Goal: Task Accomplishment & Management: Use online tool/utility

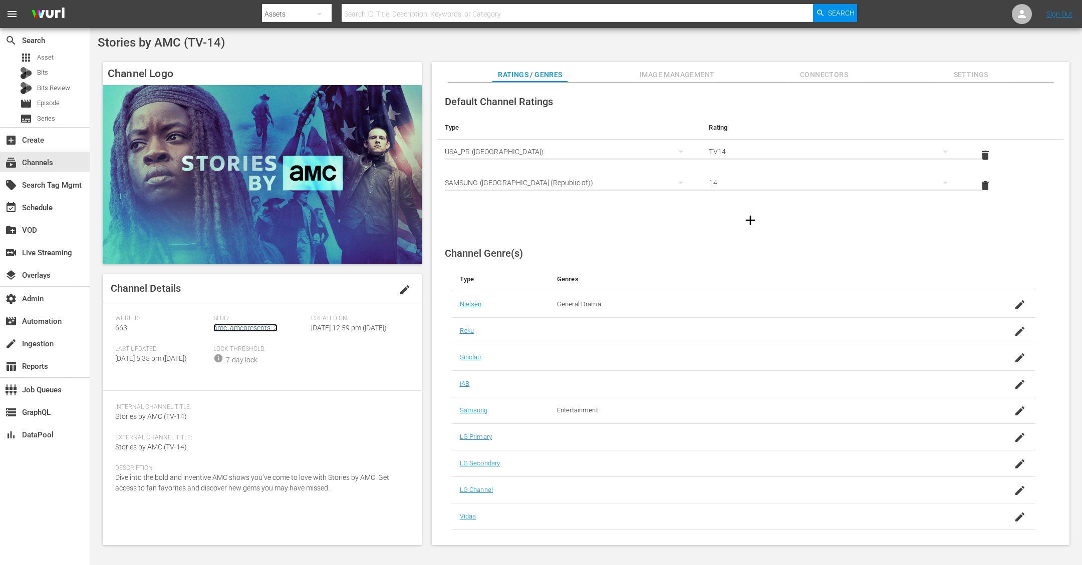
click at [254, 328] on link "amc_amcpresents_2" at bounding box center [245, 328] width 64 height 8
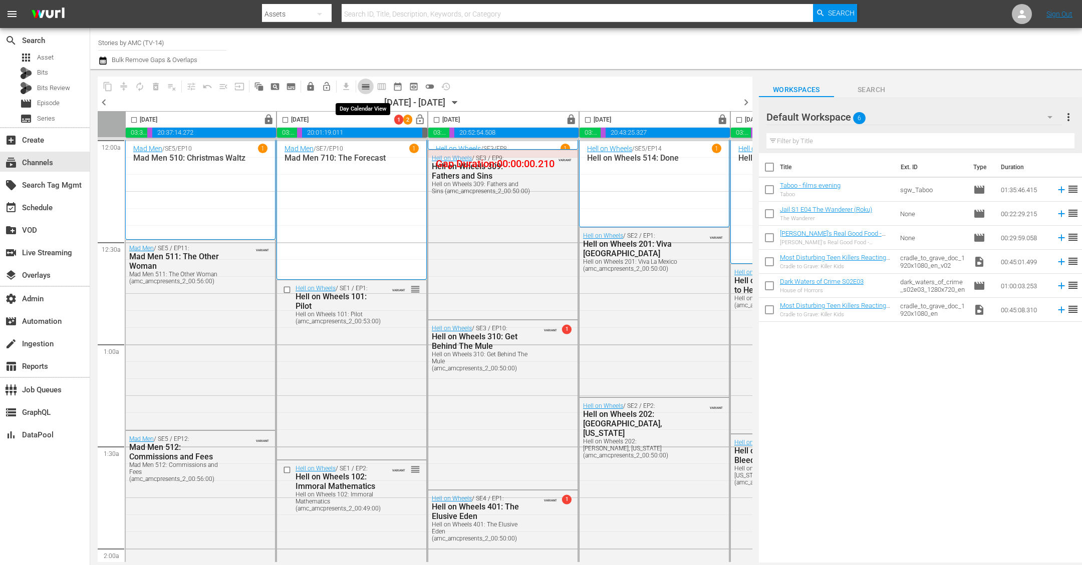
click at [364, 90] on span "calendar_view_day_outlined" at bounding box center [366, 87] width 10 height 10
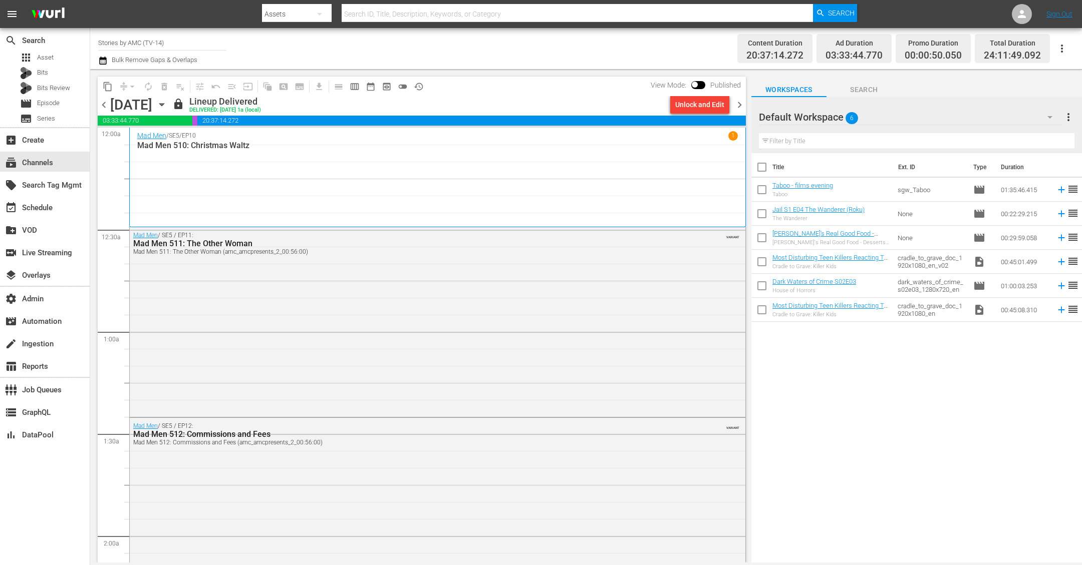
click at [738, 104] on span "chevron_right" at bounding box center [739, 105] width 13 height 13
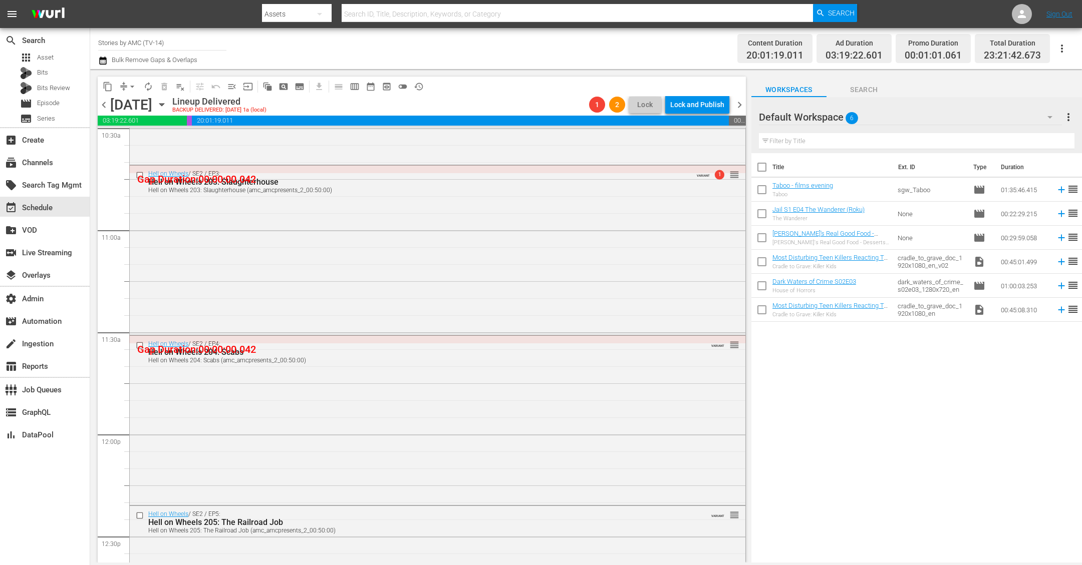
scroll to position [2144, 0]
click at [122, 87] on span "compress" at bounding box center [124, 87] width 10 height 10
click at [129, 87] on span "arrow_drop_down" at bounding box center [132, 87] width 10 height 10
click at [149, 127] on li "Align to First Episode" at bounding box center [132, 123] width 105 height 17
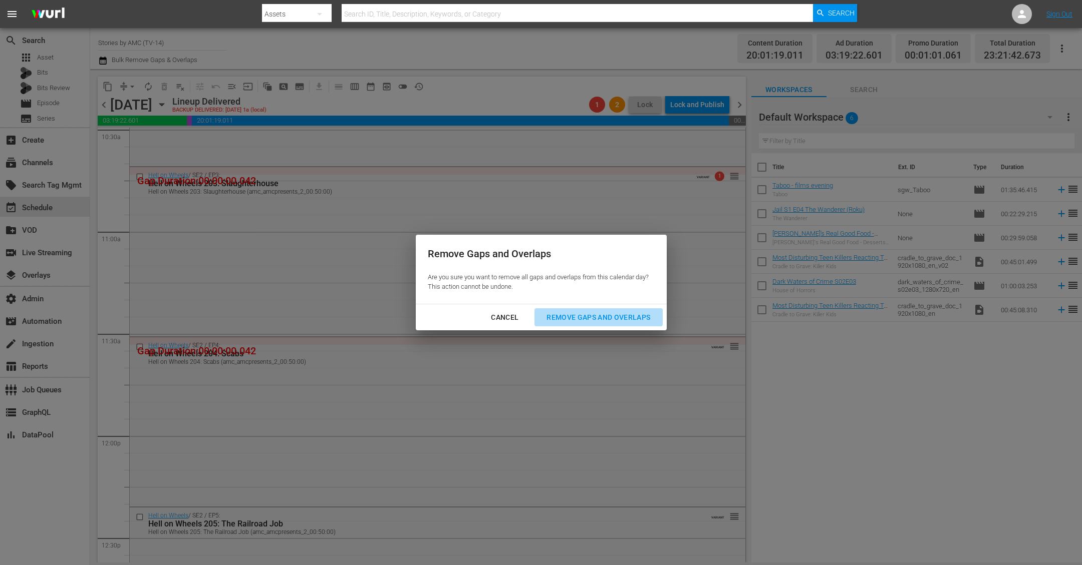
click at [605, 317] on div "Remove Gaps and Overlaps" at bounding box center [598, 318] width 120 height 13
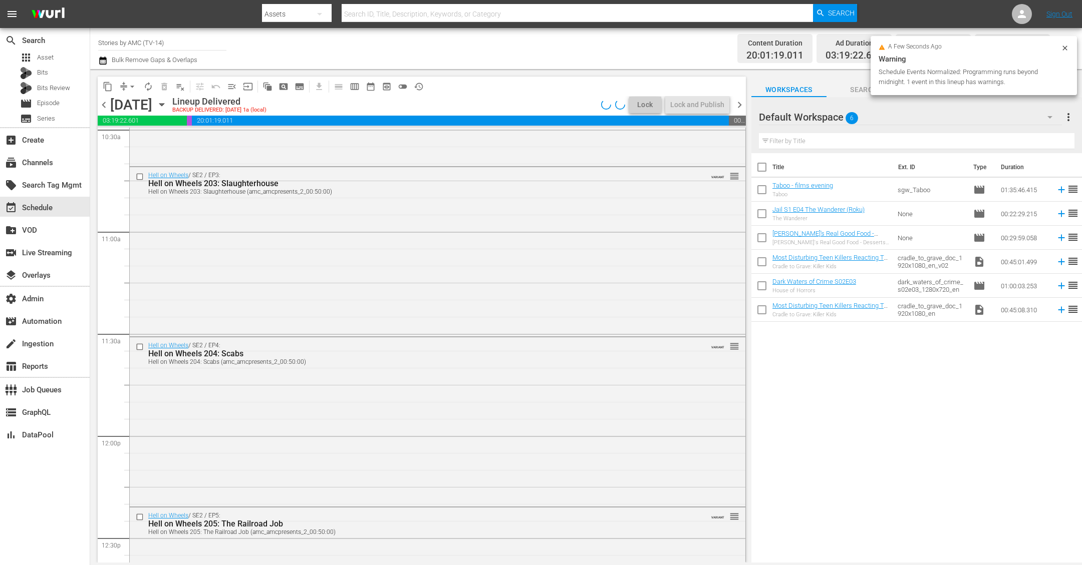
click at [740, 104] on span "chevron_right" at bounding box center [739, 105] width 13 height 13
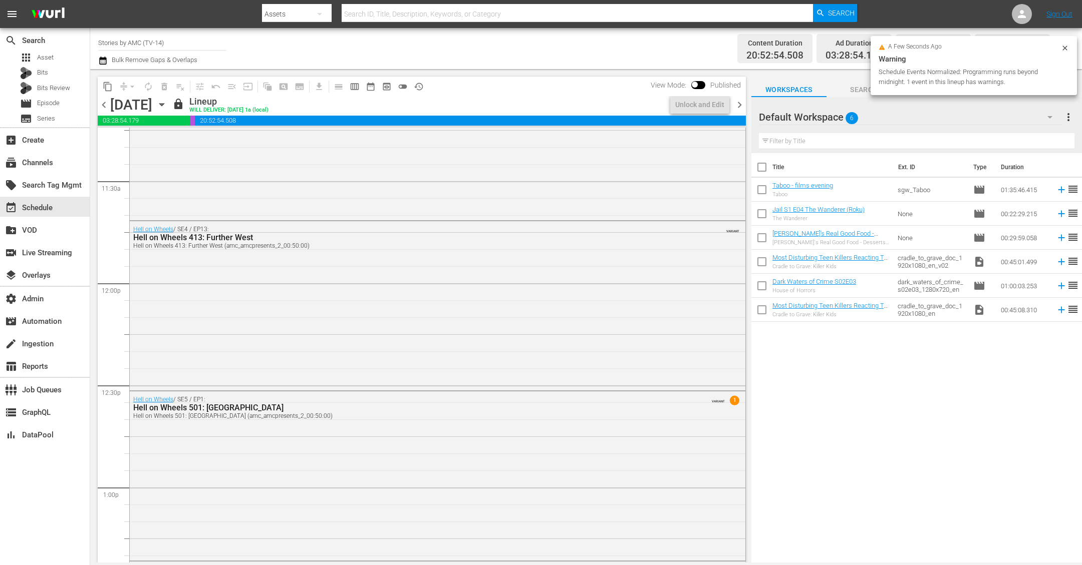
scroll to position [2075, 0]
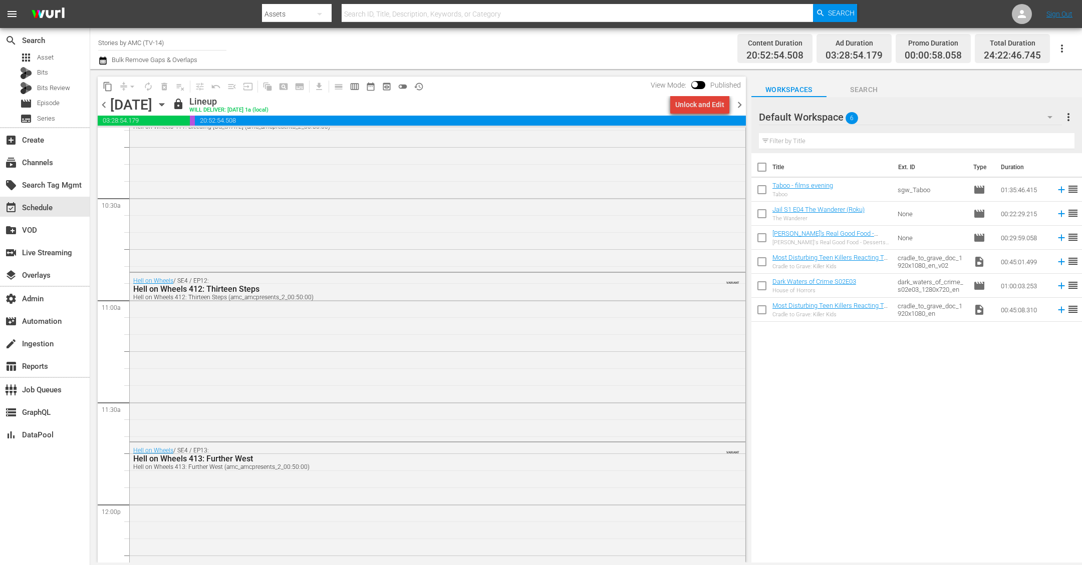
drag, startPoint x: 715, startPoint y: 105, endPoint x: 651, endPoint y: 90, distance: 65.4
click at [651, 90] on div "content_copy compress arrow_drop_down autorenew_outlined delete_forever_outline…" at bounding box center [422, 96] width 648 height 39
click at [700, 82] on span at bounding box center [698, 85] width 14 height 8
click at [701, 85] on input "checkbox" at bounding box center [694, 86] width 21 height 7
checkbox input "true"
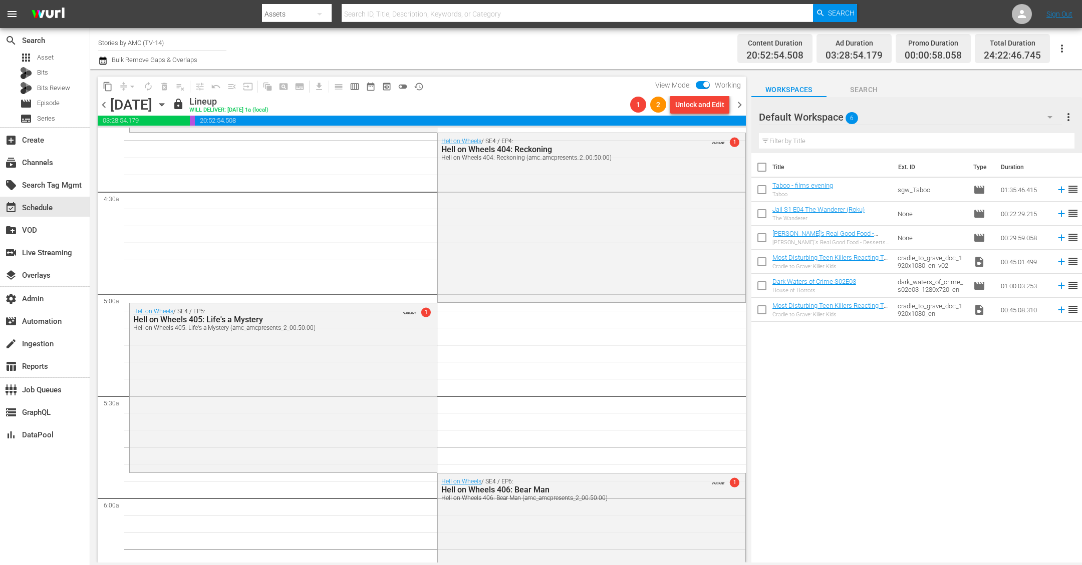
scroll to position [626, 0]
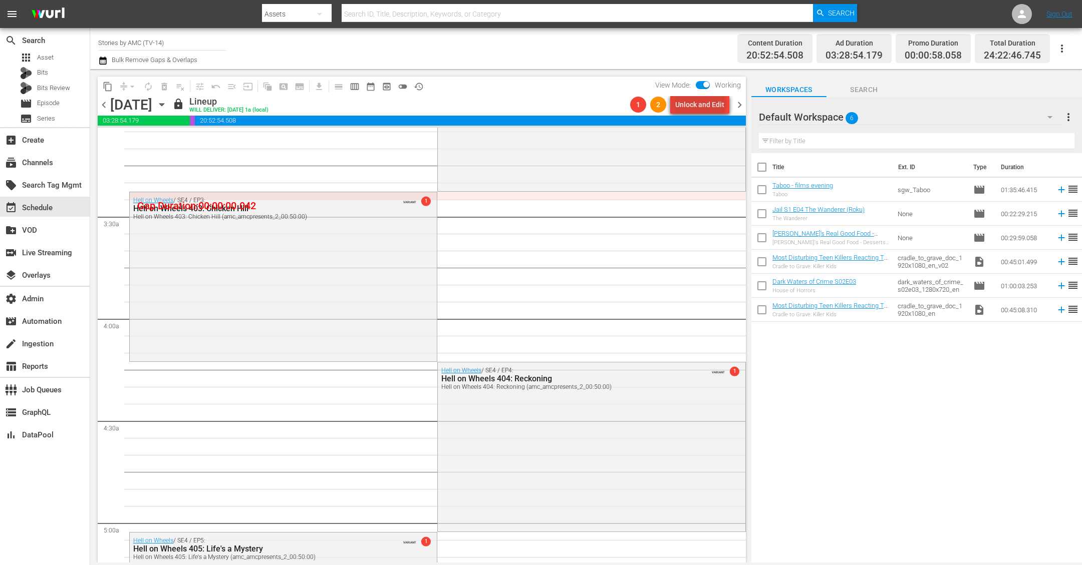
click at [703, 103] on div "Unlock and Edit" at bounding box center [699, 105] width 49 height 18
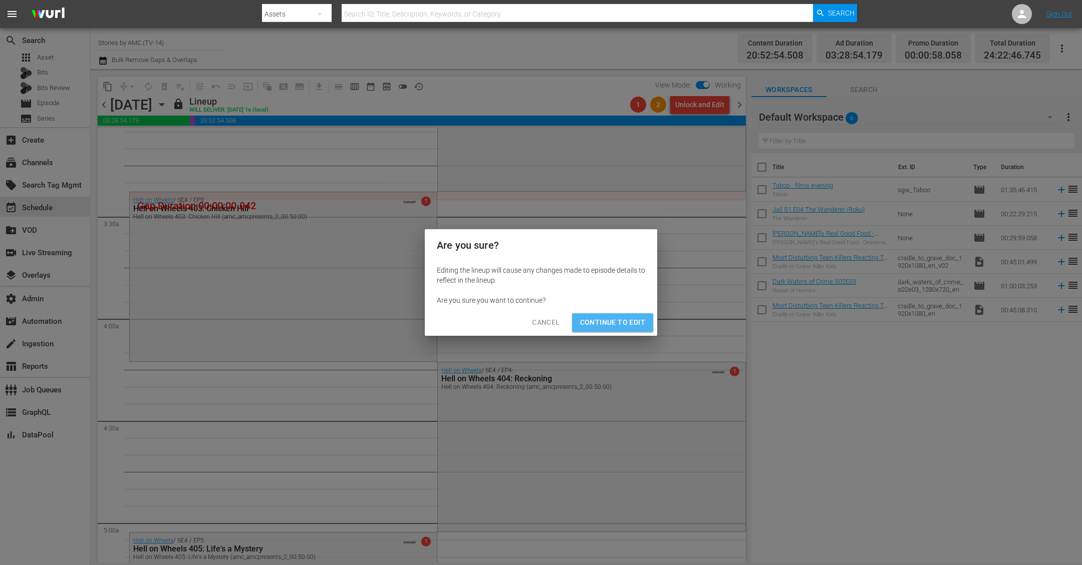
click at [602, 317] on span "Continue to Edit" at bounding box center [612, 323] width 65 height 13
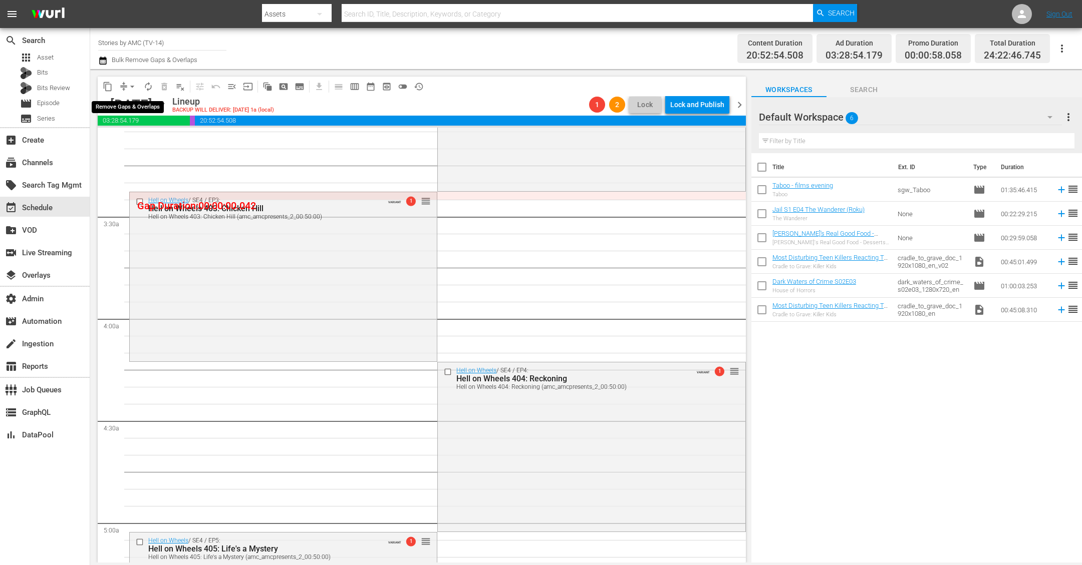
click at [124, 84] on button "arrow_drop_down" at bounding box center [132, 87] width 16 height 16
click at [128, 119] on li "Align to First Episode" at bounding box center [132, 123] width 105 height 17
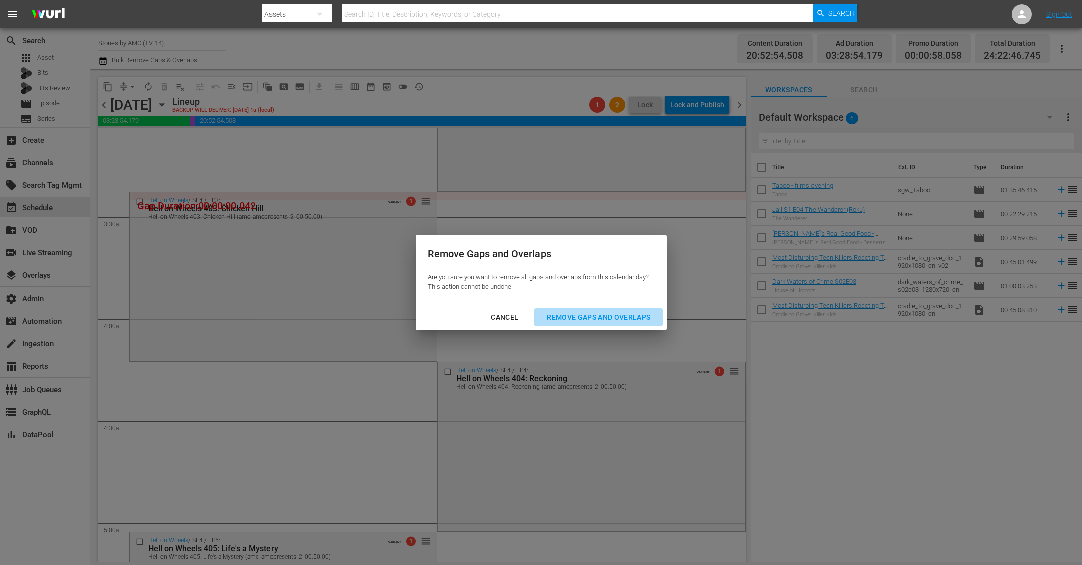
click at [622, 319] on div "Remove Gaps and Overlaps" at bounding box center [598, 318] width 120 height 13
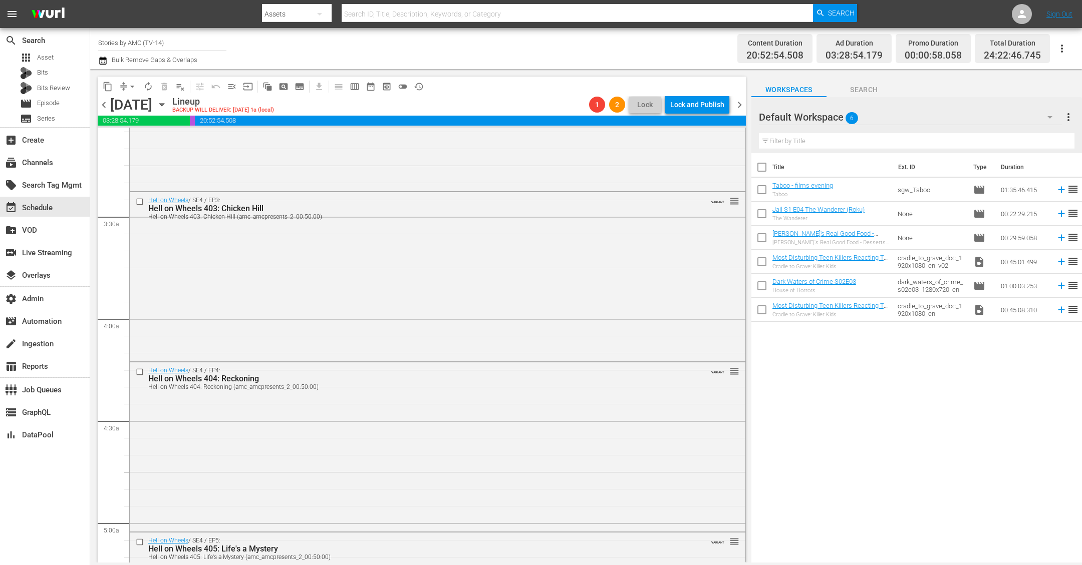
click at [103, 109] on span "chevron_left" at bounding box center [104, 105] width 13 height 13
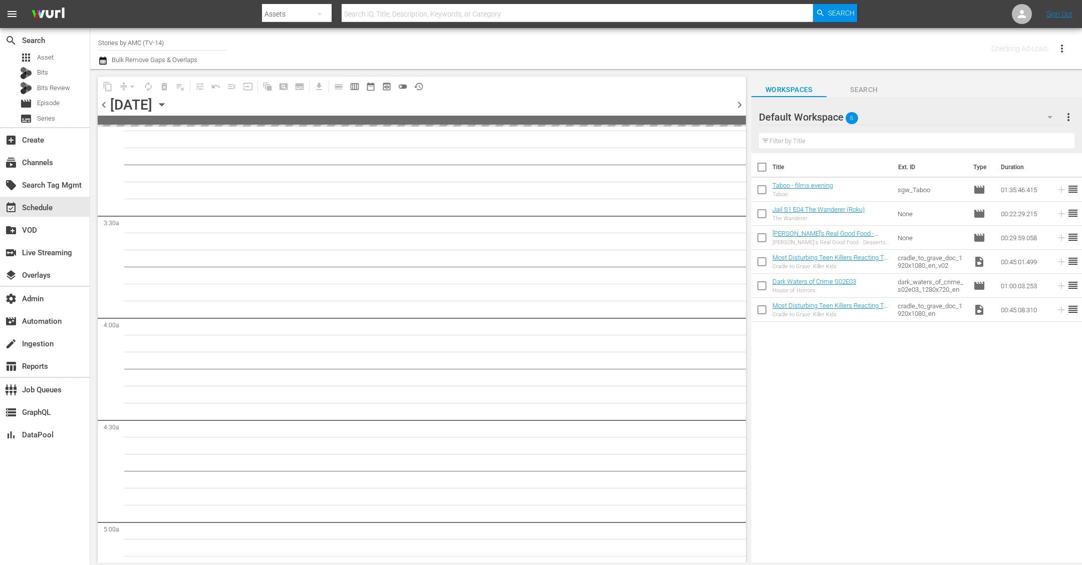
scroll to position [694, 0]
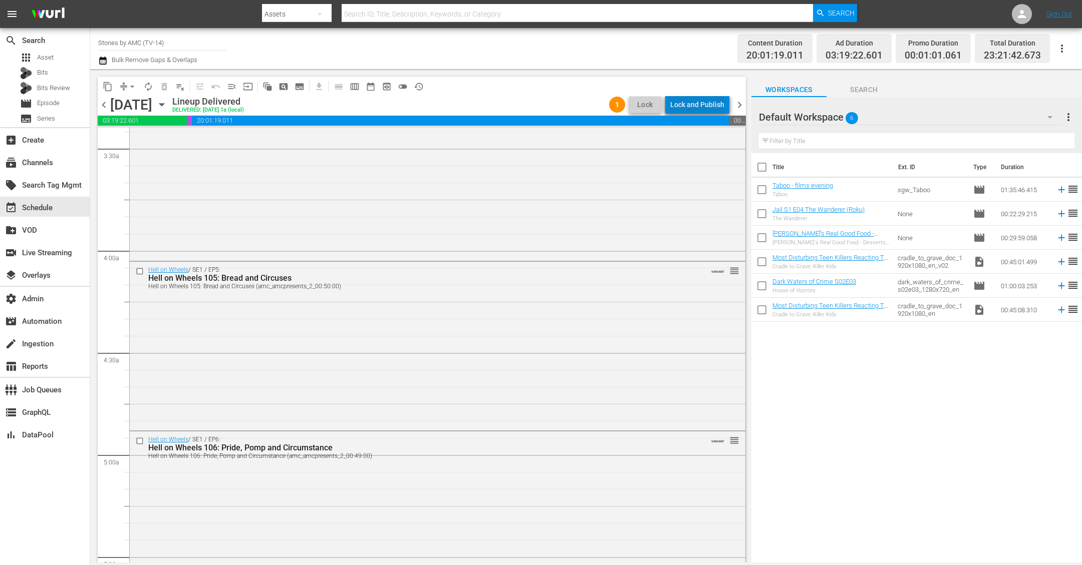
click at [705, 101] on div "Lock and Publish" at bounding box center [697, 105] width 54 height 18
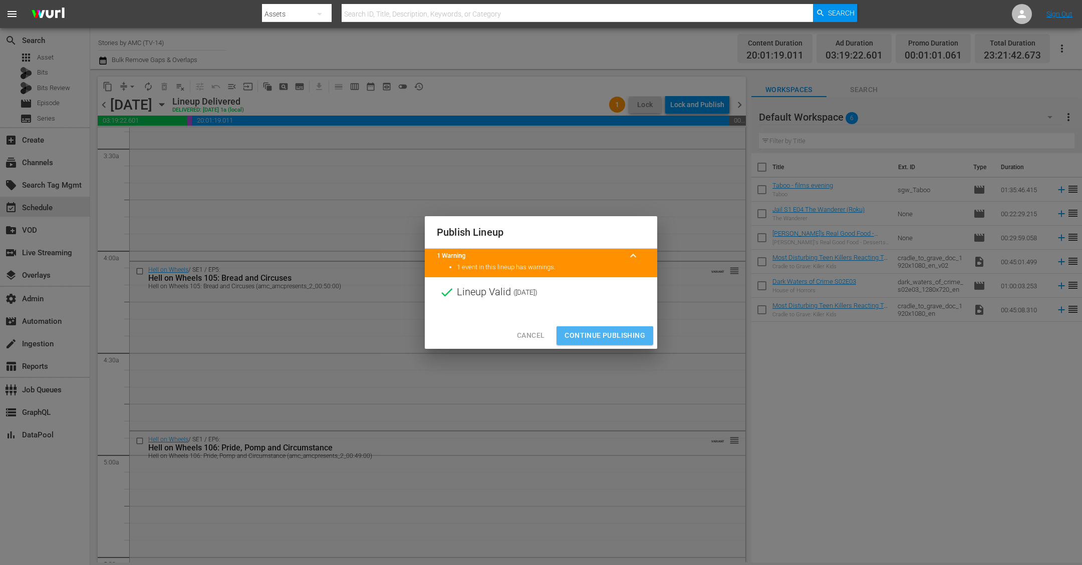
click at [607, 341] on span "Continue Publishing" at bounding box center [604, 336] width 81 height 13
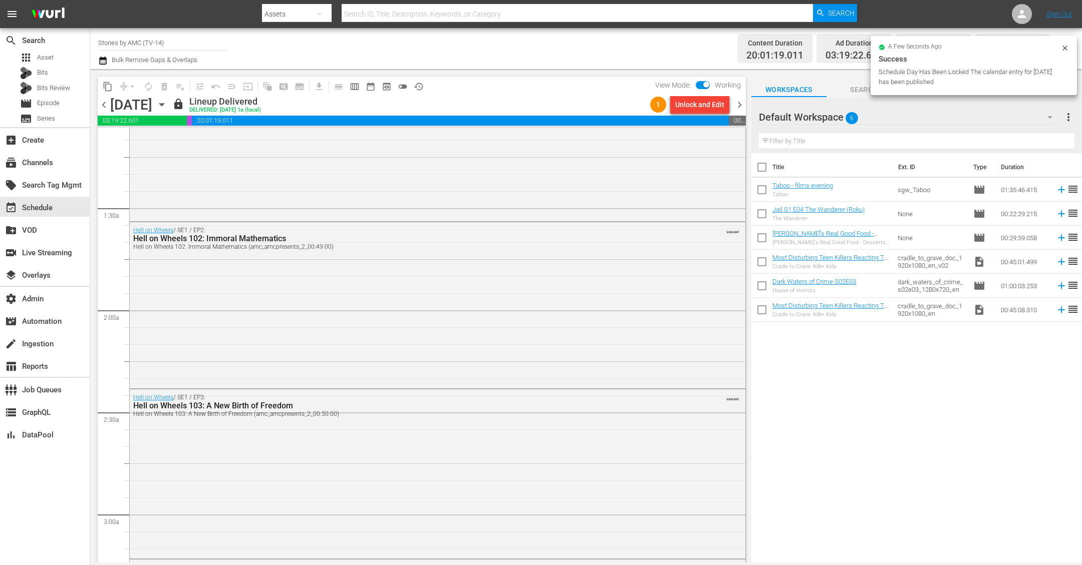
scroll to position [224, 0]
click at [740, 104] on span "chevron_right" at bounding box center [739, 105] width 13 height 13
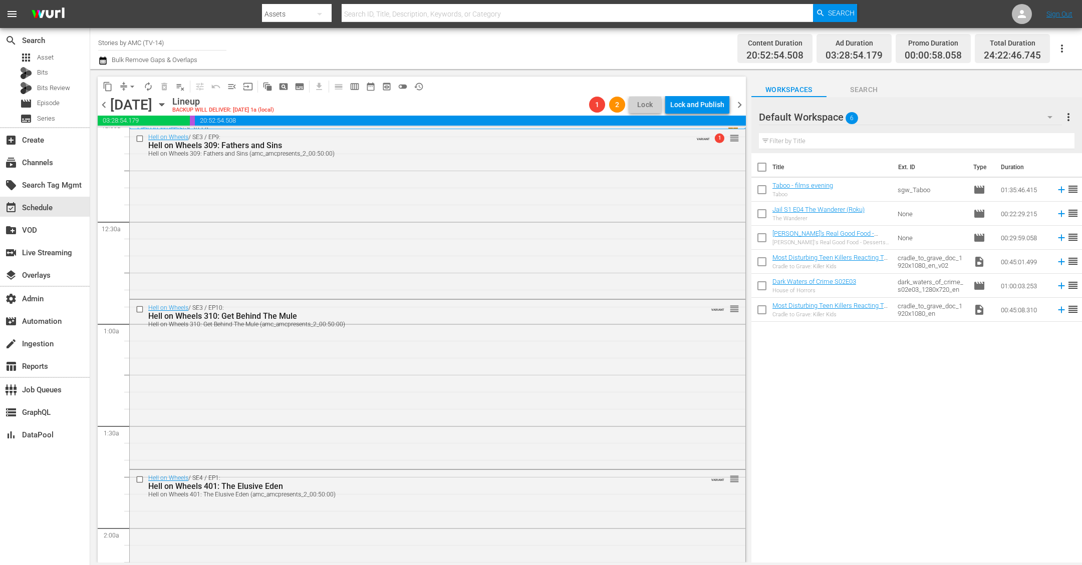
scroll to position [6, 0]
click at [738, 103] on span "chevron_right" at bounding box center [739, 105] width 13 height 13
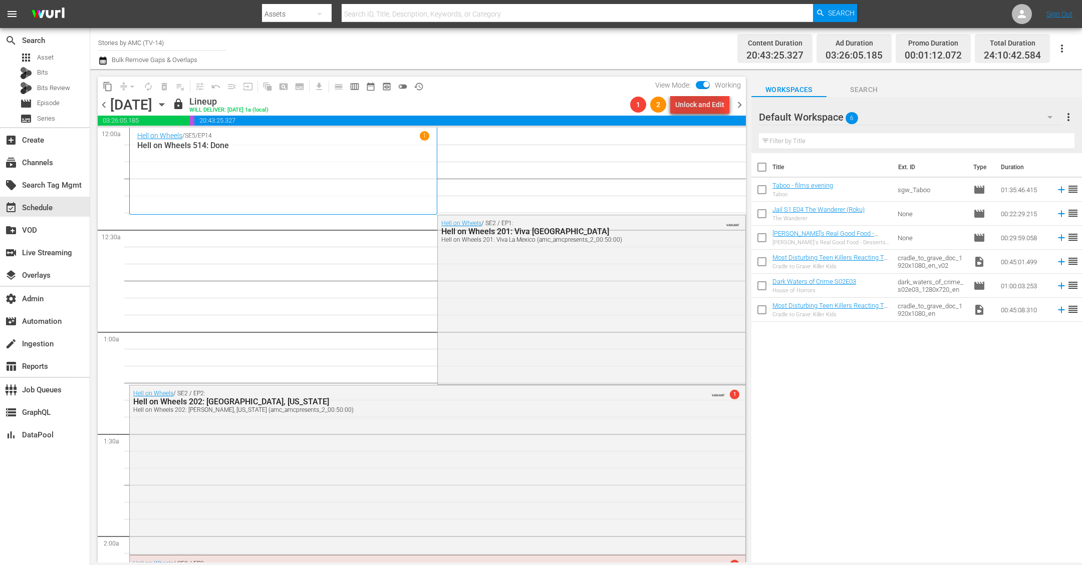
click at [697, 107] on div "Unlock and Edit" at bounding box center [699, 105] width 49 height 18
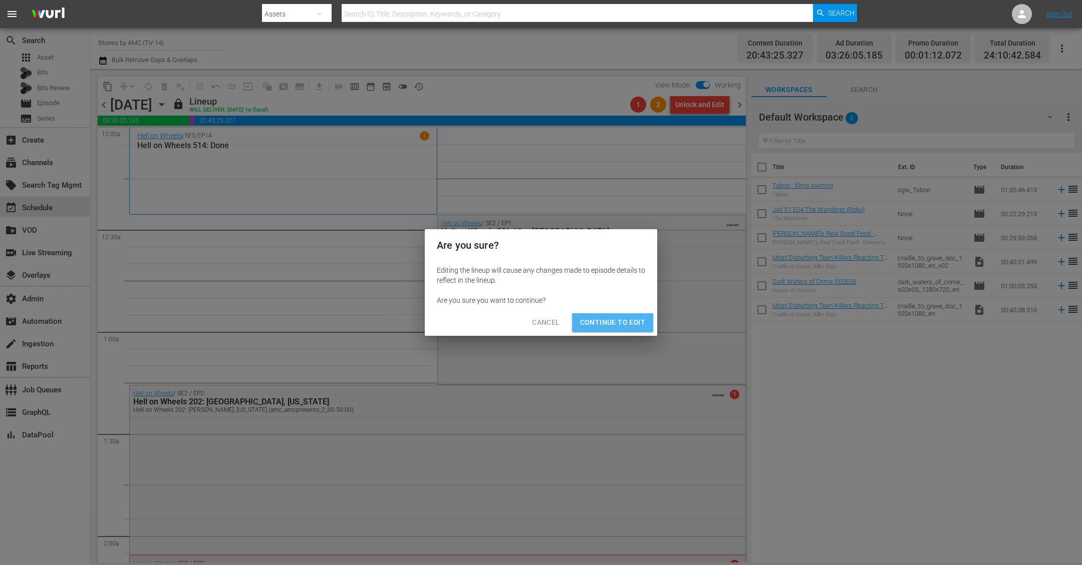
click at [596, 325] on span "Continue to Edit" at bounding box center [612, 323] width 65 height 13
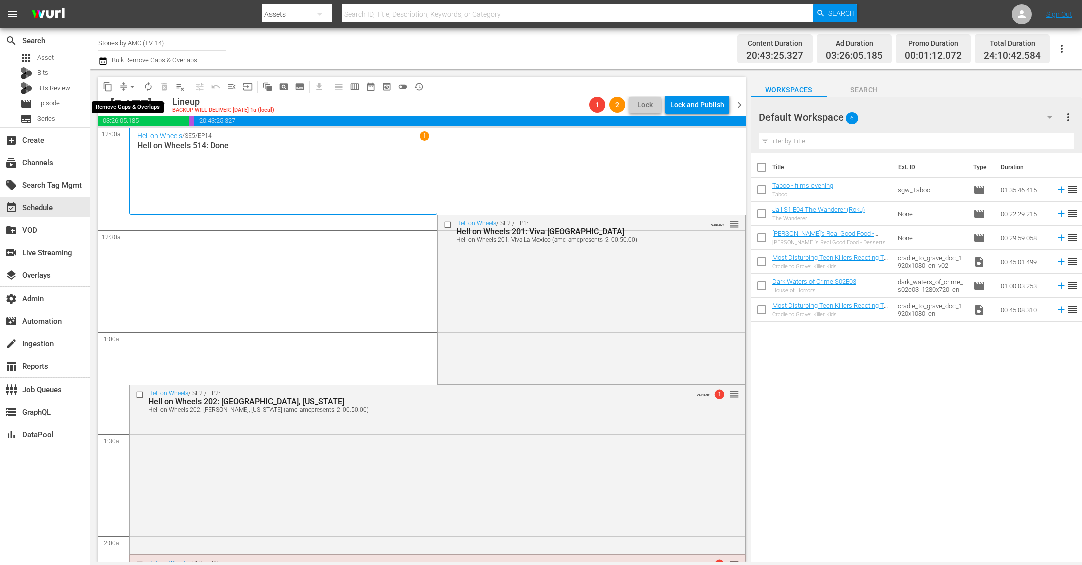
click at [125, 87] on button "arrow_drop_down" at bounding box center [132, 87] width 16 height 16
click at [151, 121] on li "Align to First Episode" at bounding box center [132, 123] width 105 height 17
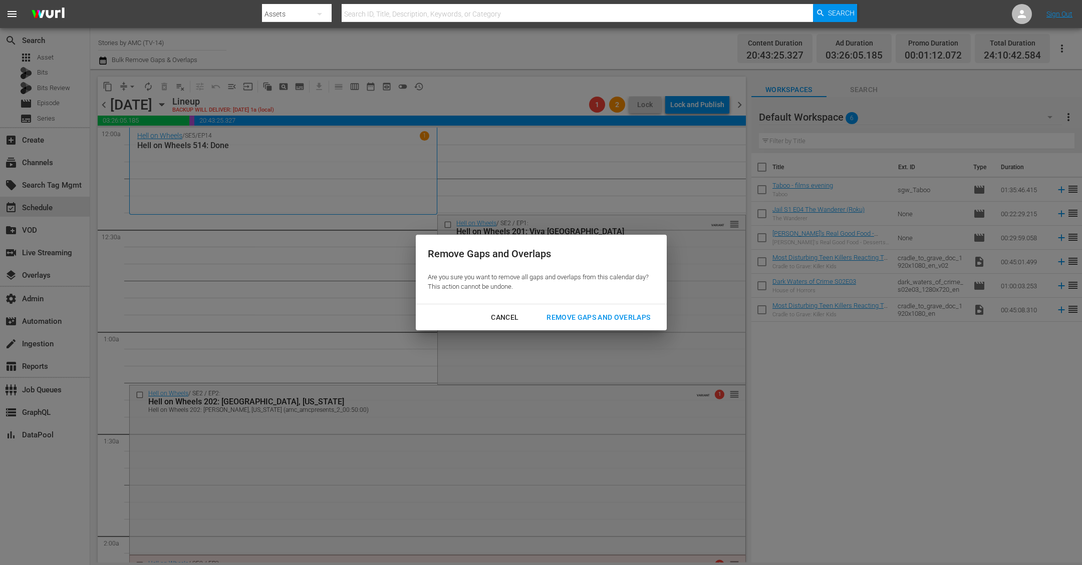
click at [620, 319] on div "Remove Gaps and Overlaps" at bounding box center [598, 318] width 120 height 13
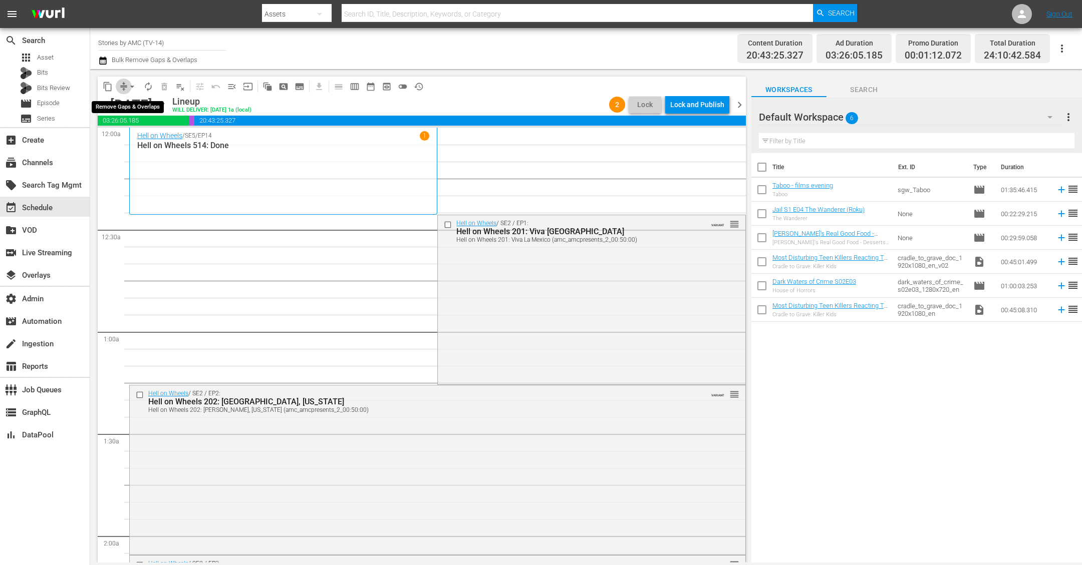
click at [122, 84] on span "compress" at bounding box center [124, 87] width 10 height 10
click at [132, 86] on span "arrow_drop_down" at bounding box center [132, 87] width 10 height 10
click at [159, 140] on li "Align to End of Previous Day" at bounding box center [132, 139] width 105 height 17
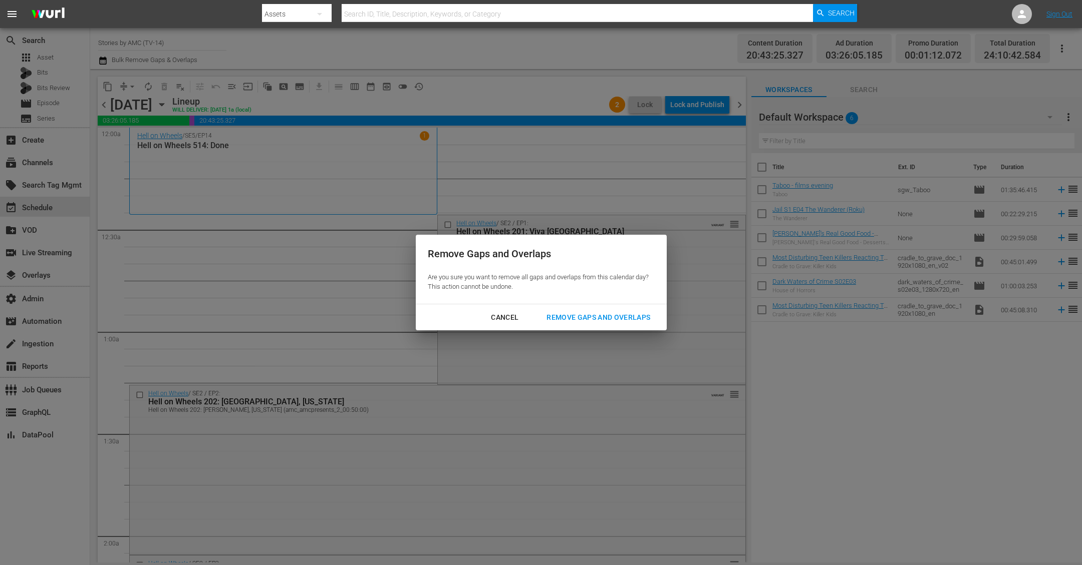
click at [598, 322] on div "Remove Gaps and Overlaps" at bounding box center [598, 318] width 120 height 13
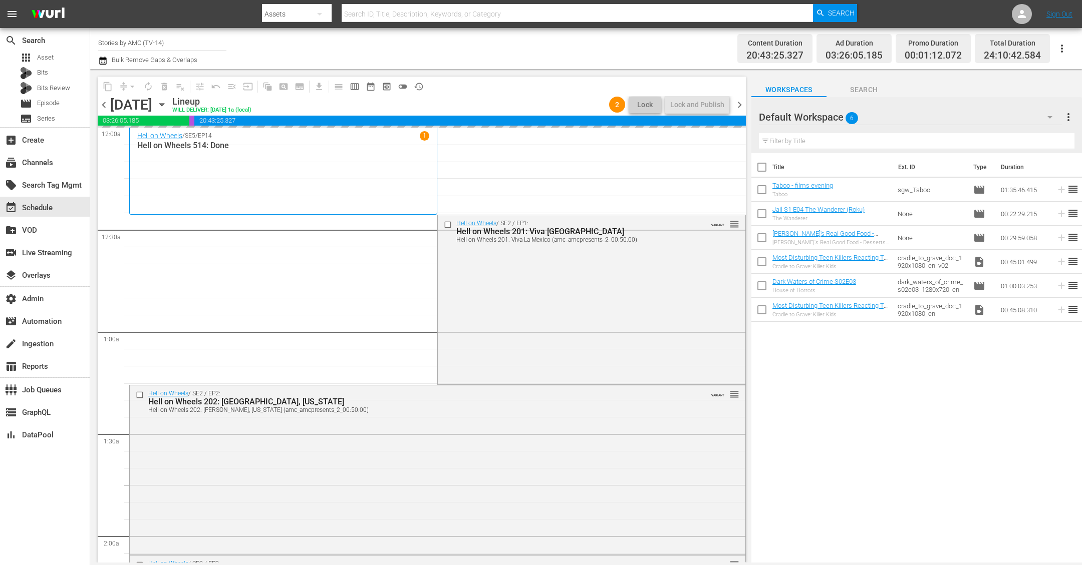
click at [105, 105] on span "chevron_left" at bounding box center [104, 105] width 13 height 13
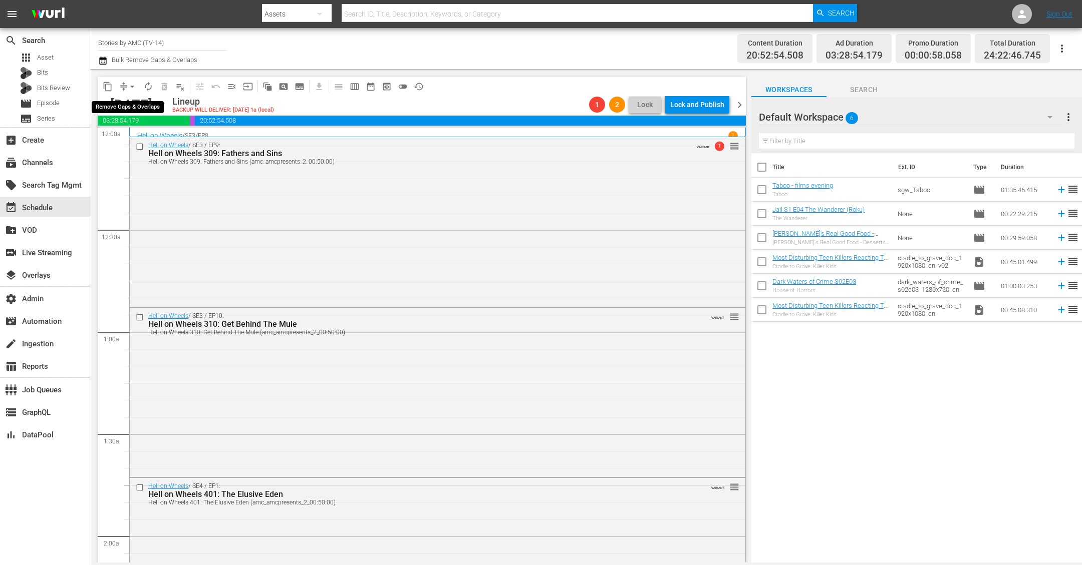
click at [125, 86] on button "arrow_drop_down" at bounding box center [132, 87] width 16 height 16
click at [140, 138] on li "Align to End of Previous Day" at bounding box center [132, 139] width 105 height 17
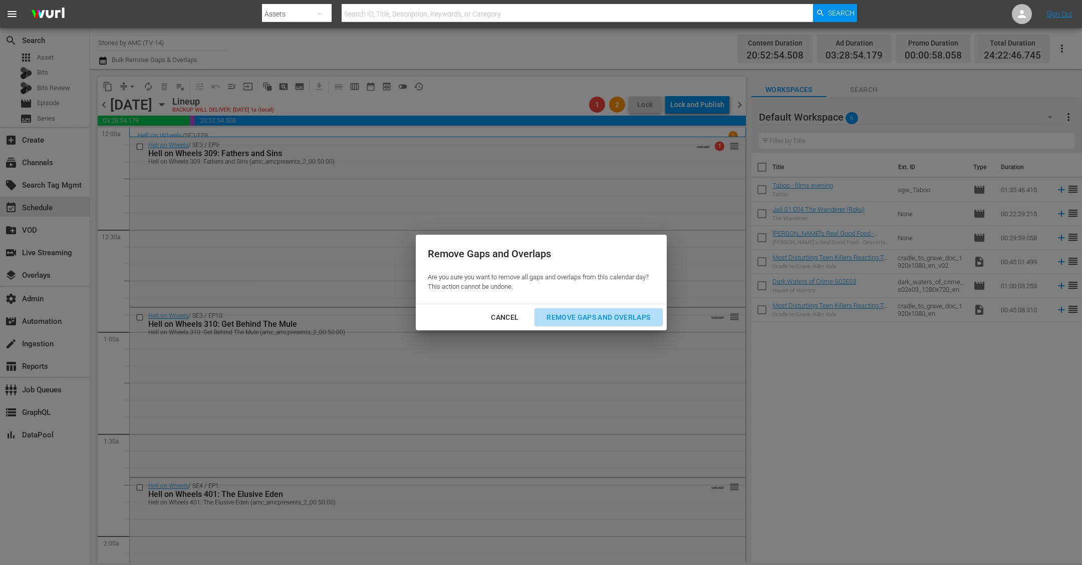
click at [621, 321] on div "Remove Gaps and Overlaps" at bounding box center [598, 318] width 120 height 13
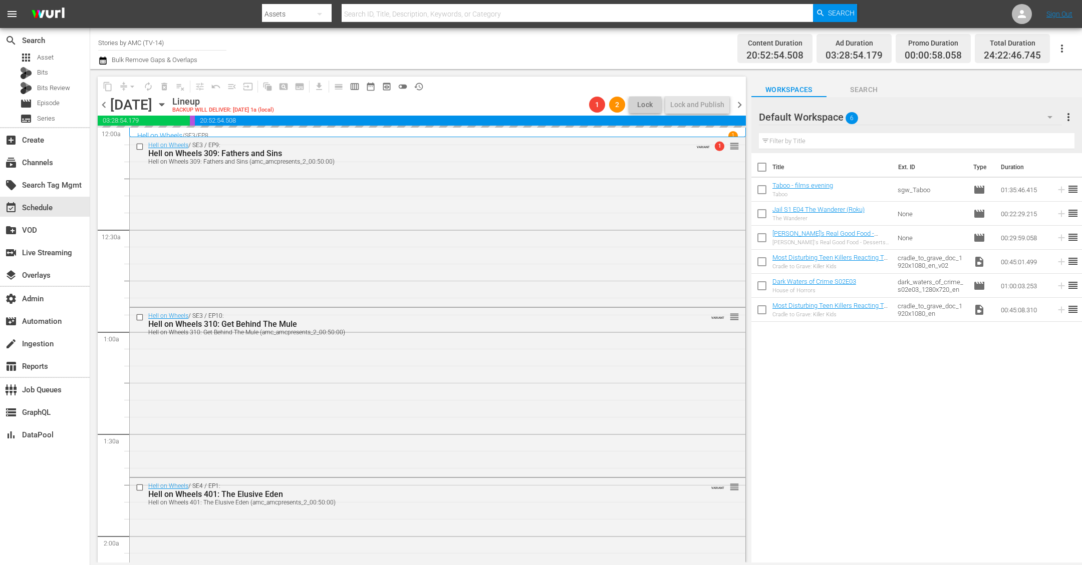
click at [740, 104] on span "chevron_right" at bounding box center [739, 105] width 13 height 13
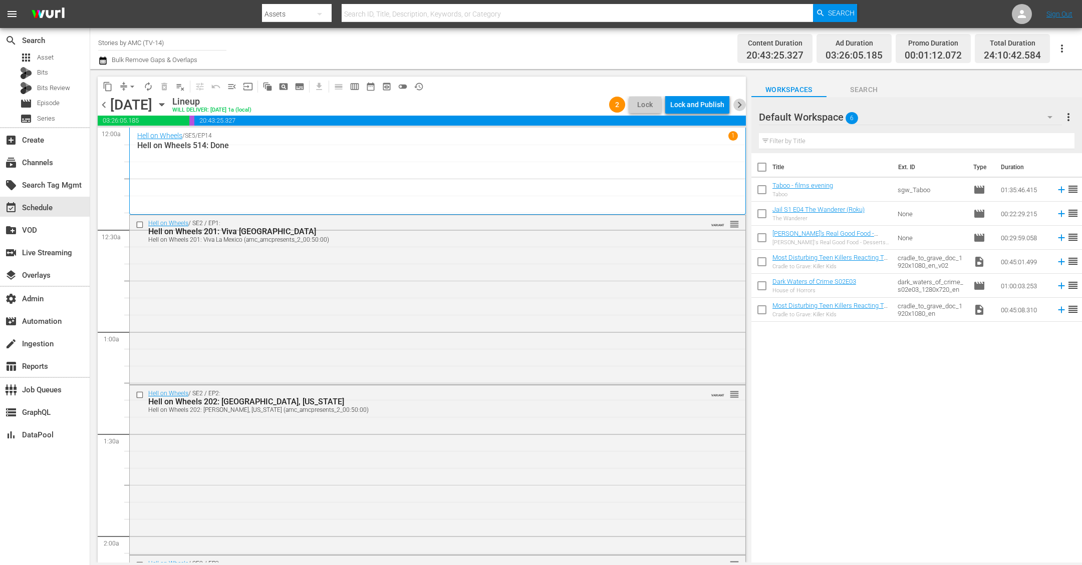
click at [737, 103] on span "chevron_right" at bounding box center [739, 105] width 13 height 13
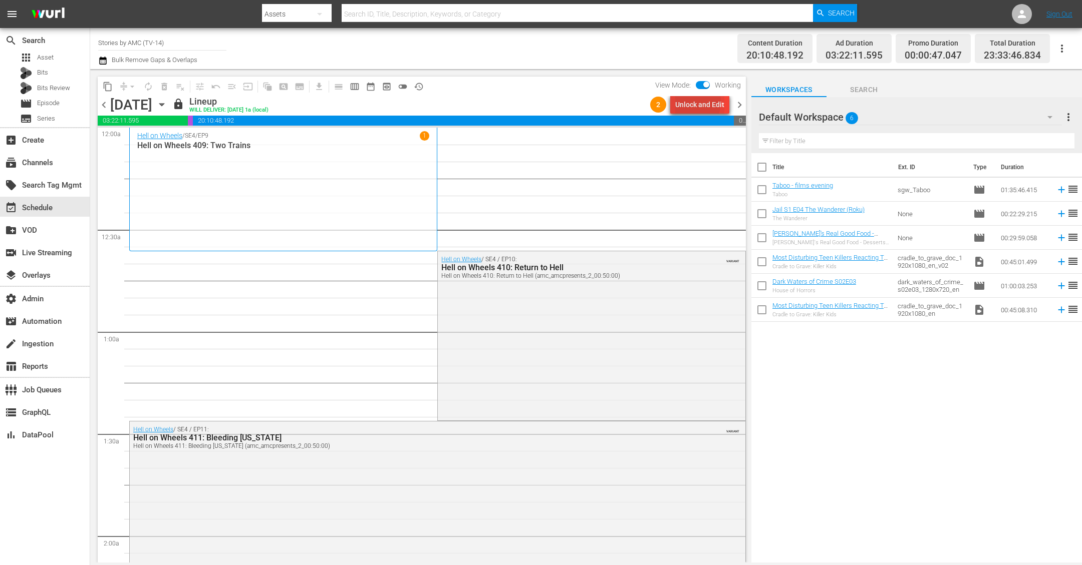
click at [689, 102] on div "Unlock and Edit" at bounding box center [699, 105] width 49 height 18
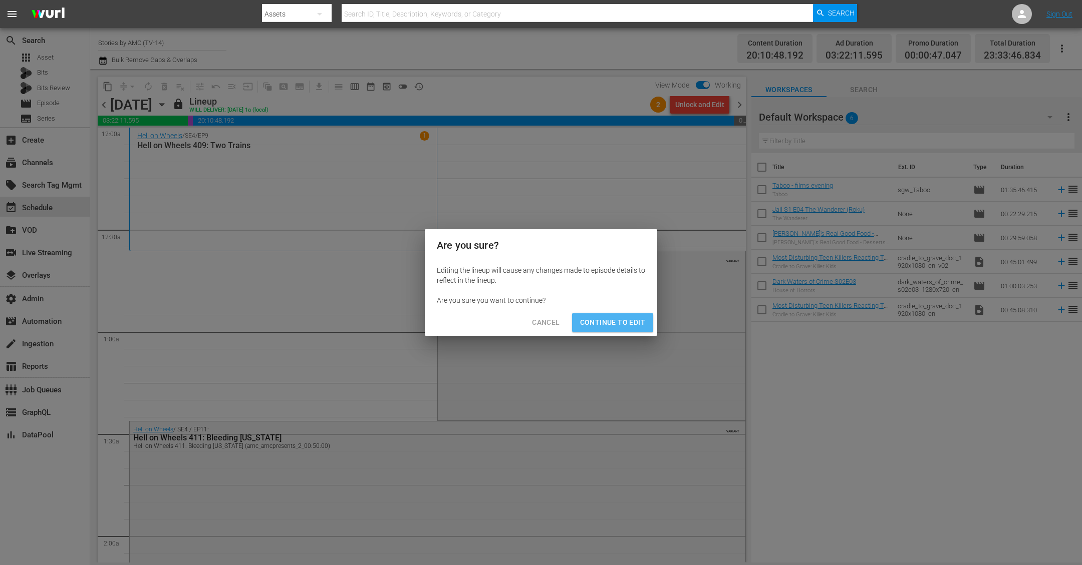
click at [603, 324] on span "Continue to Edit" at bounding box center [612, 323] width 65 height 13
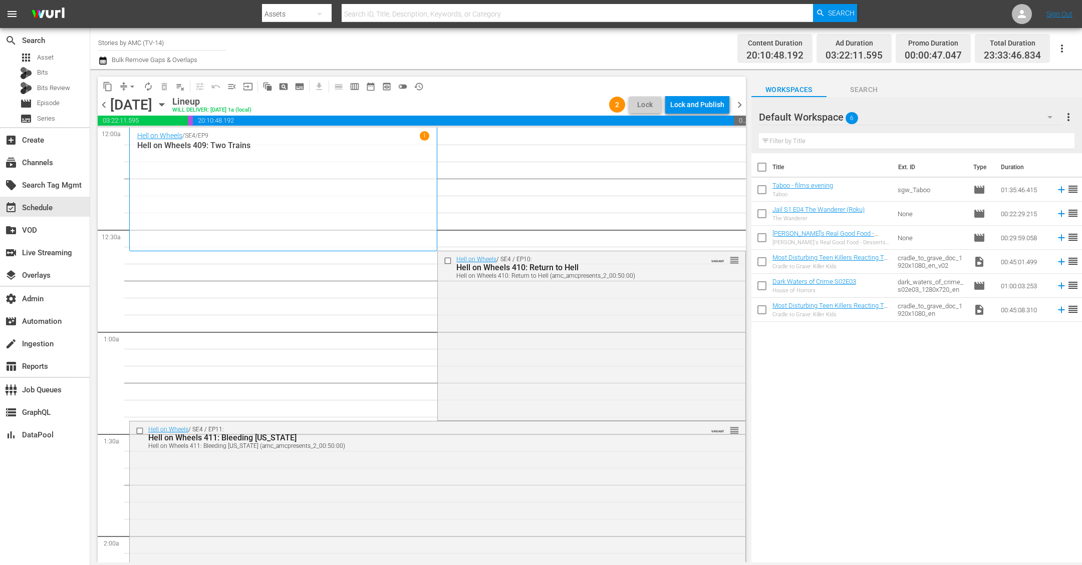
click at [101, 105] on span "chevron_left" at bounding box center [104, 105] width 13 height 13
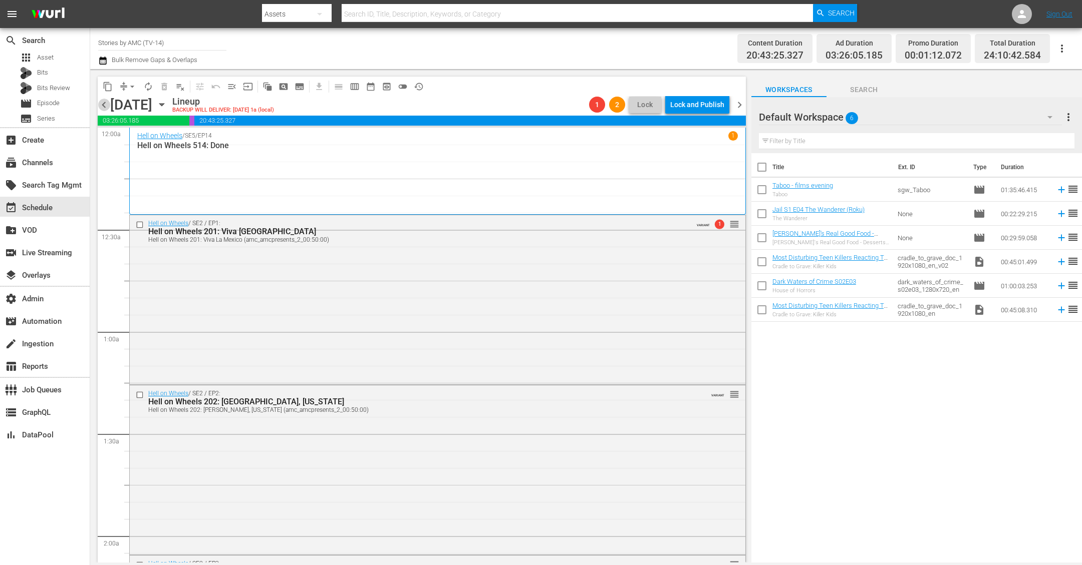
click at [101, 105] on span "chevron_left" at bounding box center [104, 105] width 13 height 13
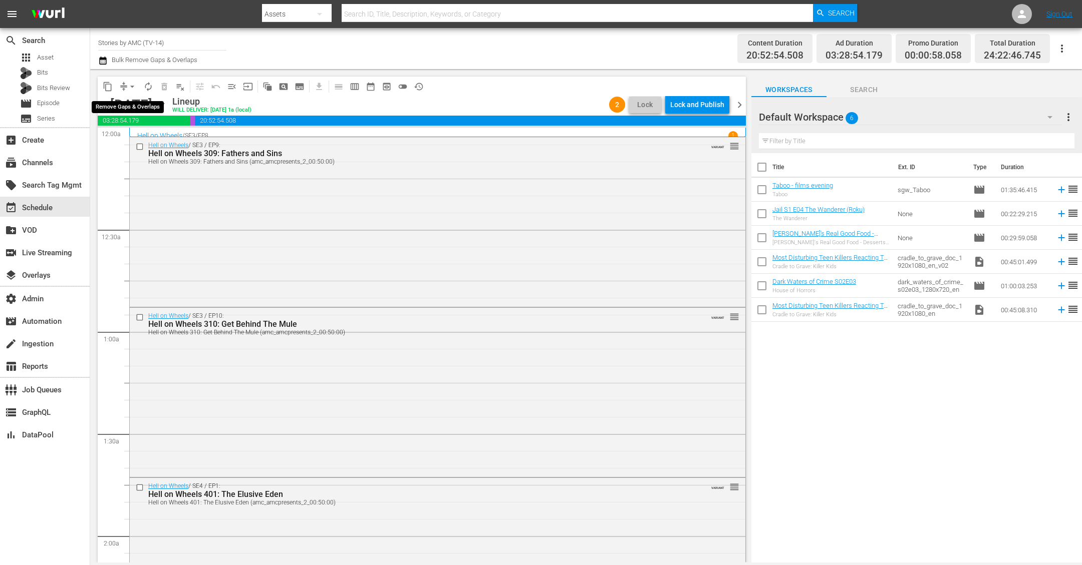
click at [128, 83] on span "arrow_drop_down" at bounding box center [132, 87] width 10 height 10
click at [137, 144] on li "Align to End of Previous Day" at bounding box center [132, 139] width 105 height 17
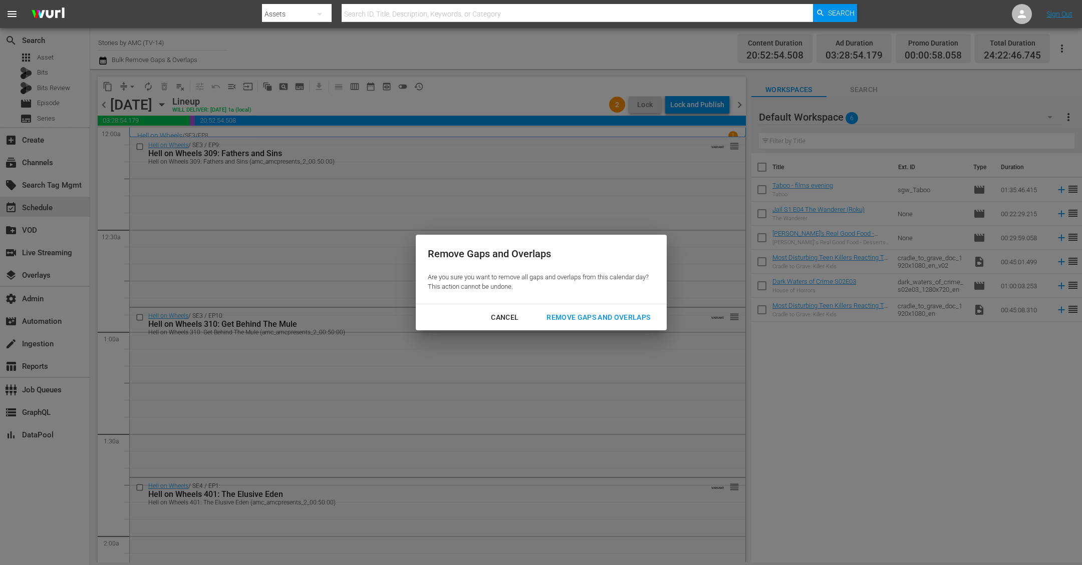
click at [614, 314] on div "Remove Gaps and Overlaps" at bounding box center [598, 318] width 120 height 13
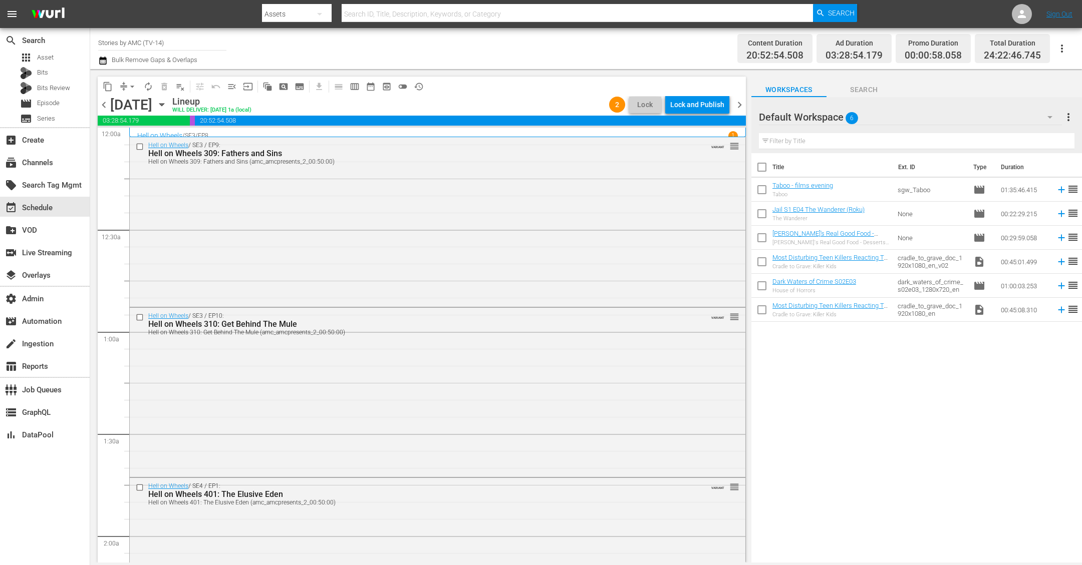
click at [739, 106] on span "chevron_right" at bounding box center [739, 105] width 13 height 13
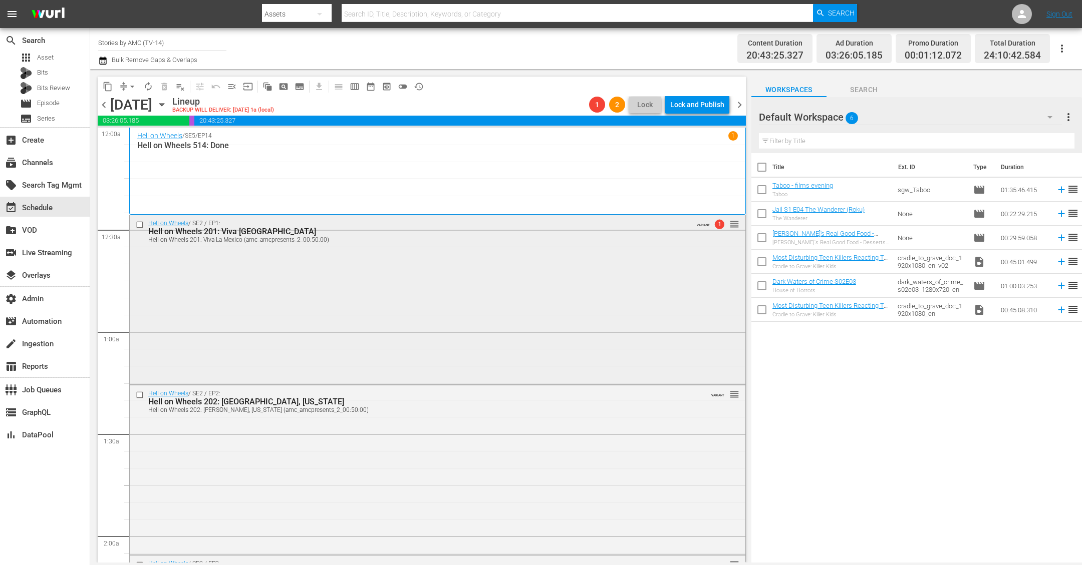
click at [467, 261] on div "Hell on Wheels / SE2 / EP1: Hell on Wheels 201: Viva La Mexico Hell on Wheels 2…" at bounding box center [438, 298] width 616 height 167
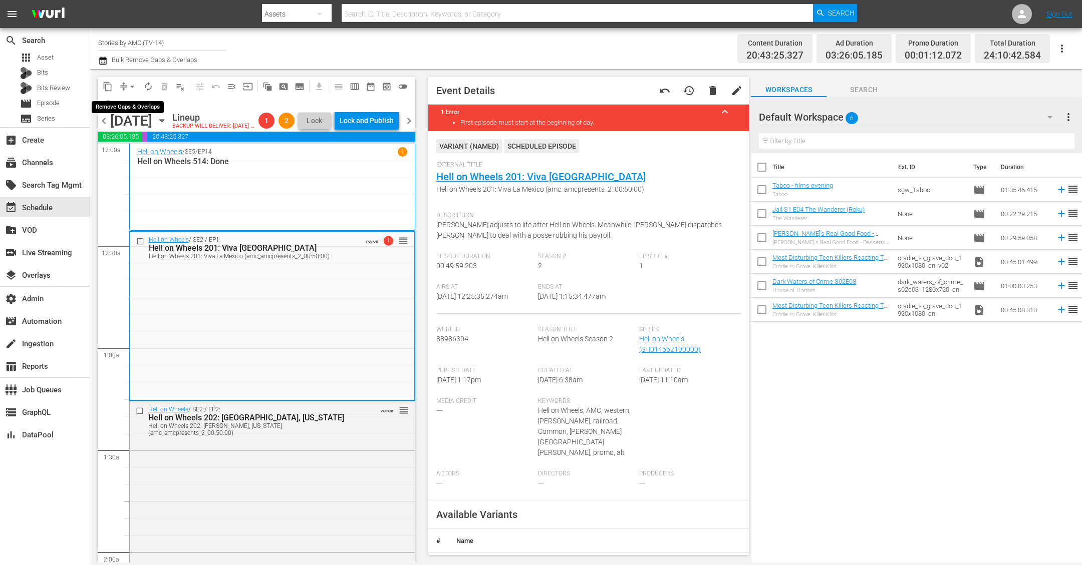
click at [134, 89] on span "arrow_drop_down" at bounding box center [132, 87] width 10 height 10
click at [161, 142] on li "Align to End of Previous Day" at bounding box center [132, 139] width 105 height 17
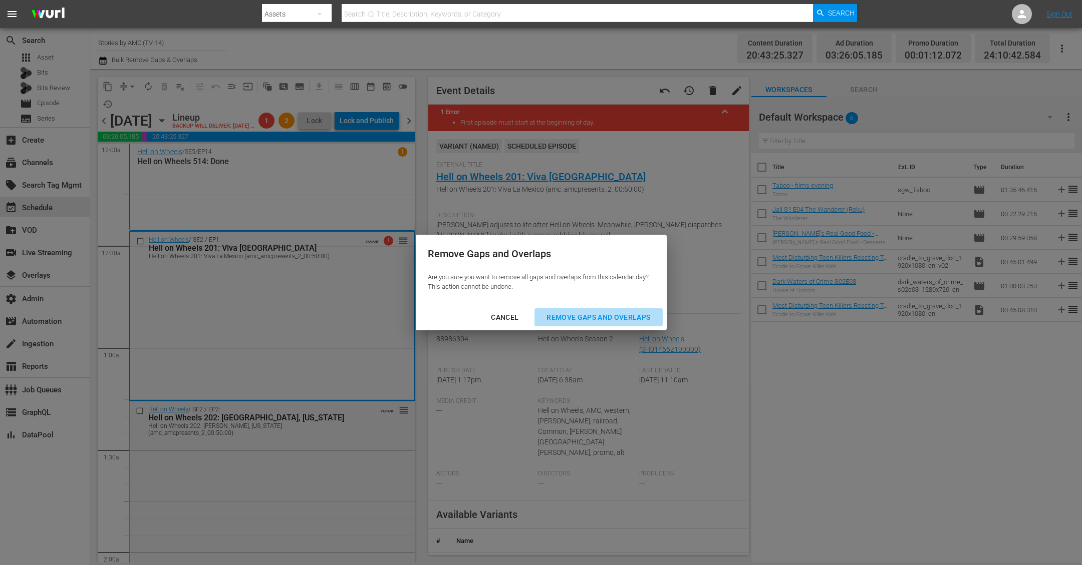
click at [587, 315] on div "Remove Gaps and Overlaps" at bounding box center [598, 318] width 120 height 13
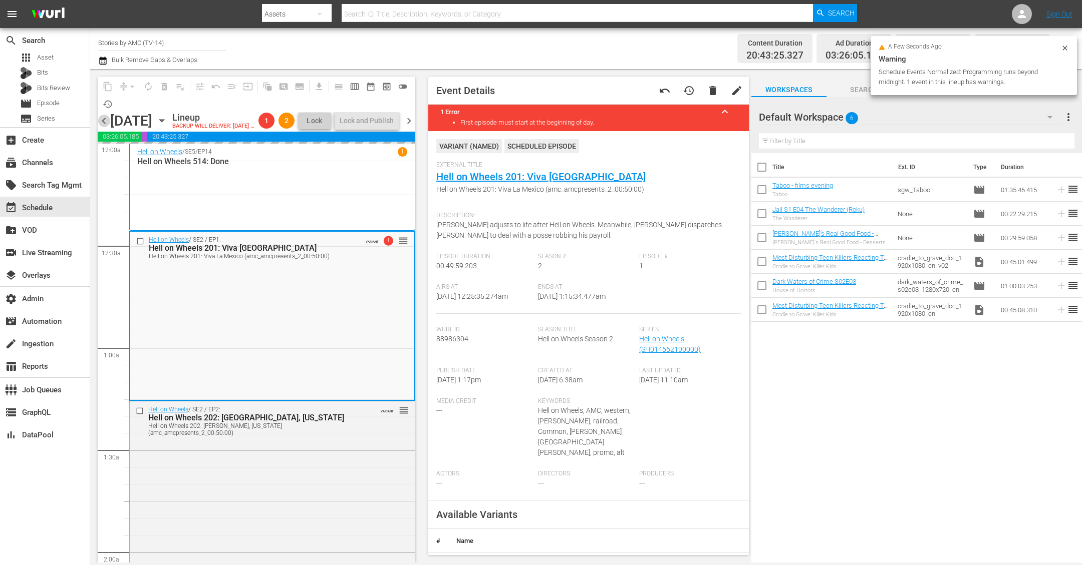
click at [103, 124] on span "chevron_left" at bounding box center [104, 121] width 13 height 13
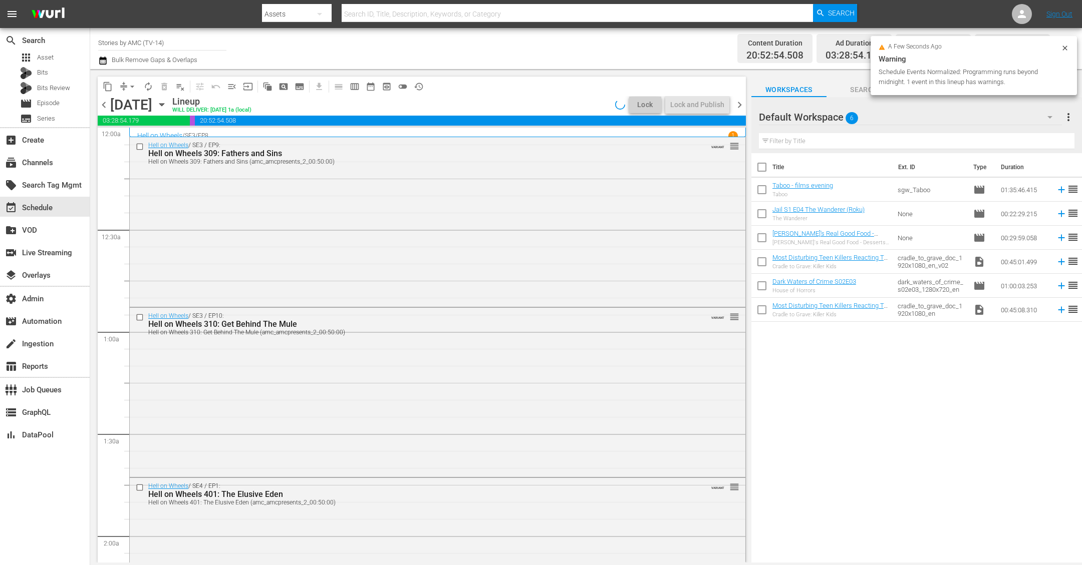
click at [103, 108] on span "chevron_left" at bounding box center [104, 105] width 13 height 13
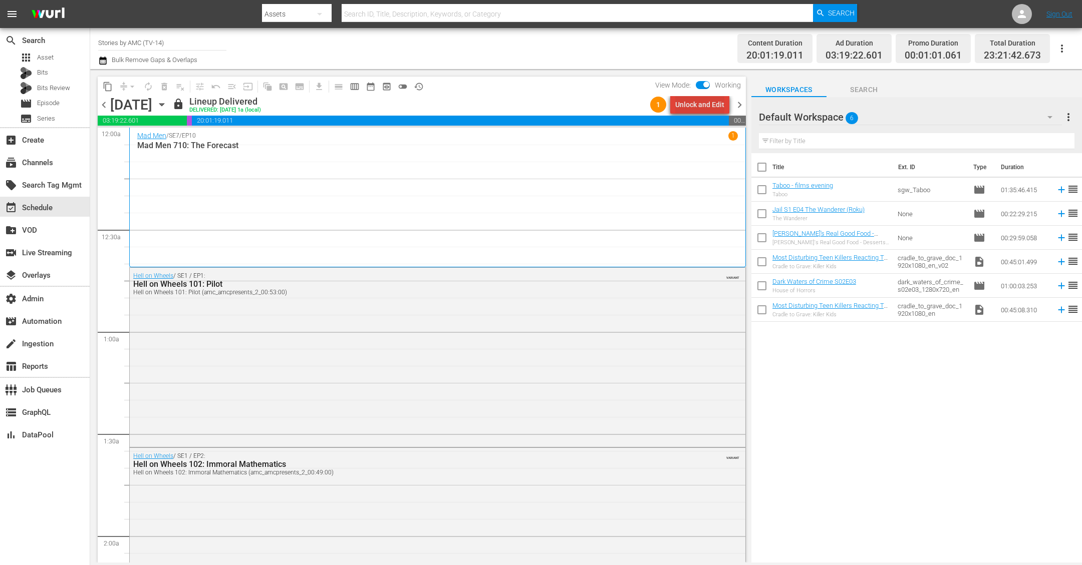
click at [711, 107] on div "Unlock and Edit" at bounding box center [699, 105] width 49 height 18
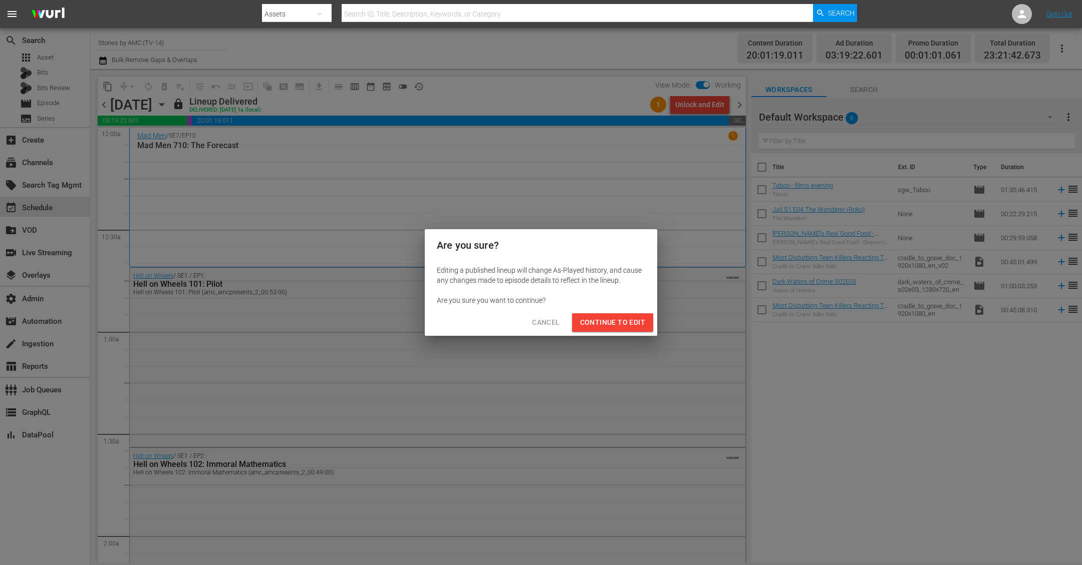
click at [612, 329] on button "Continue to Edit" at bounding box center [612, 323] width 81 height 19
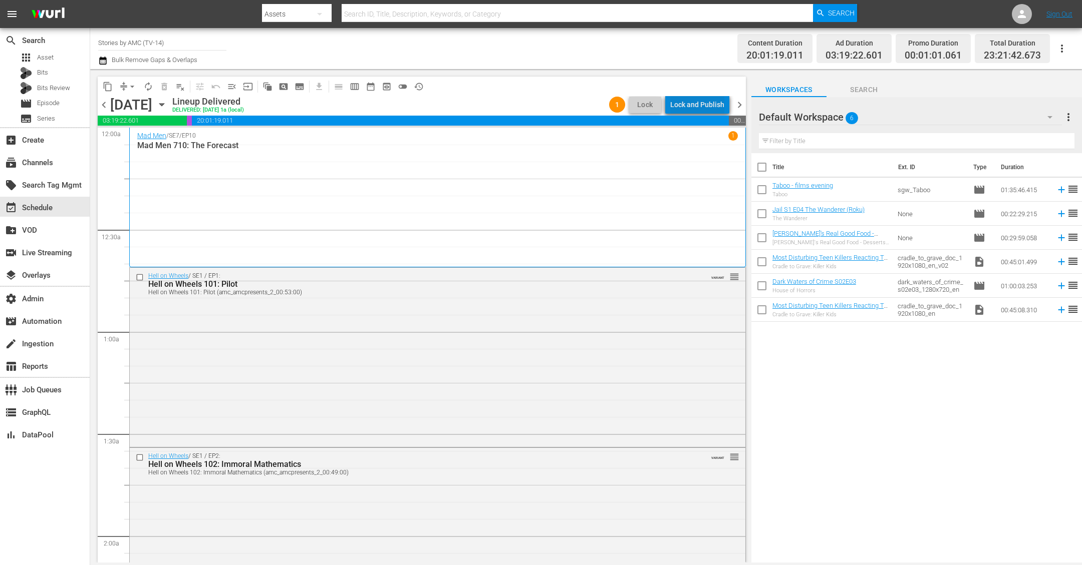
click at [711, 105] on div "Lock and Publish" at bounding box center [697, 105] width 54 height 18
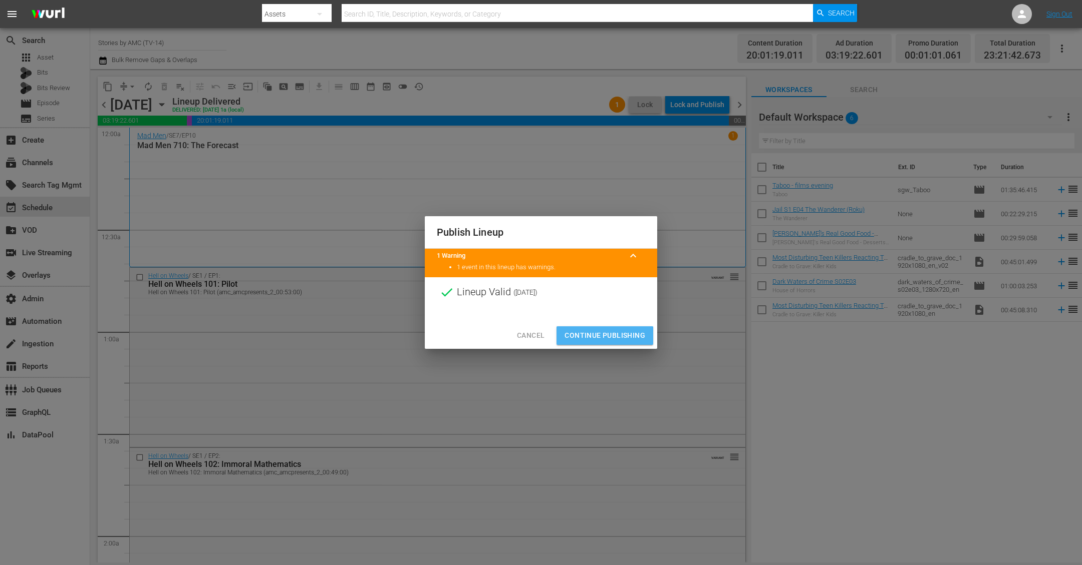
click at [603, 338] on span "Continue Publishing" at bounding box center [604, 336] width 81 height 13
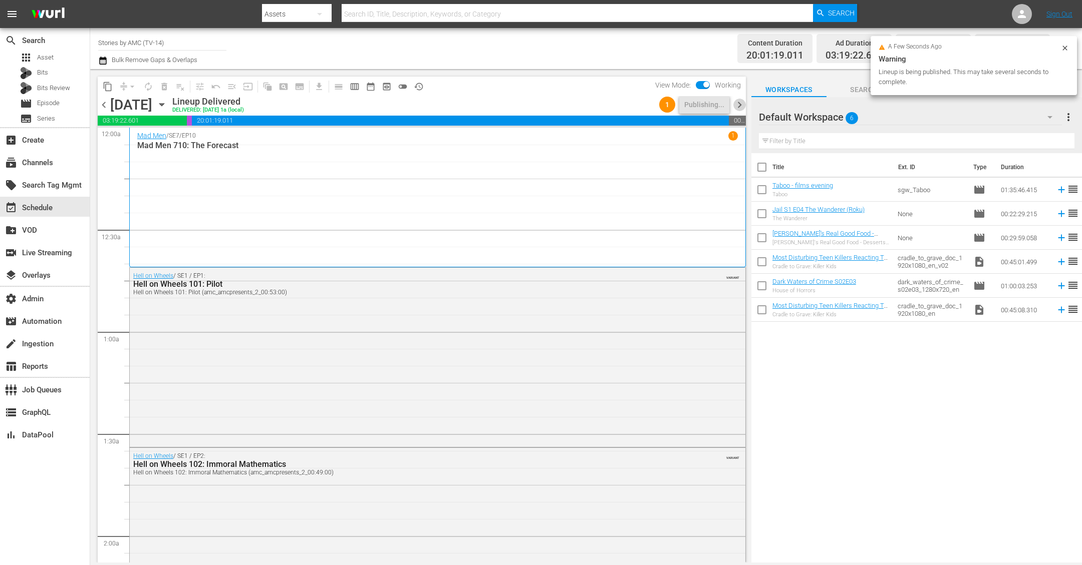
click at [742, 105] on span "chevron_right" at bounding box center [739, 105] width 13 height 13
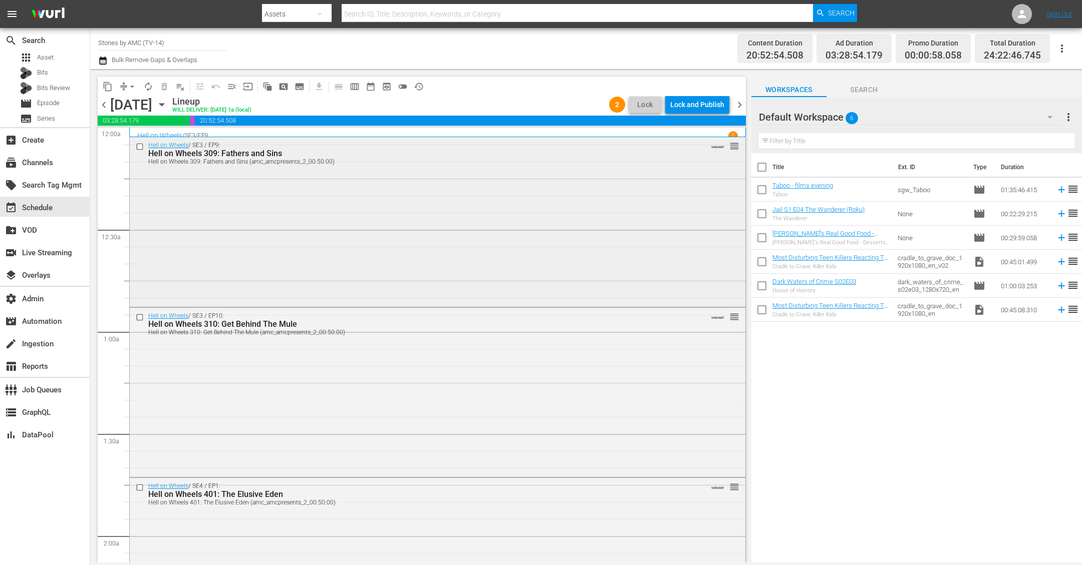
click at [380, 211] on div "Hell on Wheels / SE3 / EP9: Hell on Wheels 309: Fathers and Sins Hell on Wheels…" at bounding box center [438, 220] width 616 height 167
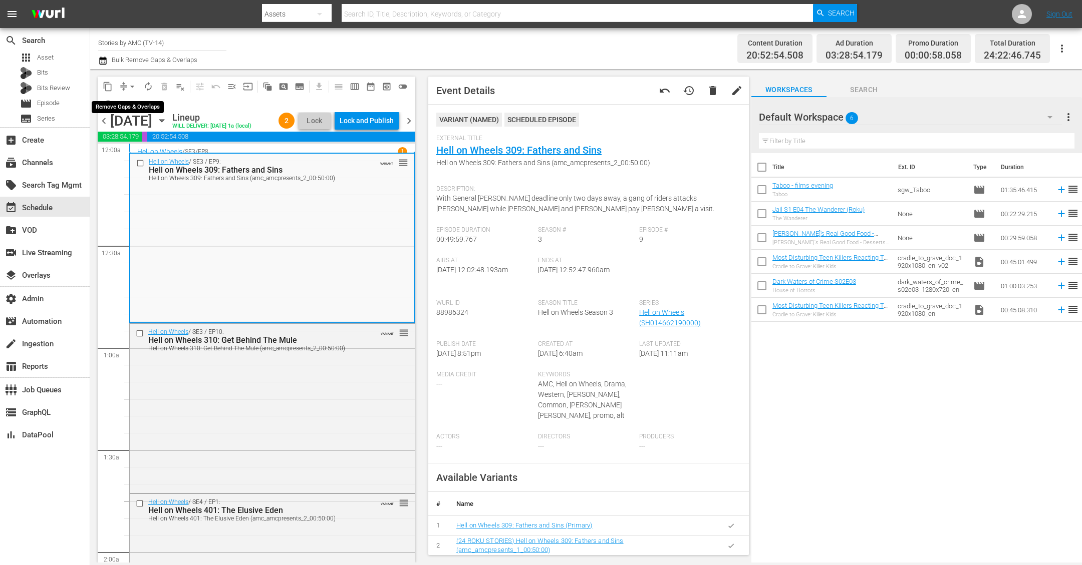
click at [130, 86] on span "arrow_drop_down" at bounding box center [132, 87] width 10 height 10
click at [139, 141] on li "Align to End of Previous Day" at bounding box center [132, 139] width 105 height 17
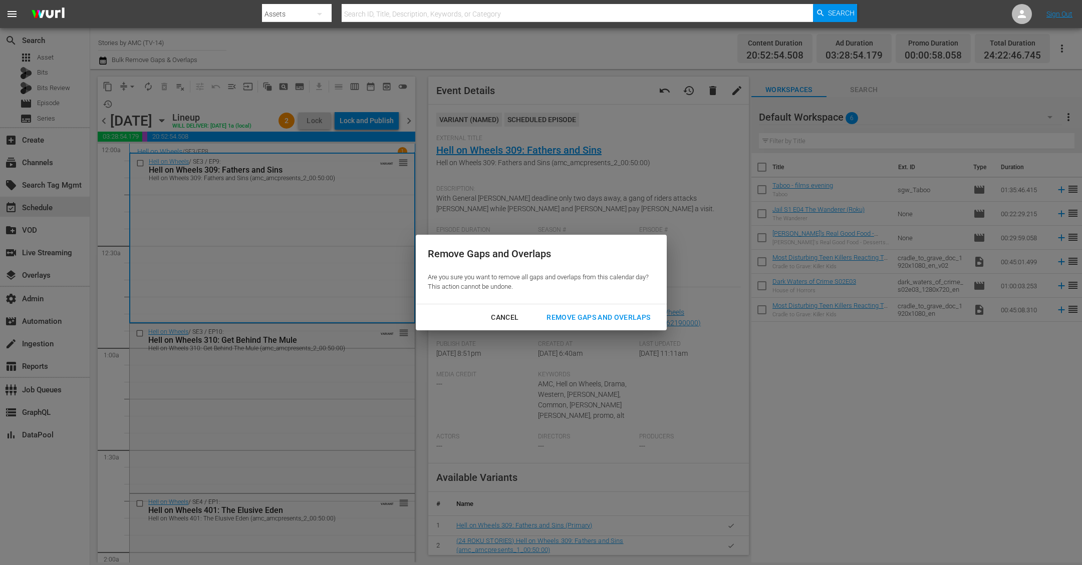
click at [598, 320] on div "Remove Gaps and Overlaps" at bounding box center [598, 318] width 120 height 13
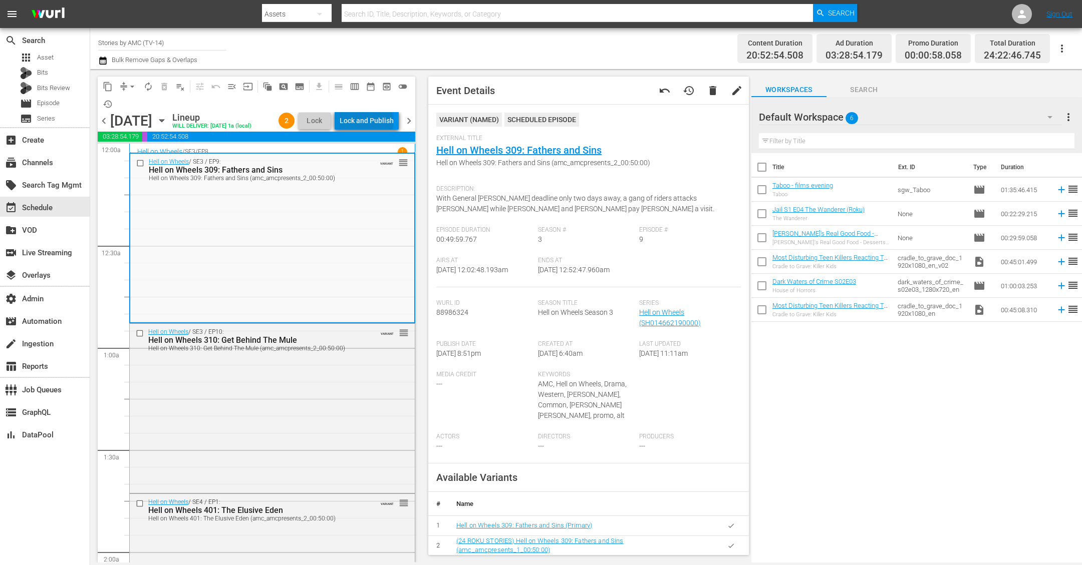
click at [379, 123] on div "Lock and Publish" at bounding box center [367, 121] width 54 height 18
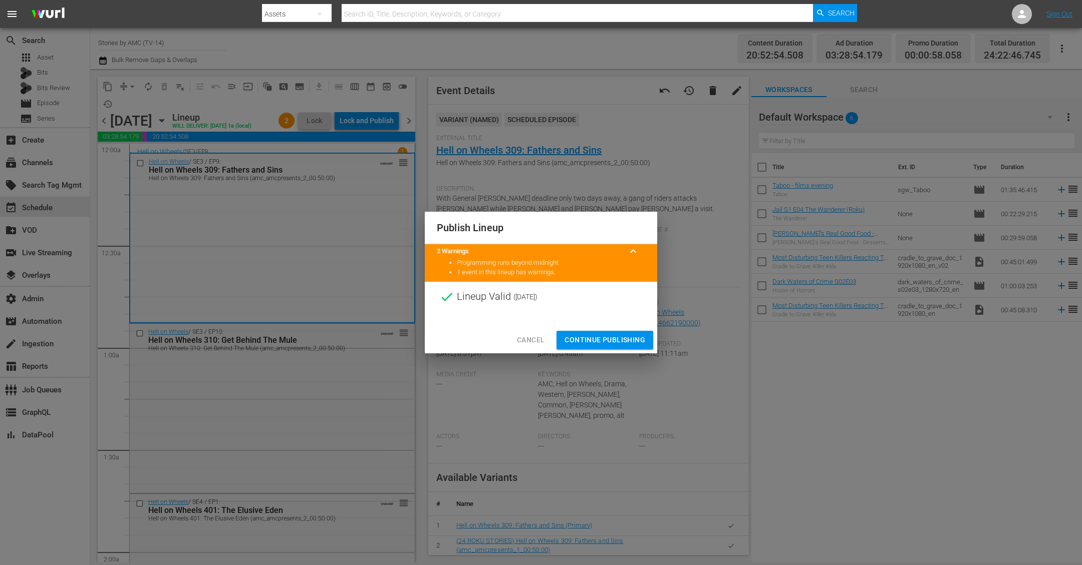
click at [628, 333] on button "Continue Publishing" at bounding box center [604, 340] width 97 height 19
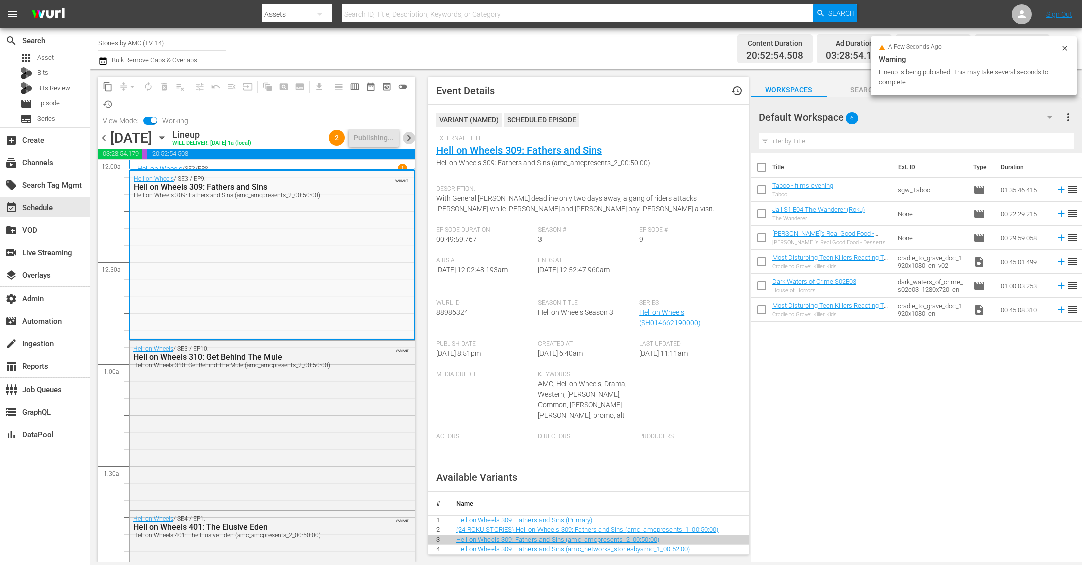
click at [408, 137] on span "chevron_right" at bounding box center [409, 138] width 13 height 13
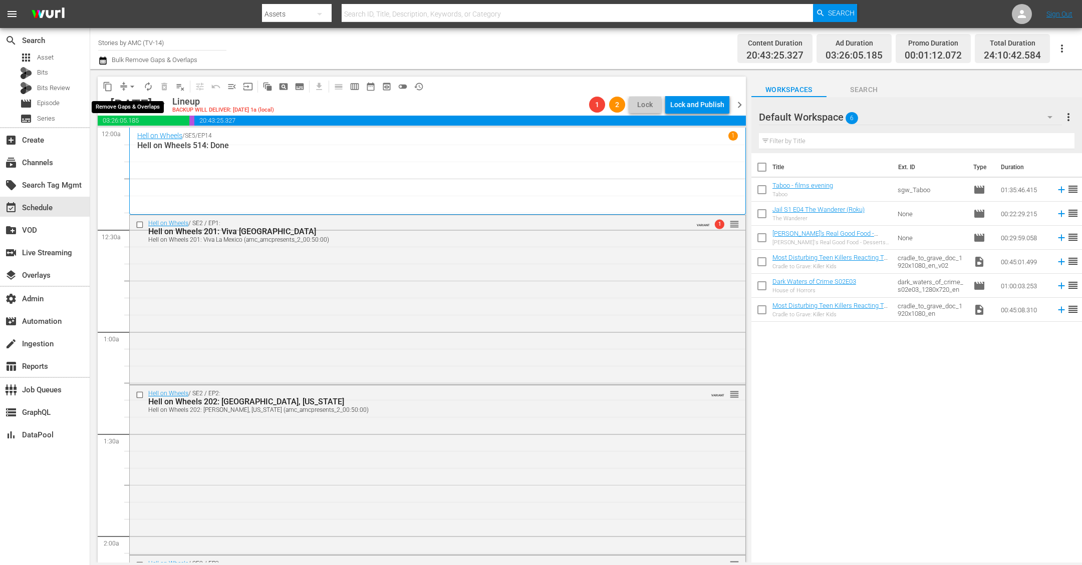
click at [124, 86] on button "arrow_drop_down" at bounding box center [132, 87] width 16 height 16
click at [139, 138] on li "Align to End of Previous Day" at bounding box center [132, 139] width 105 height 17
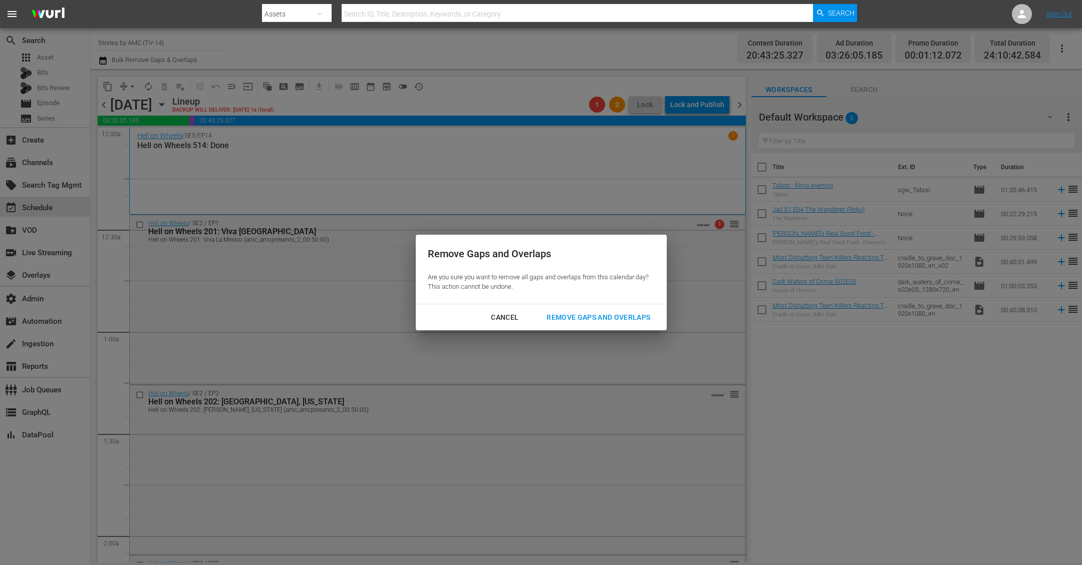
click at [590, 317] on div "Remove Gaps and Overlaps" at bounding box center [598, 318] width 120 height 13
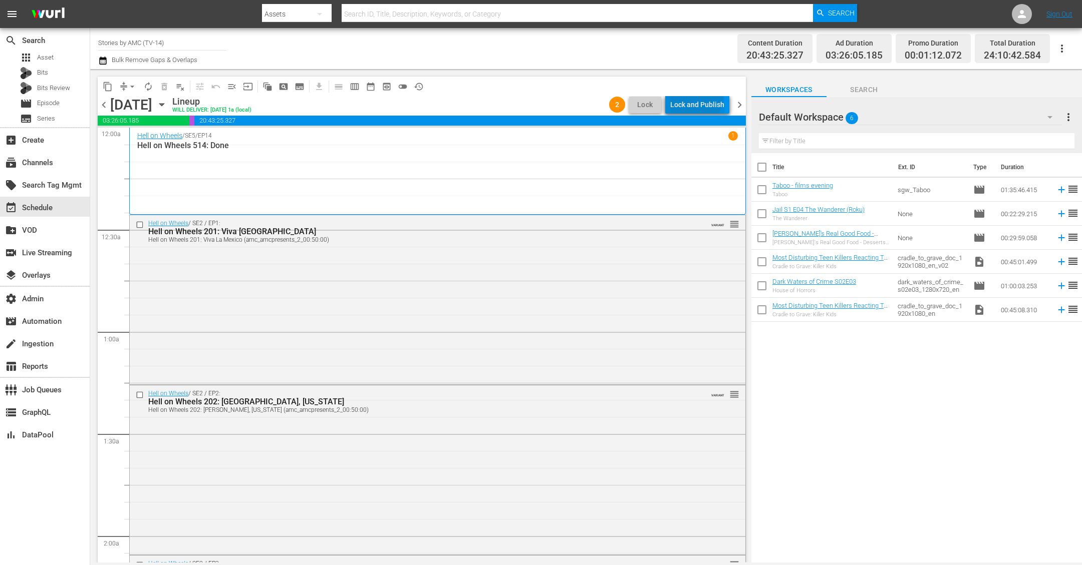
click at [695, 97] on div "Lock and Publish" at bounding box center [697, 105] width 54 height 18
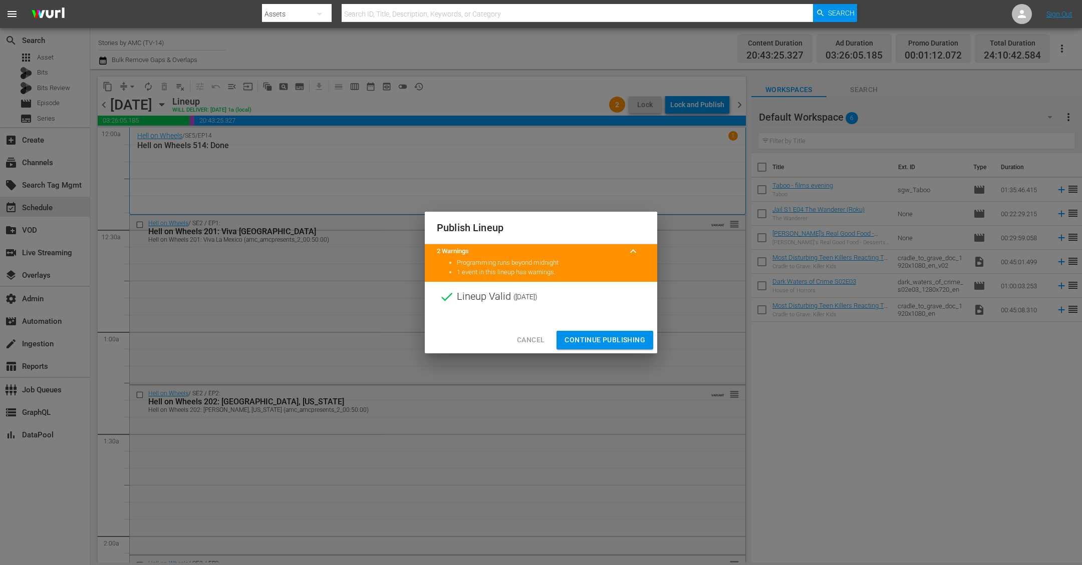
click at [600, 341] on span "Continue Publishing" at bounding box center [604, 340] width 81 height 13
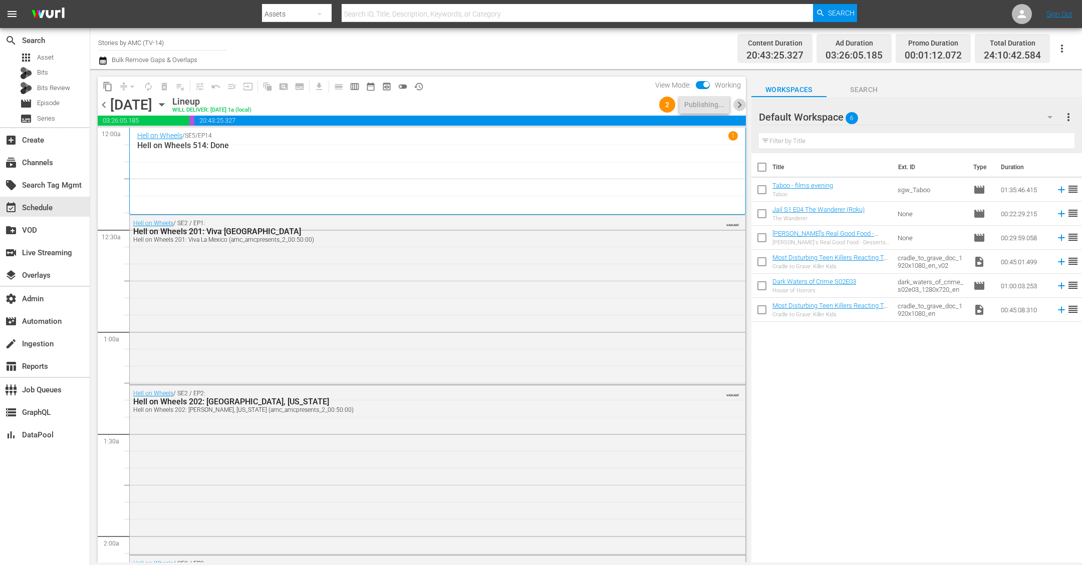
click at [738, 104] on span "chevron_right" at bounding box center [739, 105] width 13 height 13
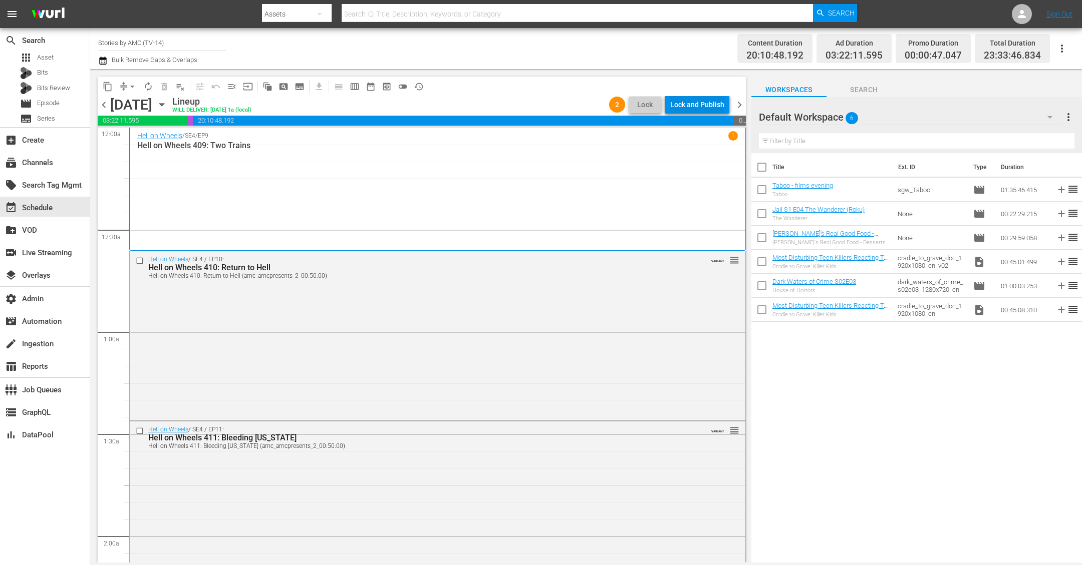
click at [695, 100] on div "Lock and Publish" at bounding box center [697, 105] width 54 height 18
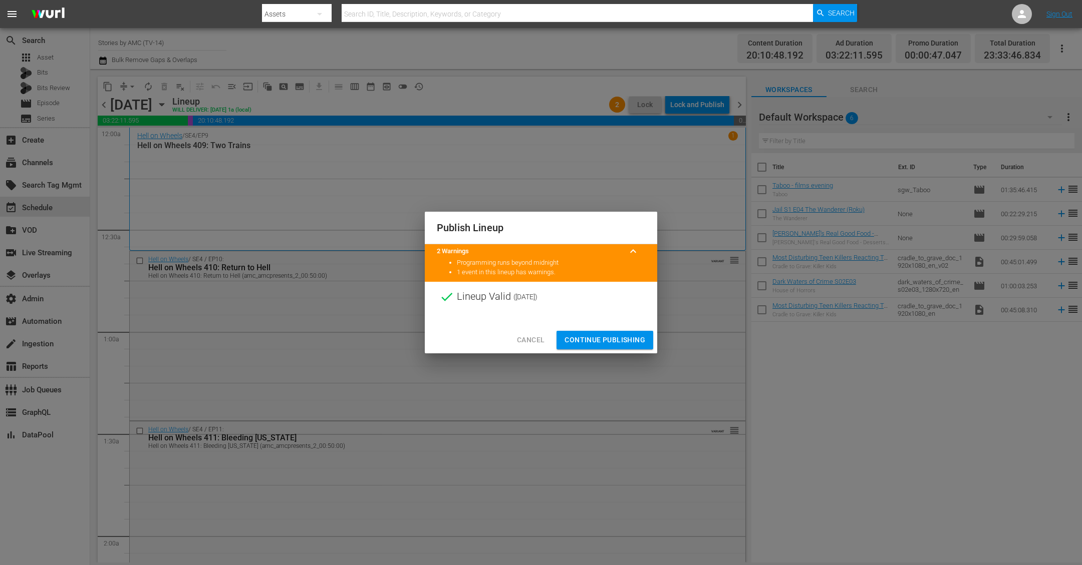
click at [596, 332] on button "Continue Publishing" at bounding box center [604, 340] width 97 height 19
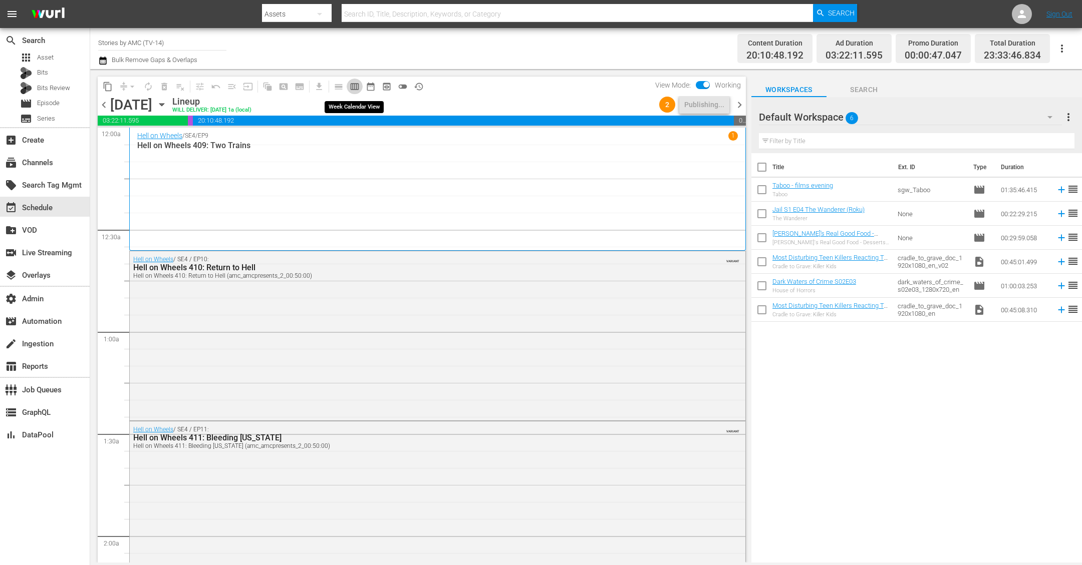
click at [351, 85] on span "calendar_view_week_outlined" at bounding box center [355, 87] width 10 height 10
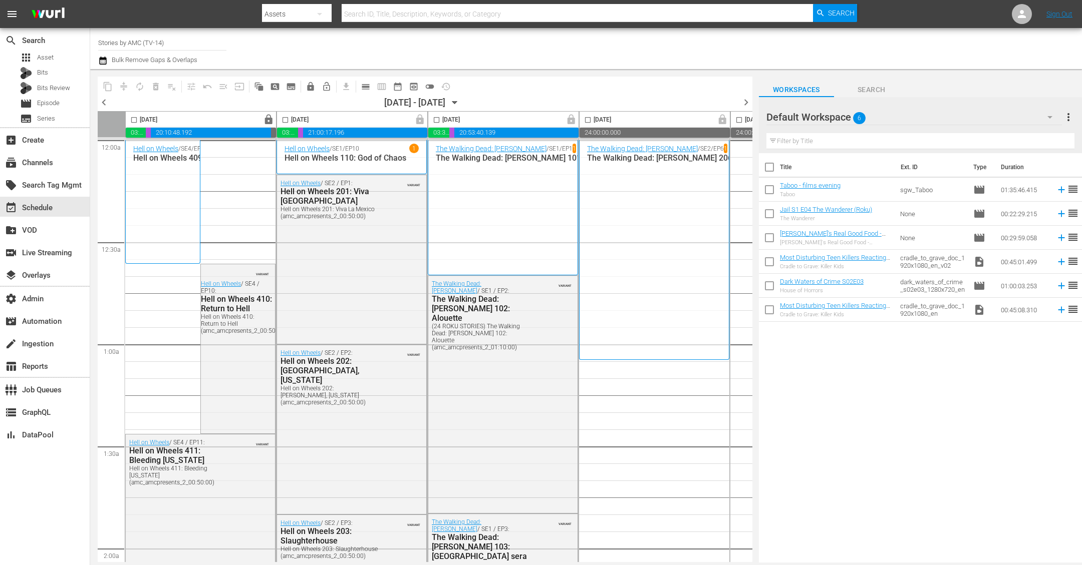
click at [102, 100] on span "chevron_left" at bounding box center [104, 102] width 13 height 13
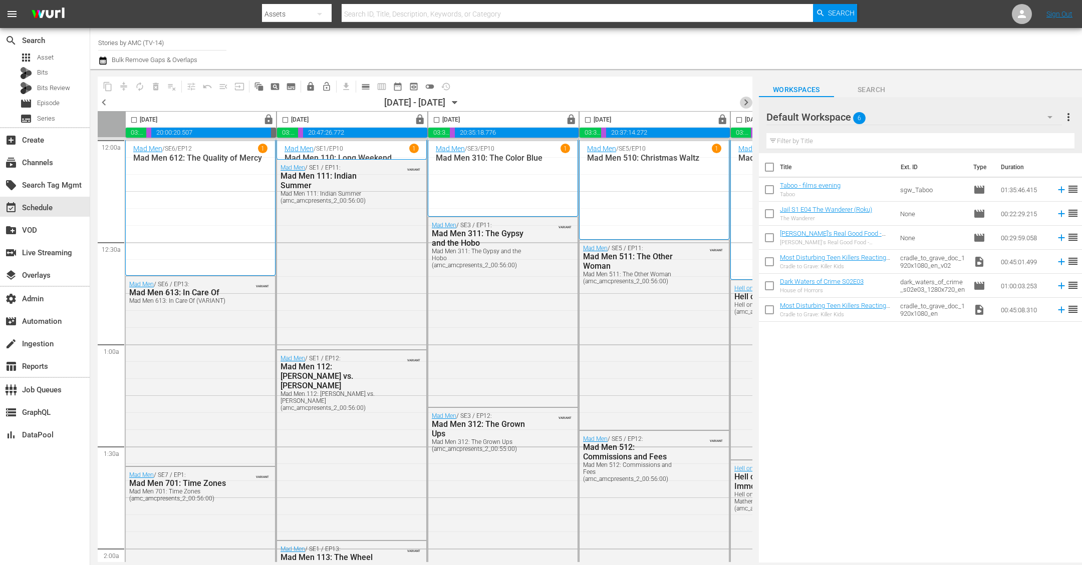
click at [746, 100] on span "chevron_right" at bounding box center [746, 102] width 13 height 13
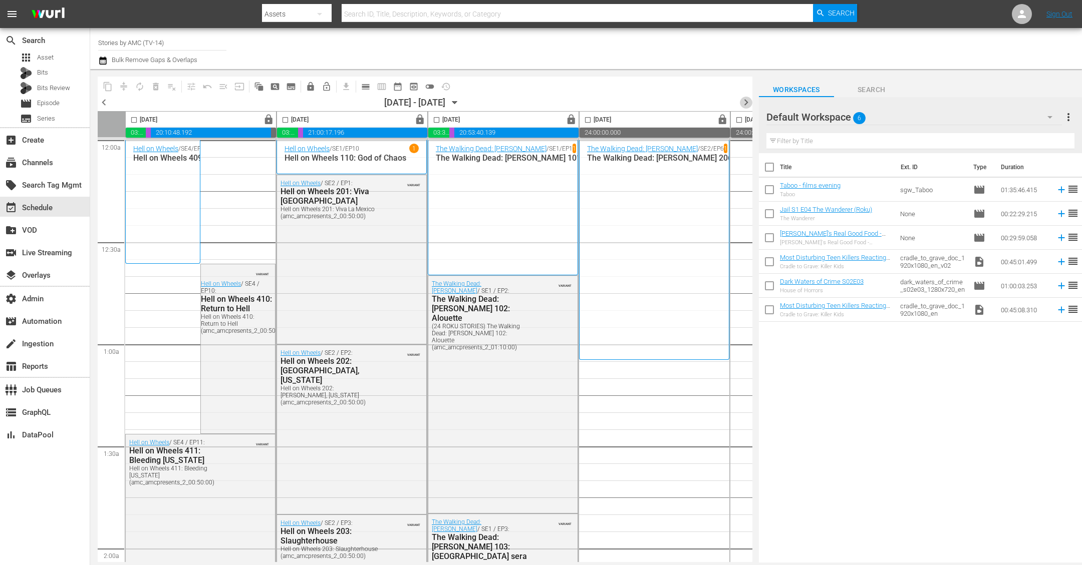
click at [745, 102] on span "chevron_right" at bounding box center [746, 102] width 13 height 13
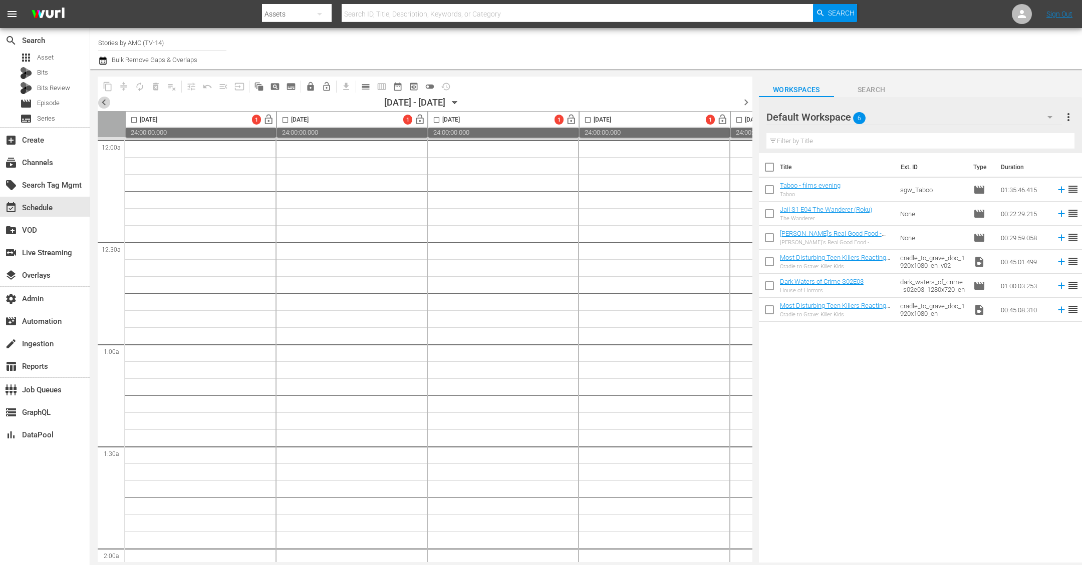
click at [107, 99] on span "chevron_left" at bounding box center [104, 102] width 13 height 13
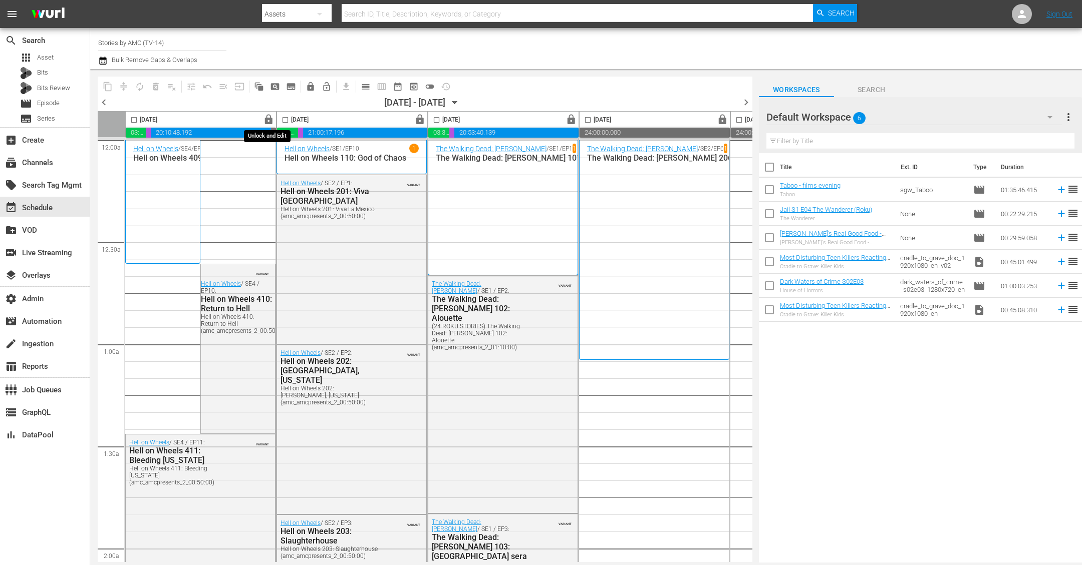
click at [270, 120] on span "lock" at bounding box center [269, 120] width 12 height 12
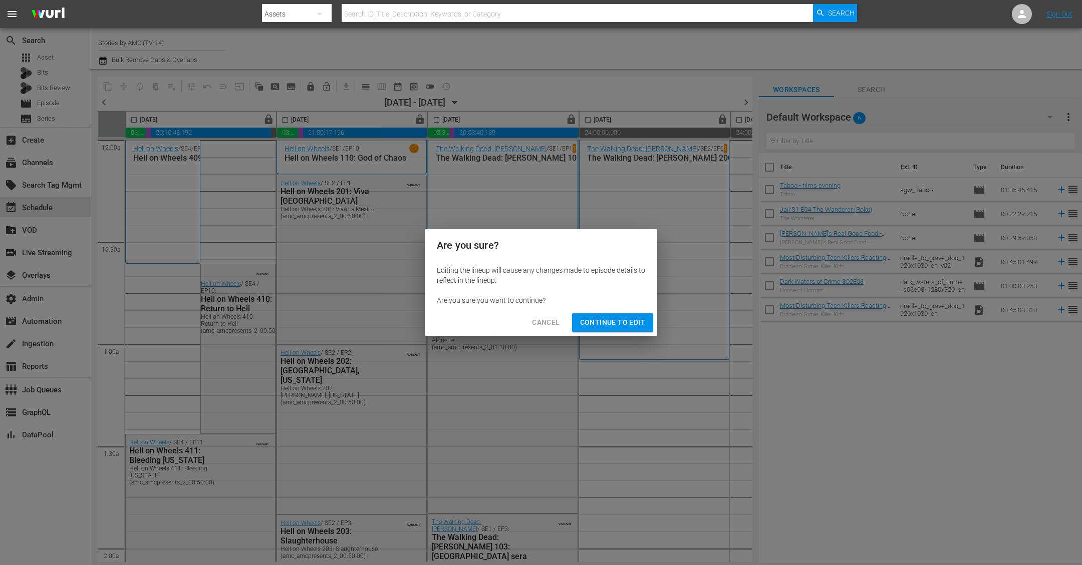
click at [605, 324] on span "Continue to Edit" at bounding box center [612, 323] width 65 height 13
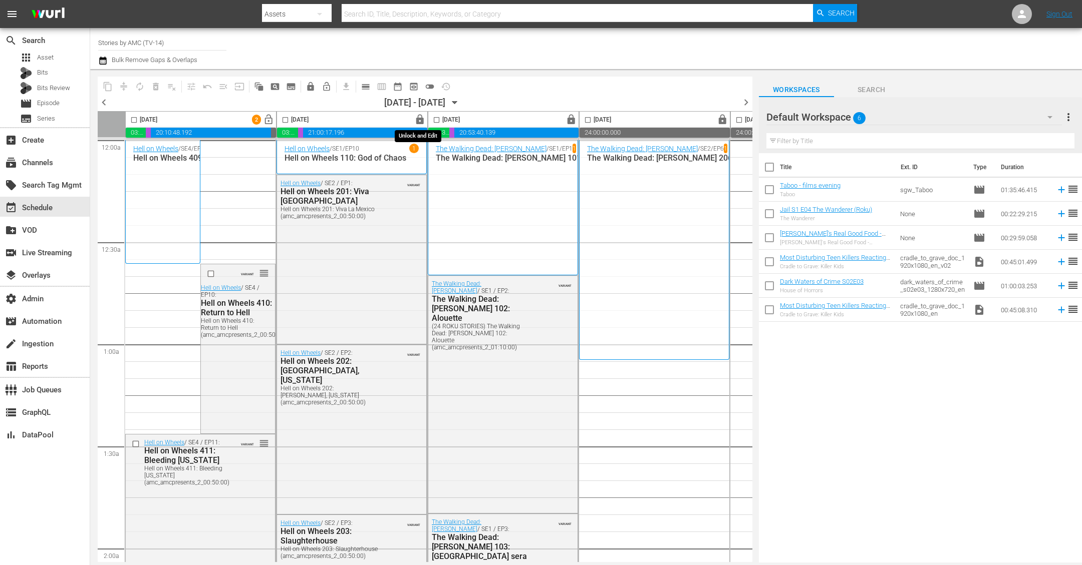
click at [418, 117] on span "lock" at bounding box center [420, 120] width 12 height 12
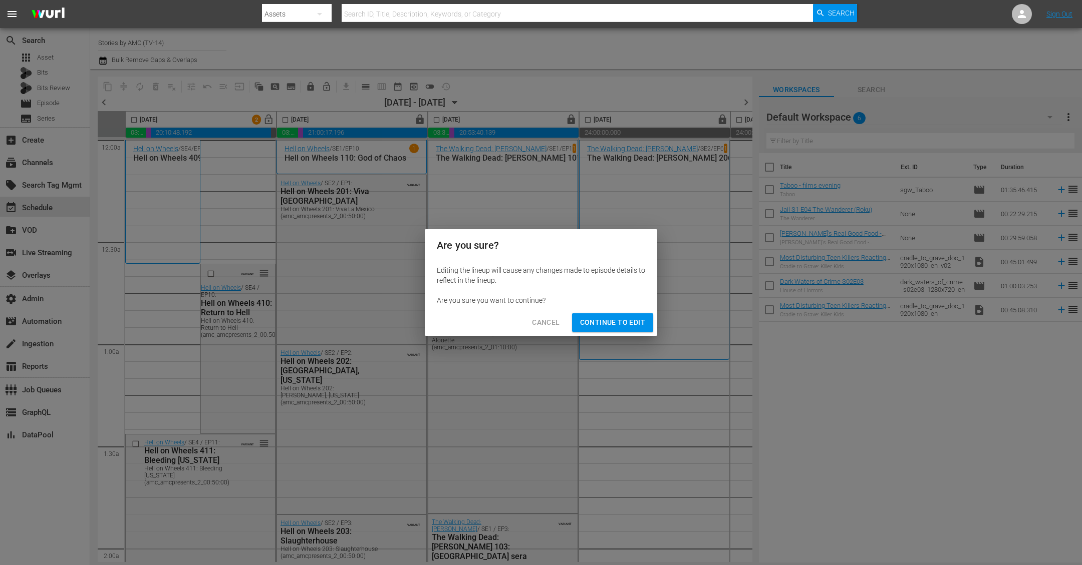
click at [616, 310] on div "Cancel Continue to Edit" at bounding box center [541, 323] width 232 height 27
click at [616, 317] on span "Continue to Edit" at bounding box center [612, 323] width 65 height 13
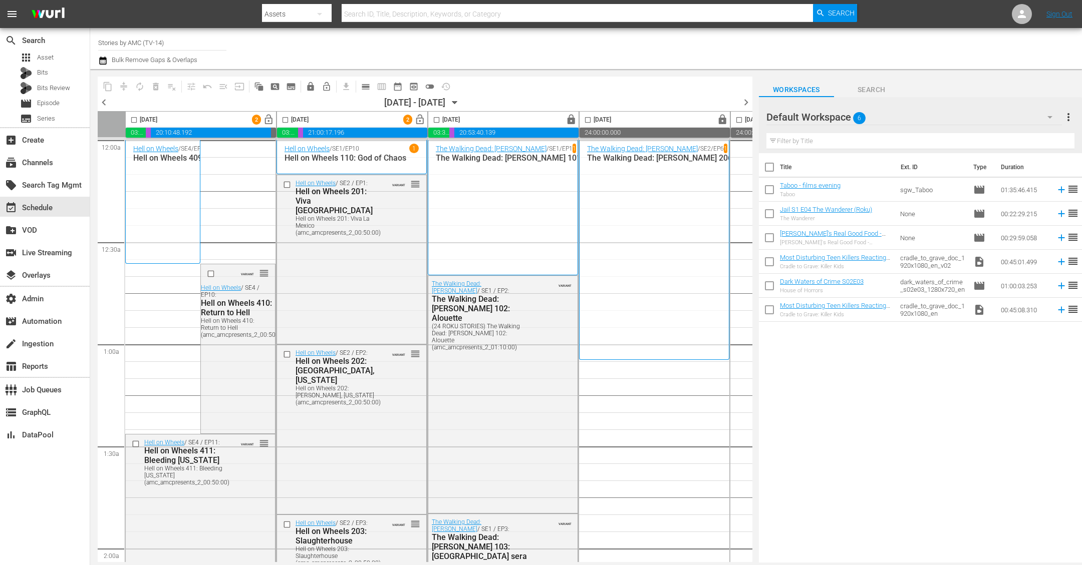
click at [570, 121] on span "lock" at bounding box center [571, 120] width 12 height 12
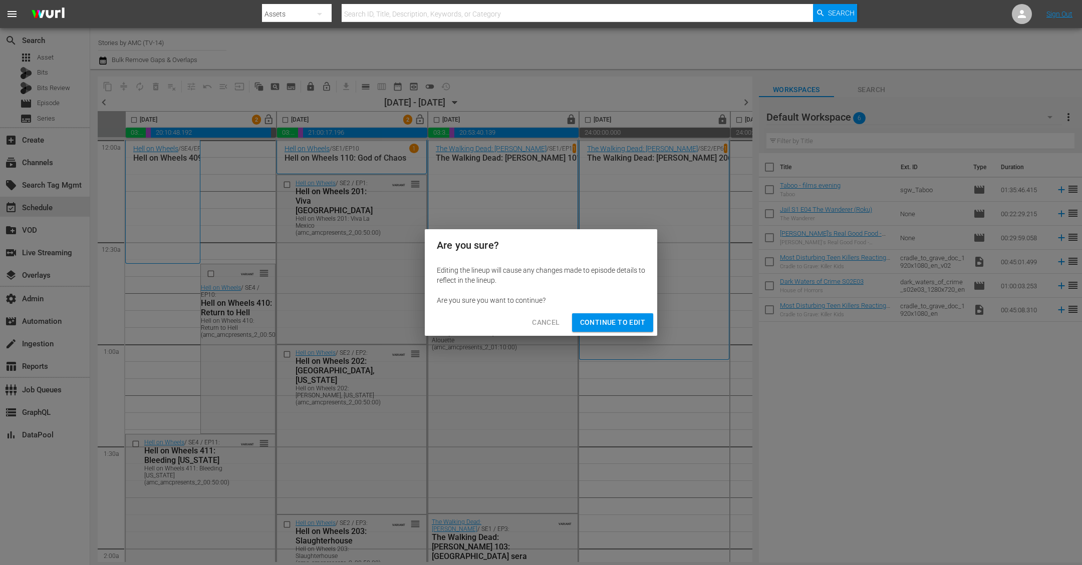
click at [614, 325] on span "Continue to Edit" at bounding box center [612, 323] width 65 height 13
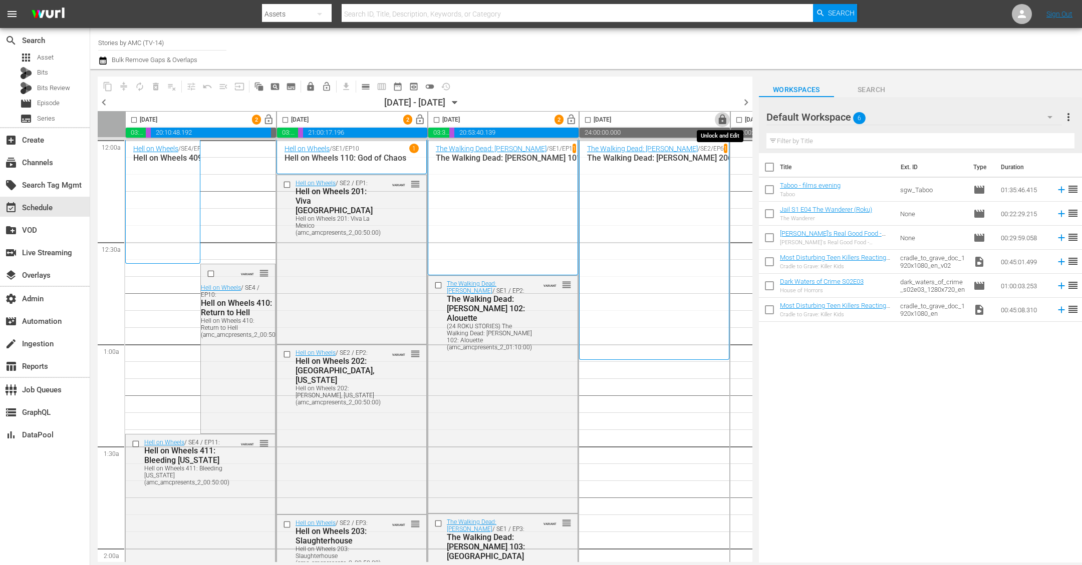
click at [722, 118] on span "lock" at bounding box center [723, 120] width 12 height 12
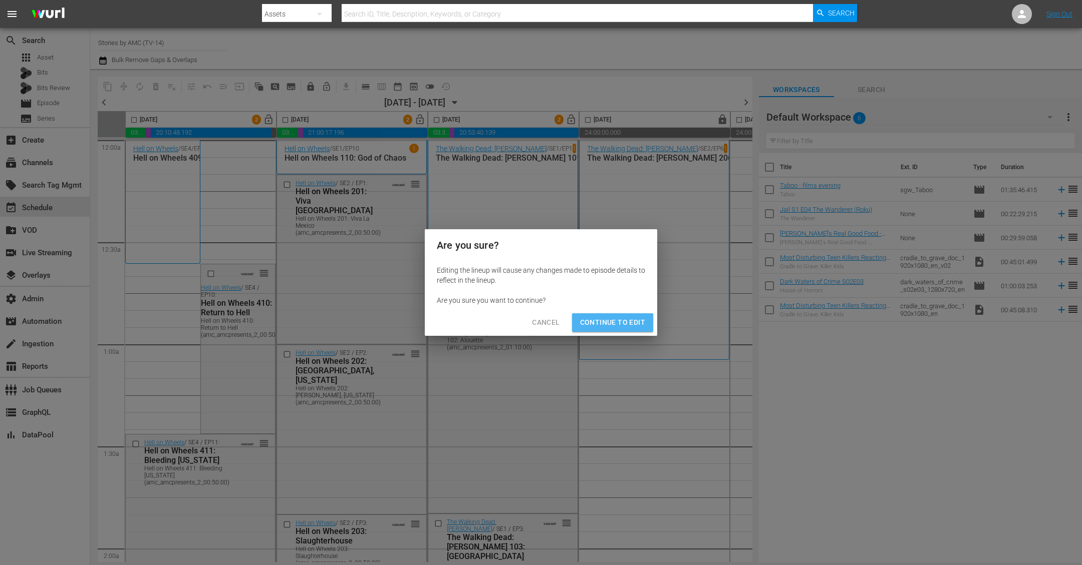
click at [607, 325] on span "Continue to Edit" at bounding box center [612, 323] width 65 height 13
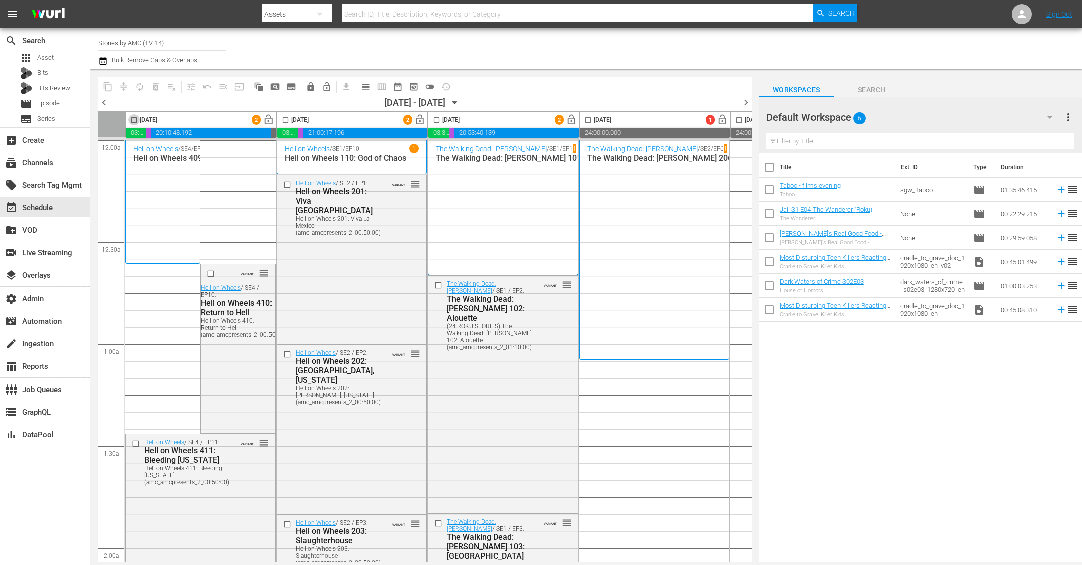
click at [133, 122] on input "checkbox" at bounding box center [134, 122] width 12 height 12
checkbox input "true"
click at [285, 119] on input "checkbox" at bounding box center [285, 122] width 12 height 12
checkbox input "true"
click at [437, 120] on input "checkbox" at bounding box center [437, 122] width 12 height 12
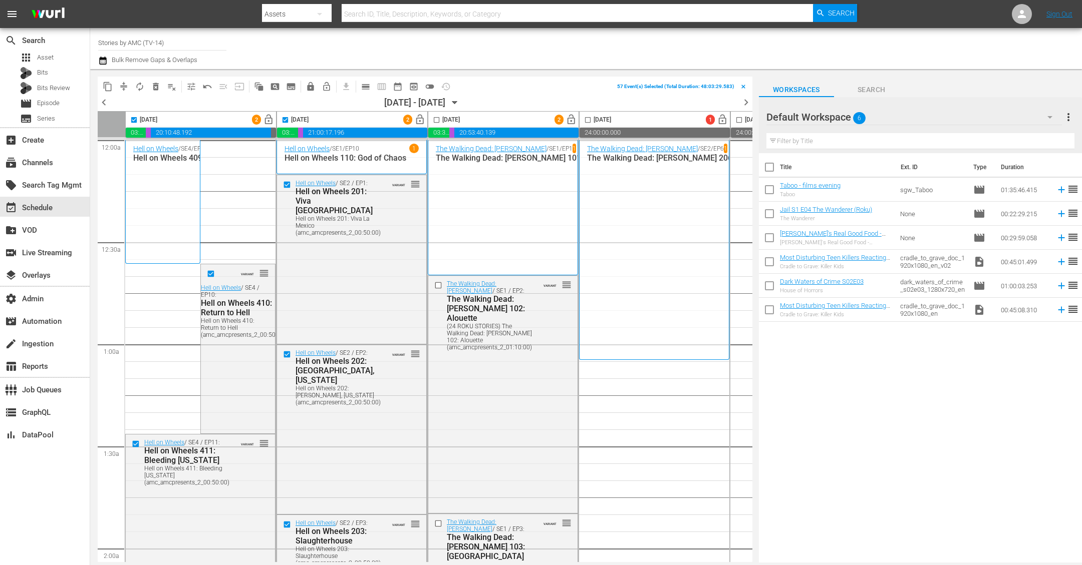
checkbox input "true"
click at [119, 85] on span "compress" at bounding box center [124, 87] width 10 height 10
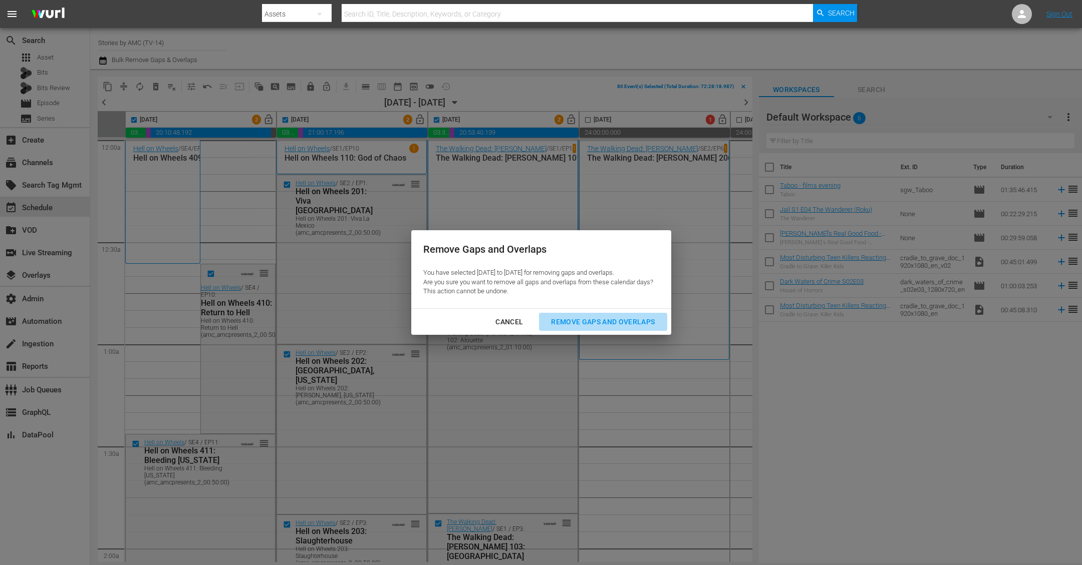
click at [595, 322] on div "Remove Gaps and Overlaps" at bounding box center [603, 322] width 120 height 13
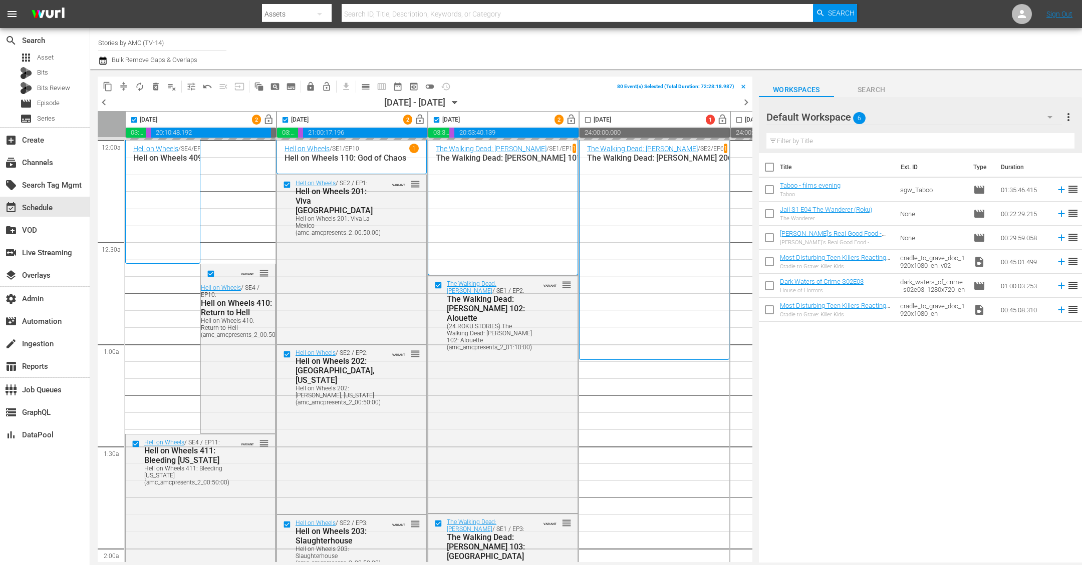
checkbox input "false"
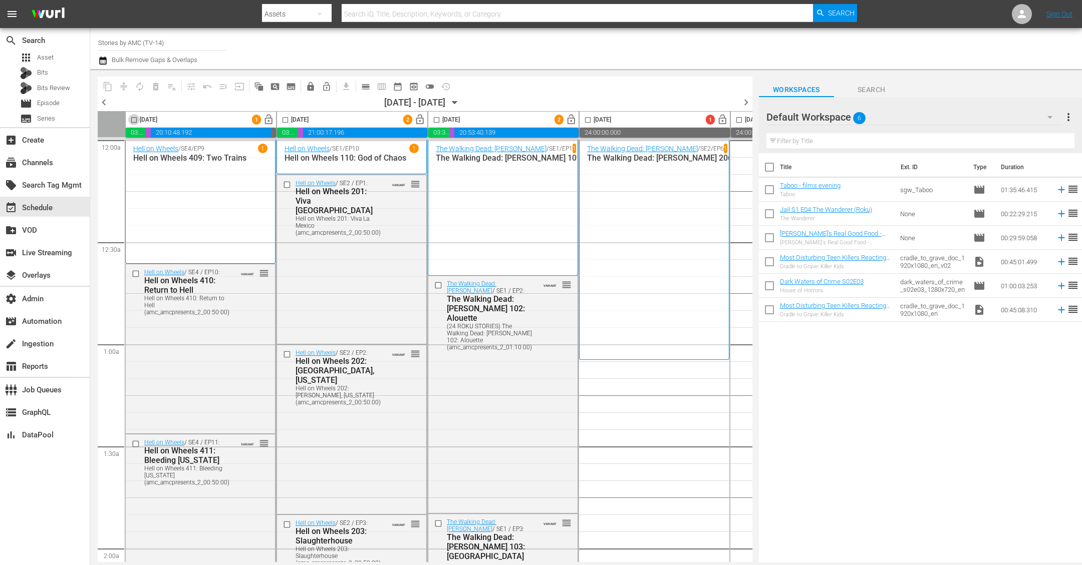
click at [132, 120] on input "checkbox" at bounding box center [134, 122] width 12 height 12
checkbox input "true"
click at [285, 121] on input "checkbox" at bounding box center [285, 122] width 12 height 12
checkbox input "true"
click at [436, 117] on input "checkbox" at bounding box center [437, 122] width 12 height 12
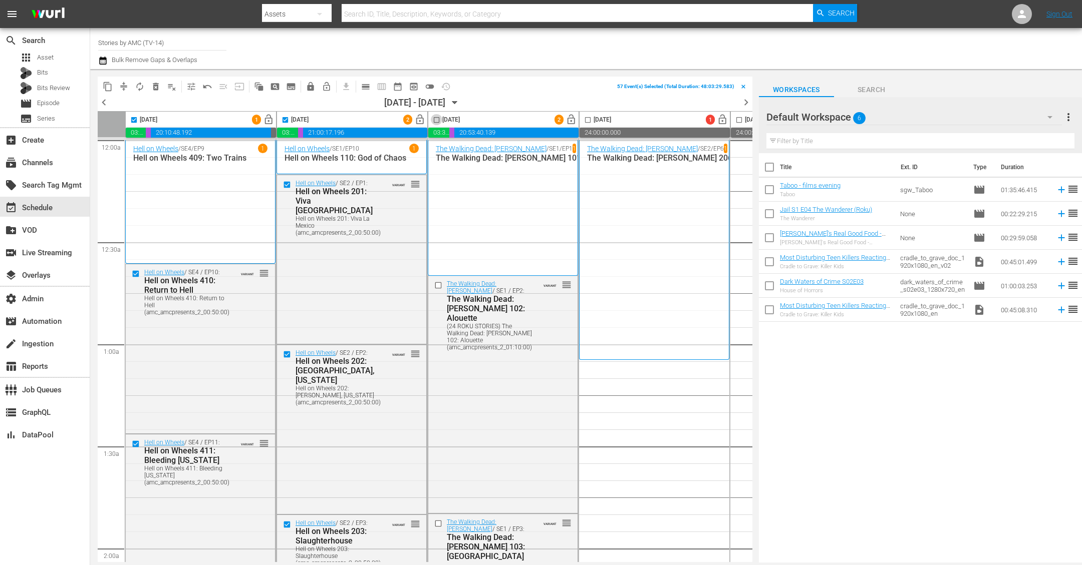
checkbox input "true"
click at [311, 87] on span "lock" at bounding box center [311, 87] width 10 height 10
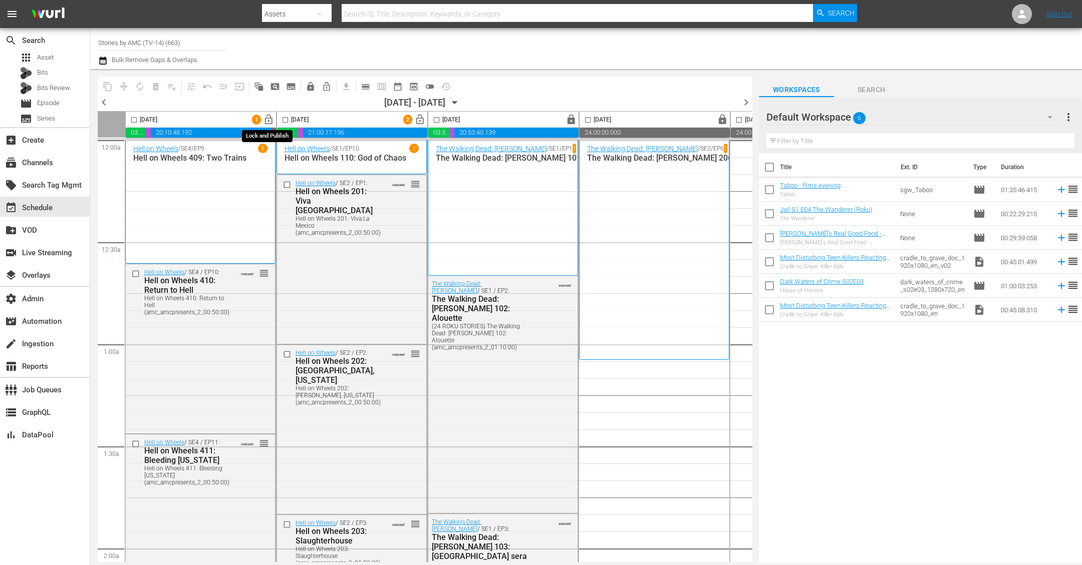
click at [269, 118] on span "lock_open" at bounding box center [269, 120] width 12 height 12
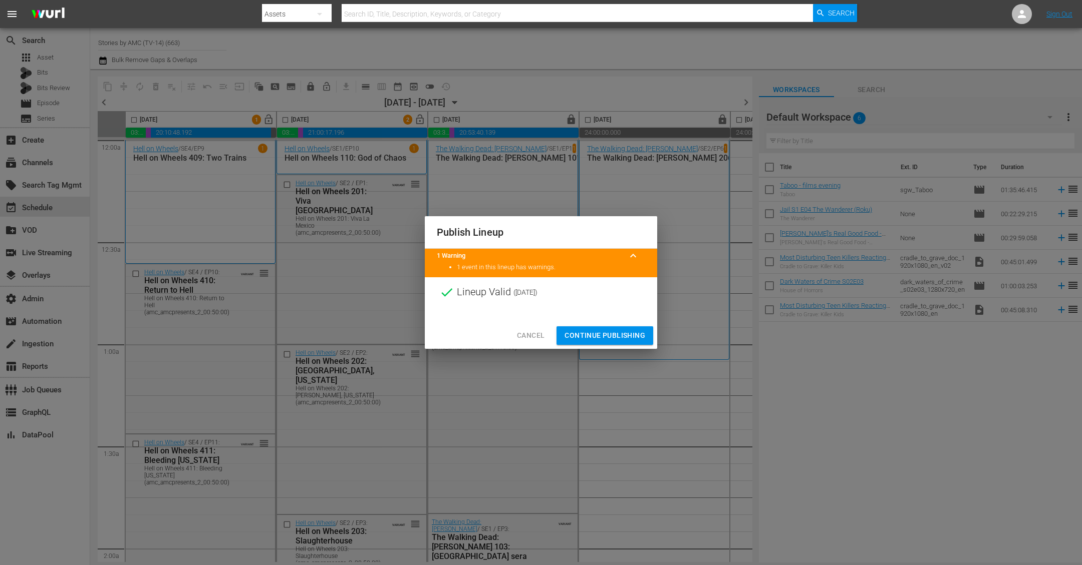
click at [606, 337] on span "Continue Publishing" at bounding box center [604, 336] width 81 height 13
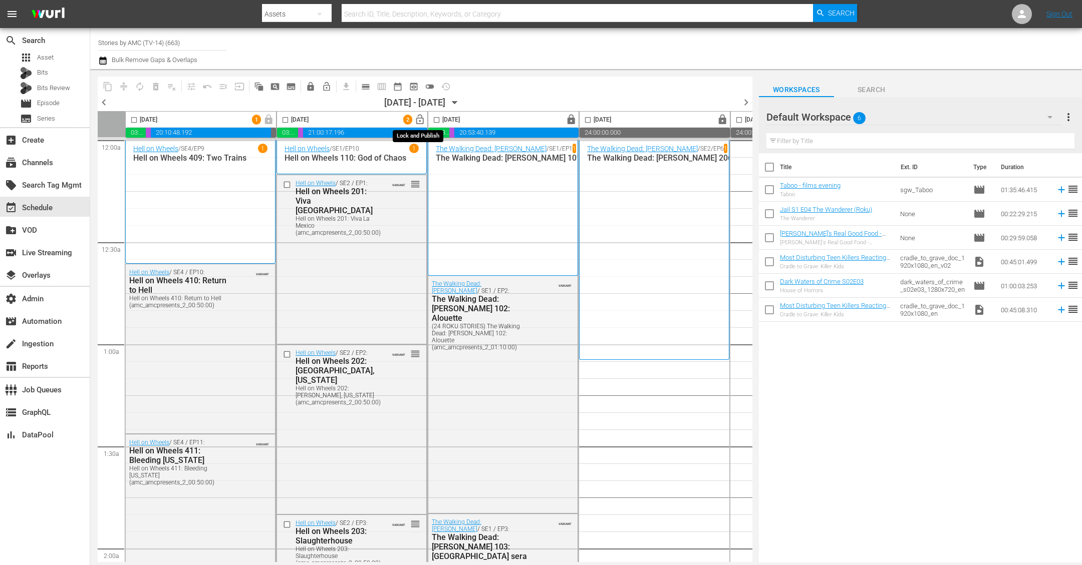
click at [418, 118] on span "lock_open" at bounding box center [420, 120] width 12 height 12
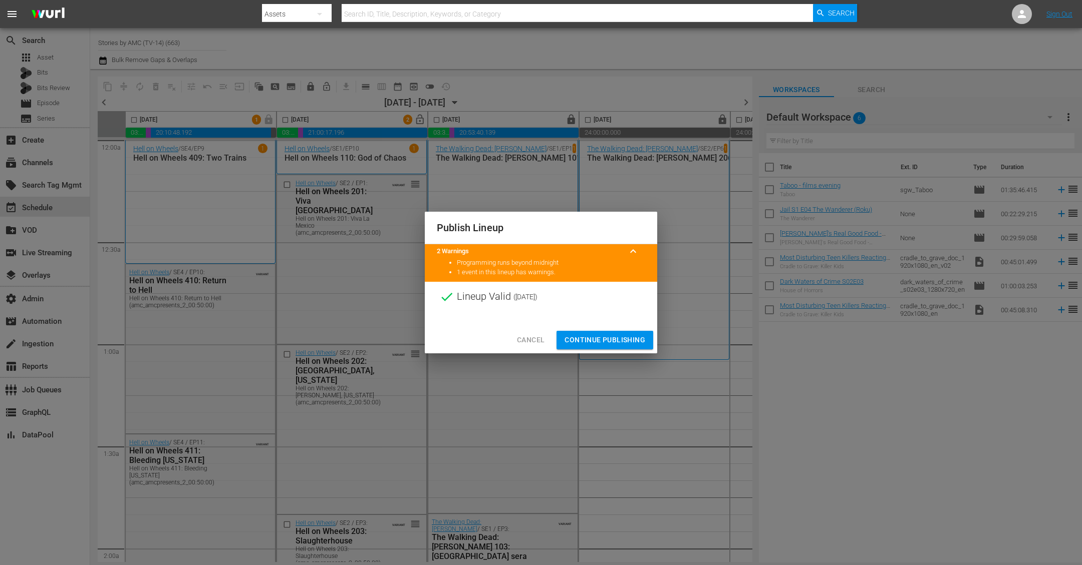
click at [607, 338] on span "Continue Publishing" at bounding box center [604, 340] width 81 height 13
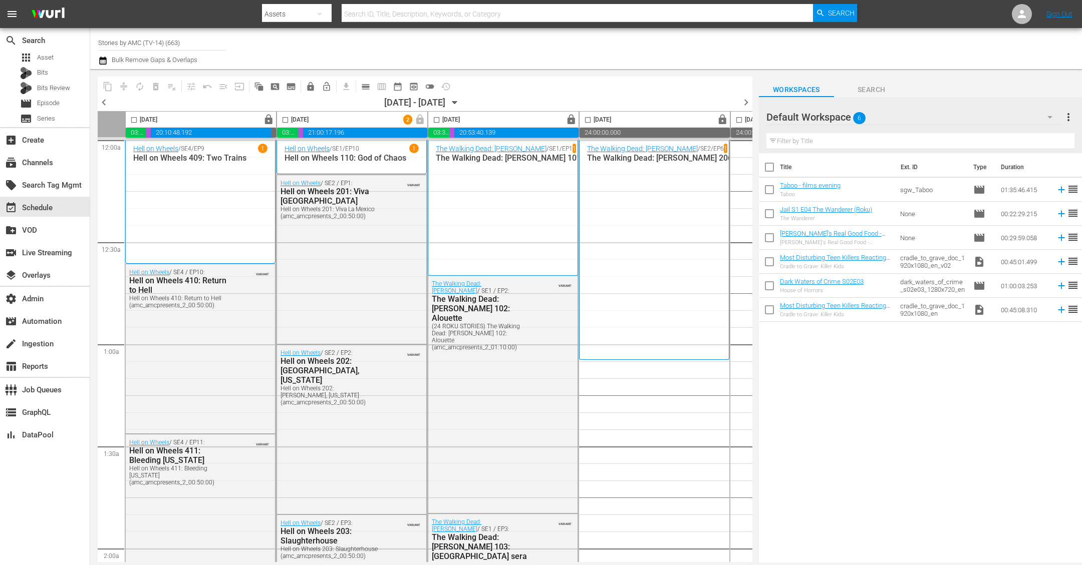
click at [102, 104] on span "chevron_left" at bounding box center [104, 102] width 13 height 13
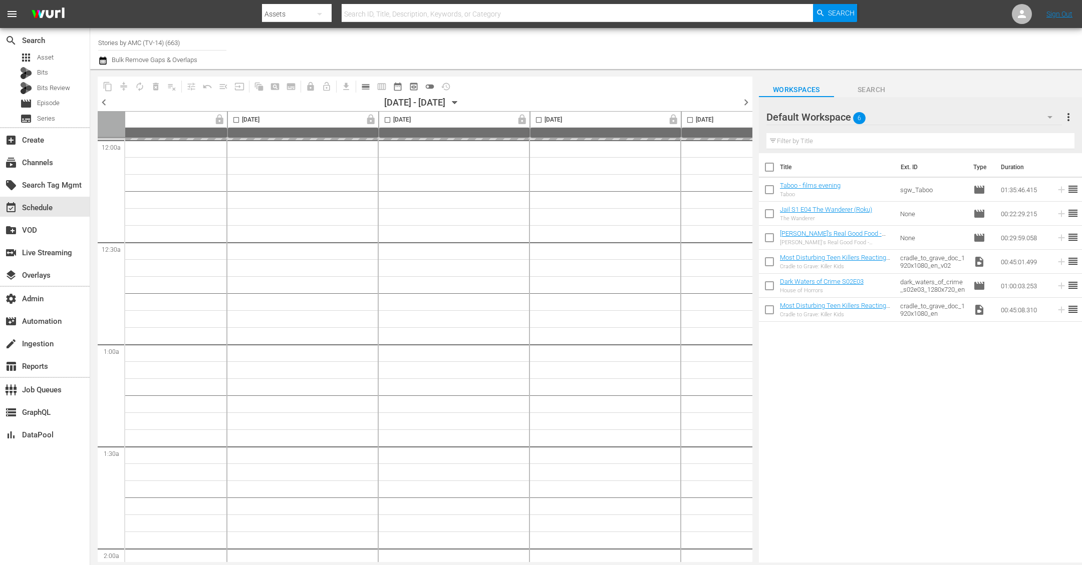
scroll to position [0, 435]
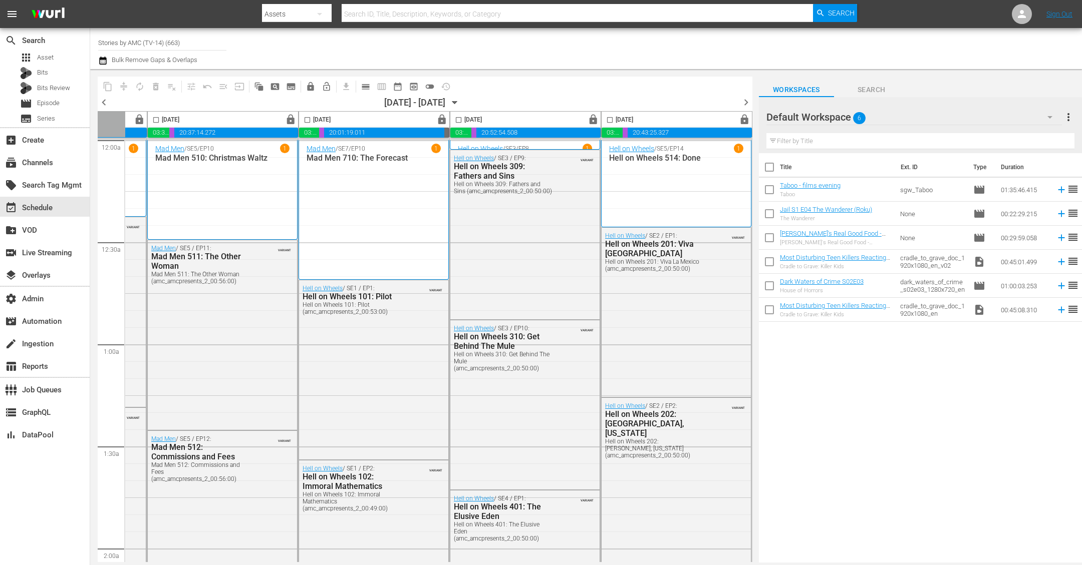
click at [744, 97] on span "chevron_right" at bounding box center [746, 102] width 13 height 13
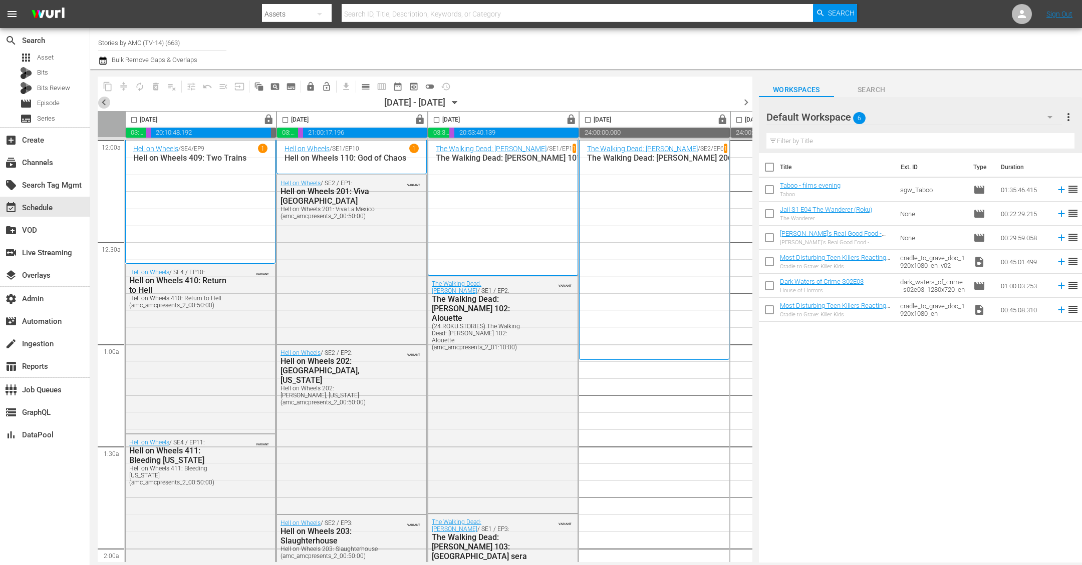
click at [105, 106] on span "chevron_left" at bounding box center [104, 102] width 13 height 13
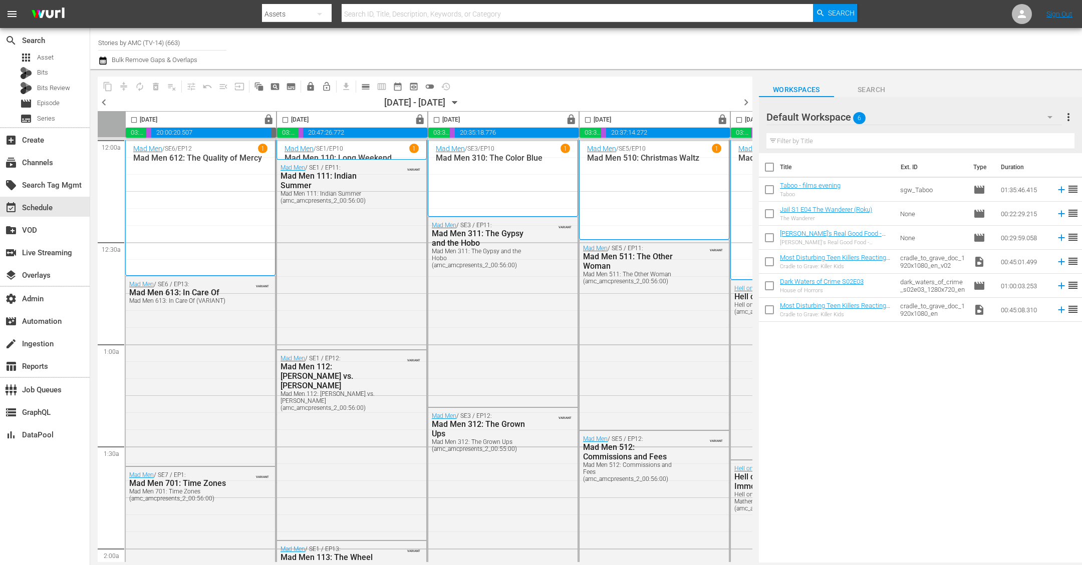
click at [599, 68] on div "Channel Title Stories by AMC (TV-14) (663) Bulk Remove Gaps & Overlaps" at bounding box center [586, 48] width 992 height 41
click at [749, 96] on span "chevron_right" at bounding box center [746, 102] width 13 height 13
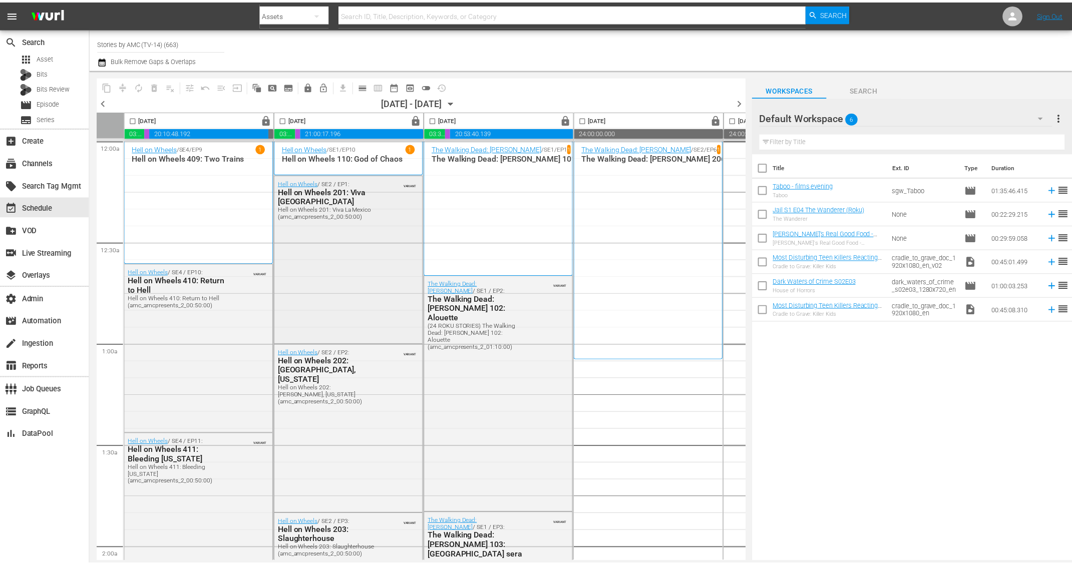
scroll to position [1, 0]
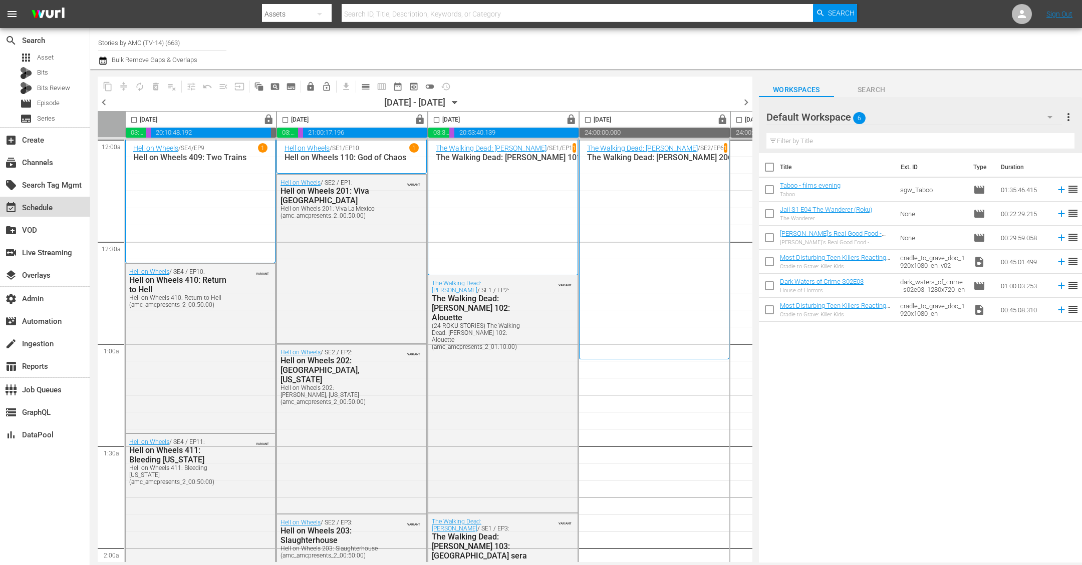
click at [27, 215] on div "event_available Schedule" at bounding box center [45, 207] width 90 height 20
click at [38, 207] on div "event_available Schedule" at bounding box center [28, 206] width 56 height 9
click at [36, 166] on div "subscriptions Channels" at bounding box center [28, 161] width 56 height 9
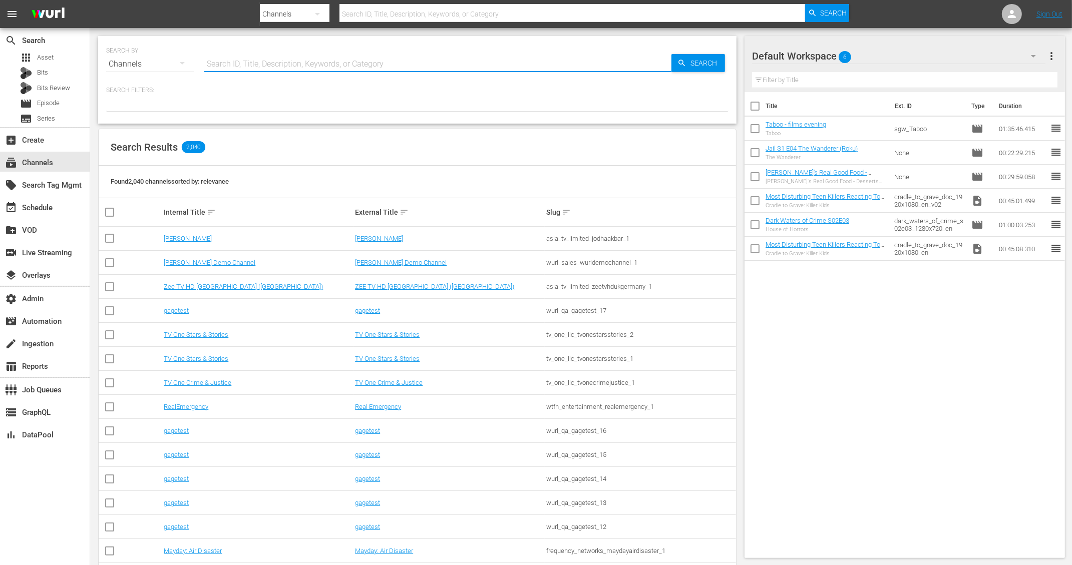
click at [232, 59] on input "text" at bounding box center [437, 64] width 467 height 24
paste input "Pele Salvagem"
type input "Pele Salvagem"
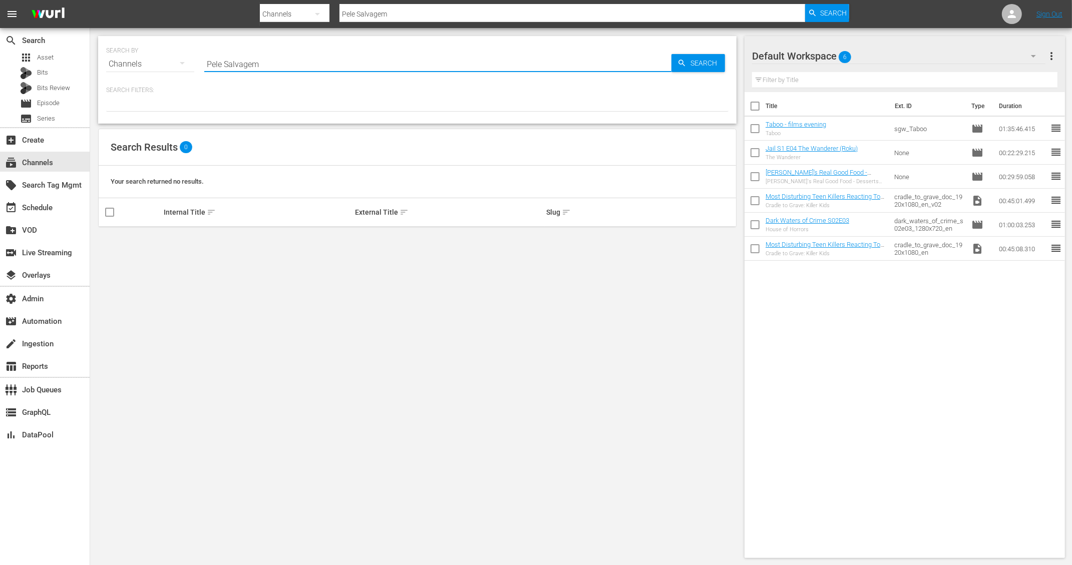
click at [223, 64] on input "Pele Salvagem" at bounding box center [437, 64] width 467 height 24
type input "PeleSalvagem"
click at [277, 65] on input "PeleSalvagem" at bounding box center [437, 64] width 467 height 24
type input "PeleSalvagem"
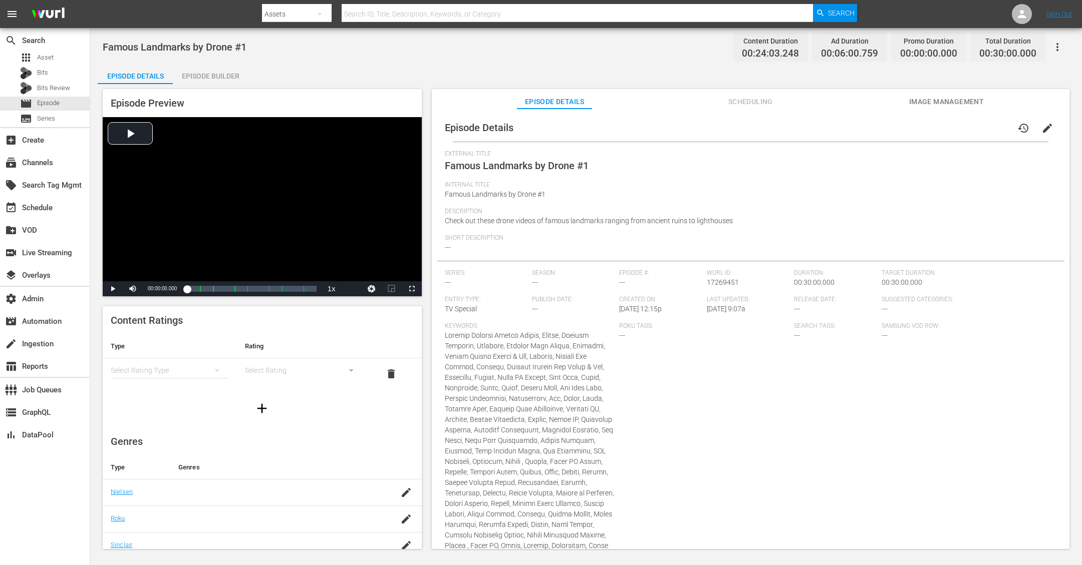
click at [772, 104] on span "Scheduling" at bounding box center [750, 102] width 75 height 13
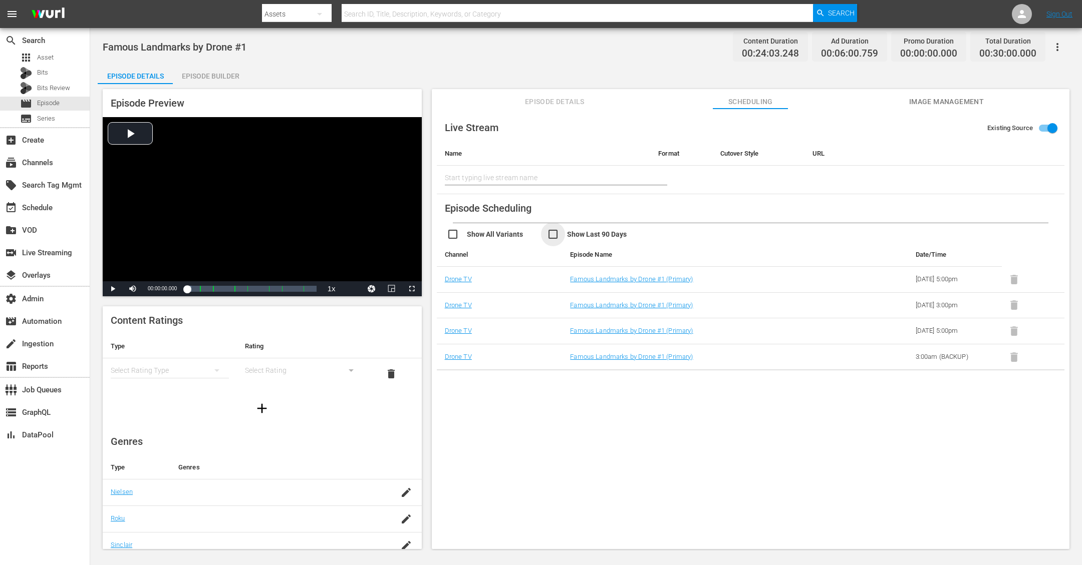
click at [553, 233] on input "checkbox" at bounding box center [597, 235] width 100 height 15
checkbox input "true"
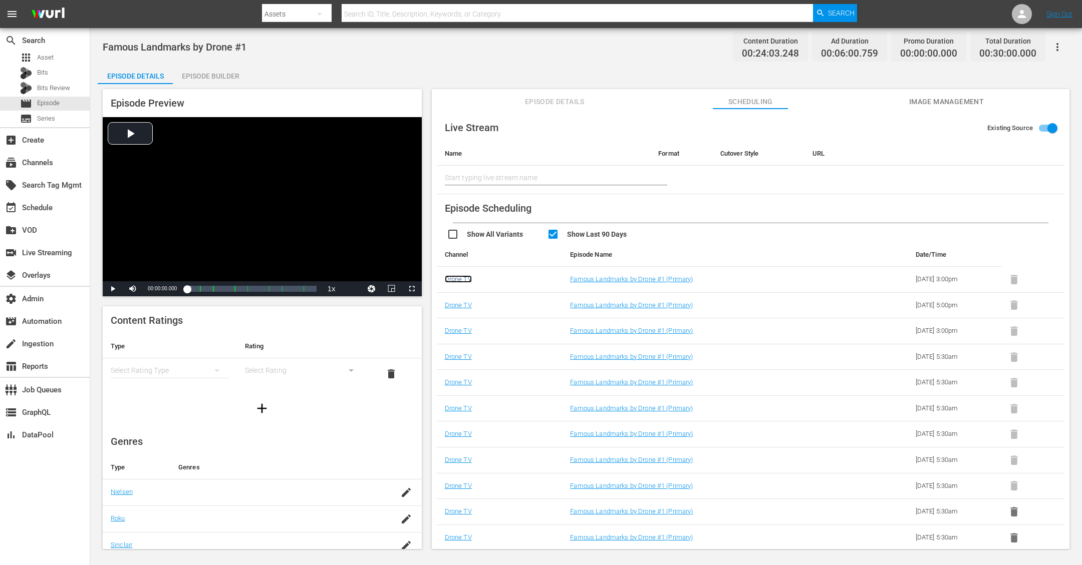
click at [463, 277] on link "Drone TV" at bounding box center [458, 279] width 27 height 8
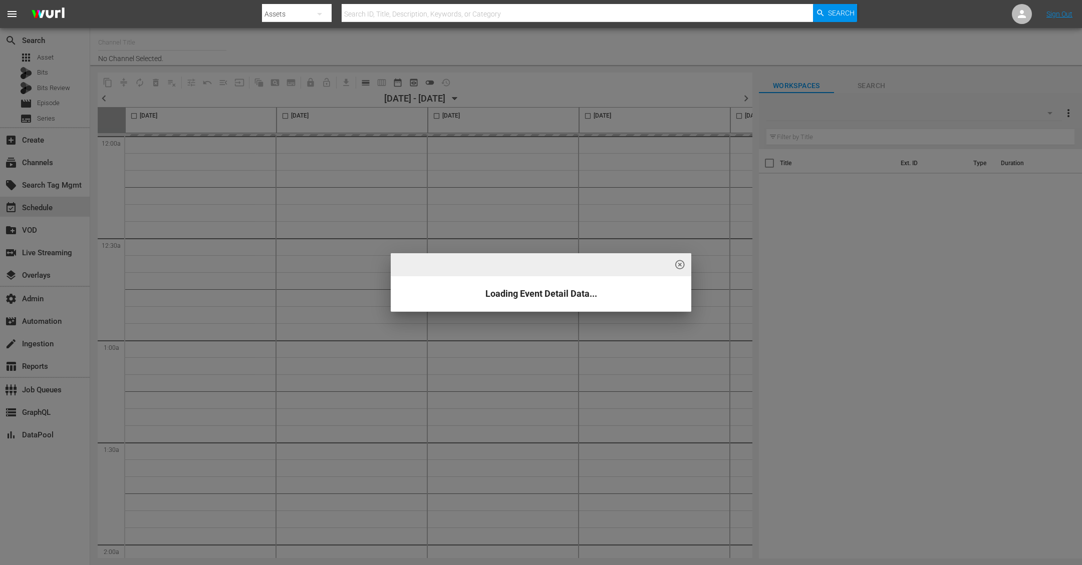
type input "DroneTV (1072)"
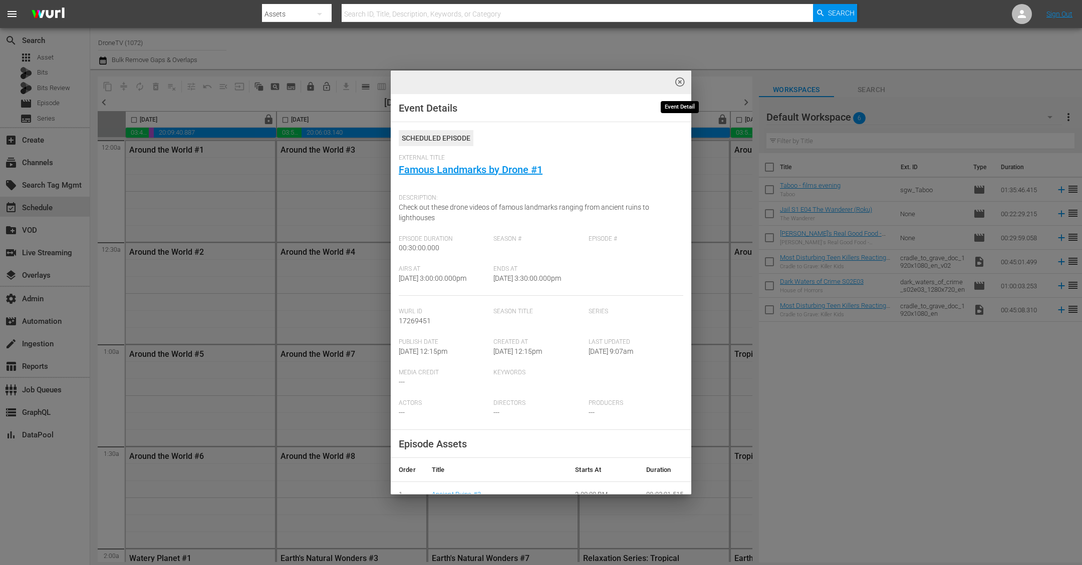
click at [674, 83] on span "highlight_off_icon" at bounding box center [680, 83] width 12 height 12
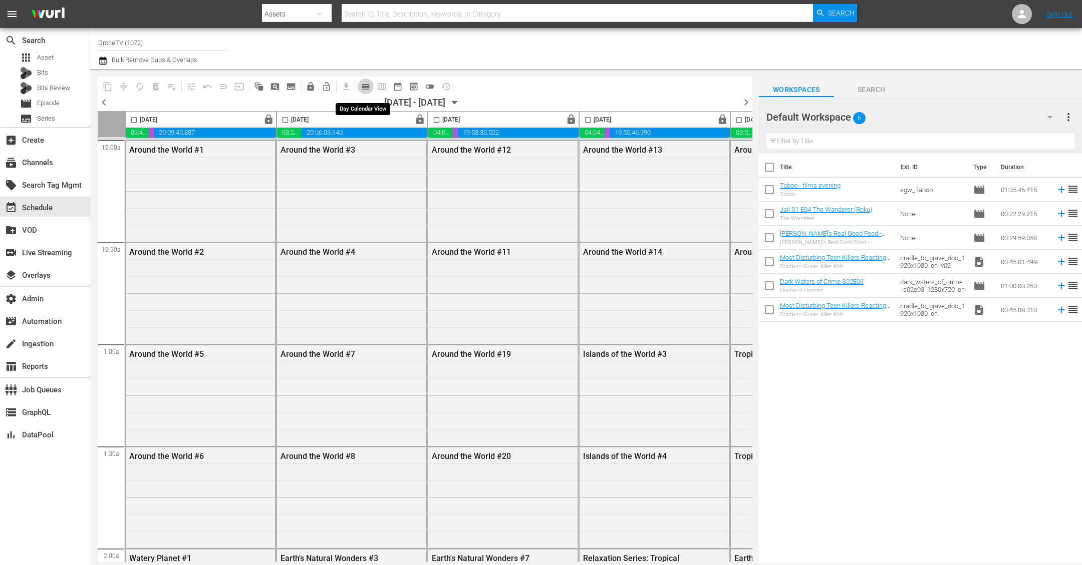
click at [363, 84] on span "calendar_view_day_outlined" at bounding box center [366, 87] width 10 height 10
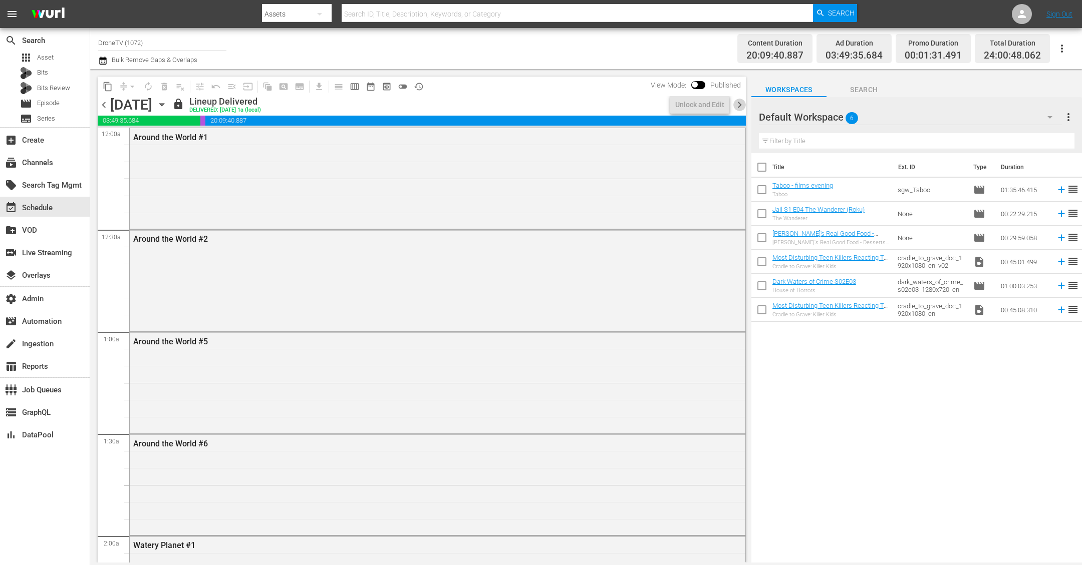
click at [738, 102] on span "chevron_right" at bounding box center [739, 105] width 13 height 13
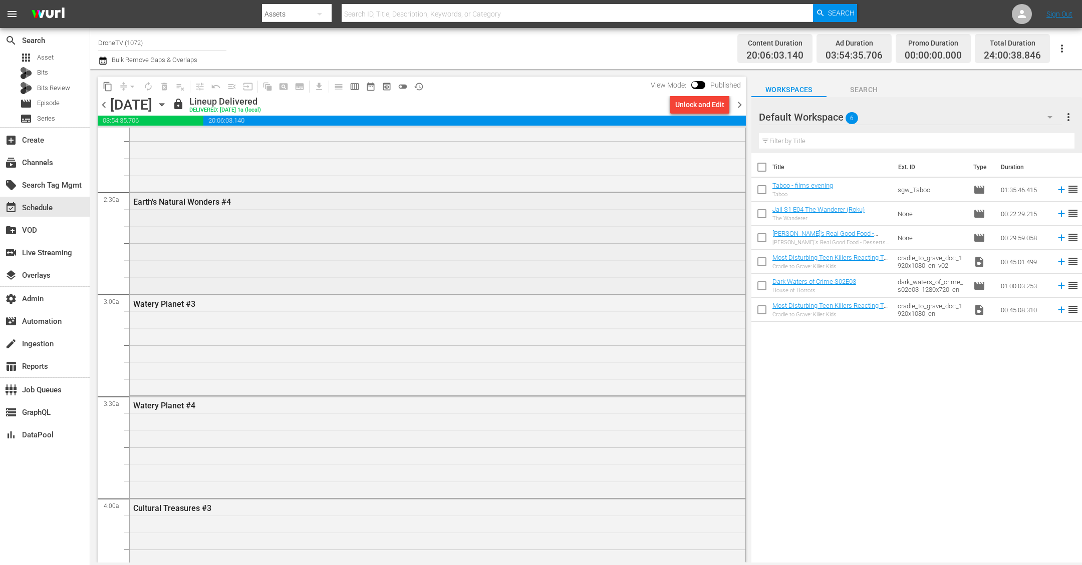
scroll to position [442, 0]
click at [346, 348] on div "Watery Planet #3" at bounding box center [438, 348] width 616 height 99
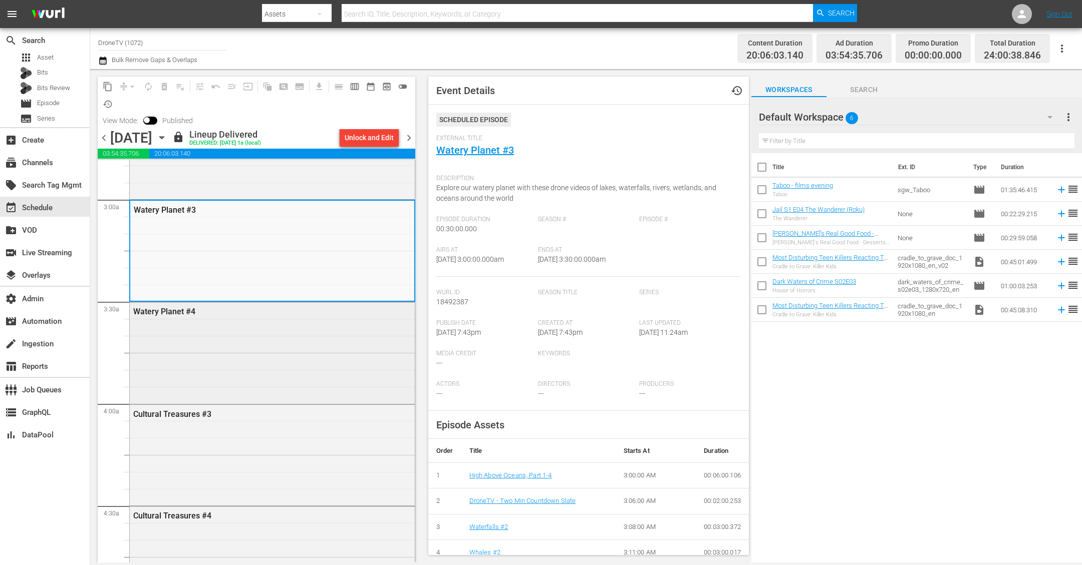
scroll to position [590, 0]
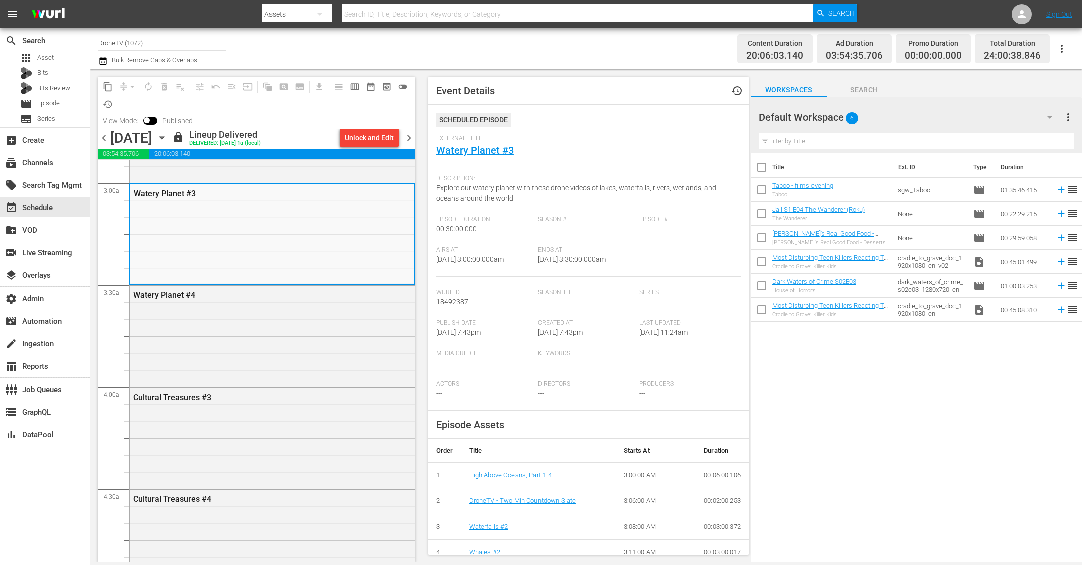
click at [947, 433] on div "Title Ext. ID Type Duration Taboo - films evening Taboo sgw_Taboo movie 01:35:4…" at bounding box center [916, 358] width 331 height 411
click at [38, 231] on div "create_new_folder VOD" at bounding box center [28, 228] width 56 height 9
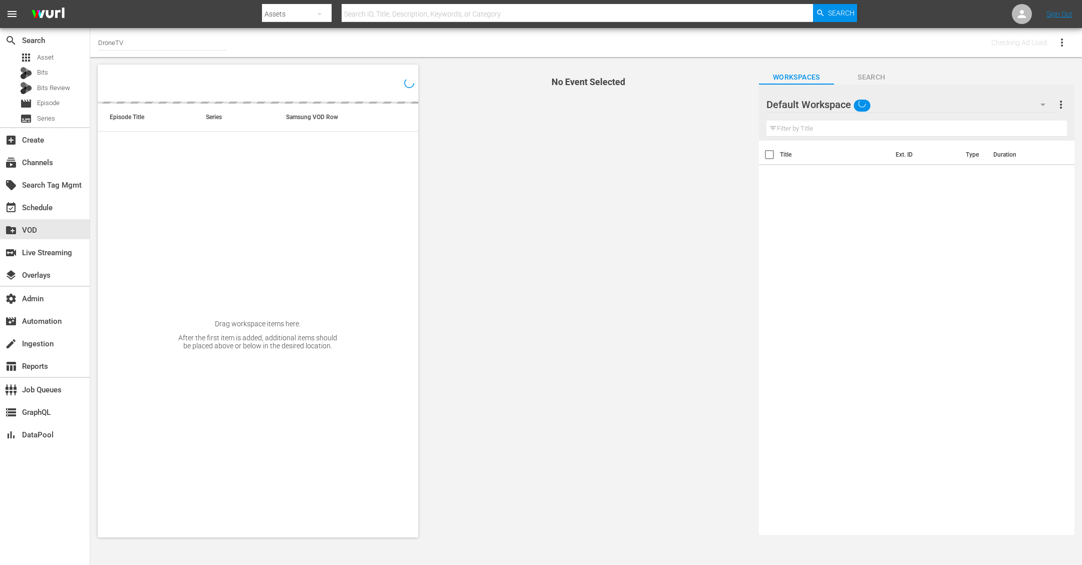
click at [118, 41] on input "DroneTV" at bounding box center [162, 43] width 128 height 24
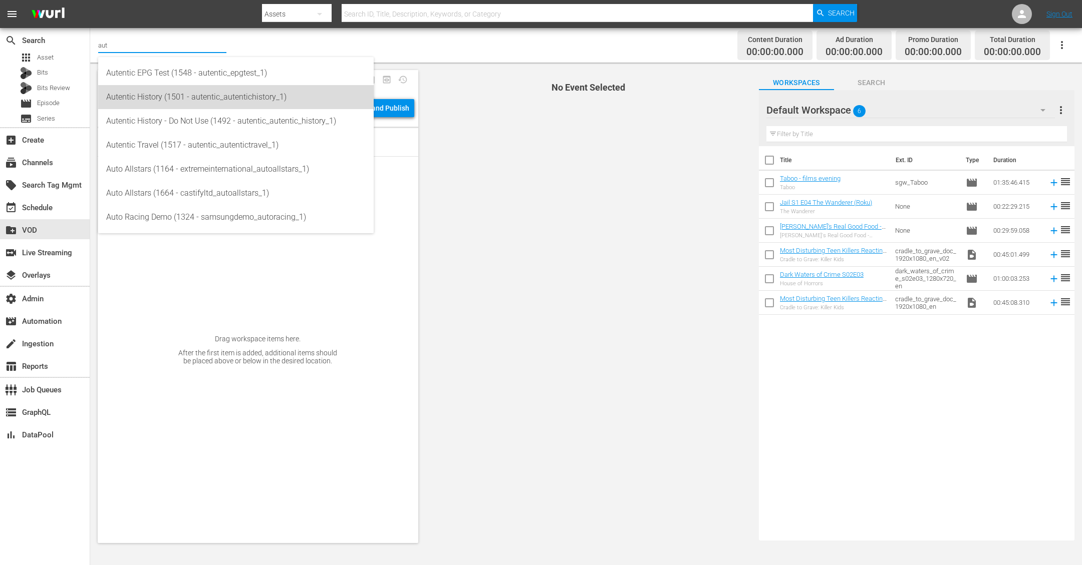
click at [219, 97] on div "Autentic History (1501 - autentic_autentichistory_1)" at bounding box center [235, 97] width 259 height 24
type input "Autentic History (1501 - autentic_autentichistory_1)"
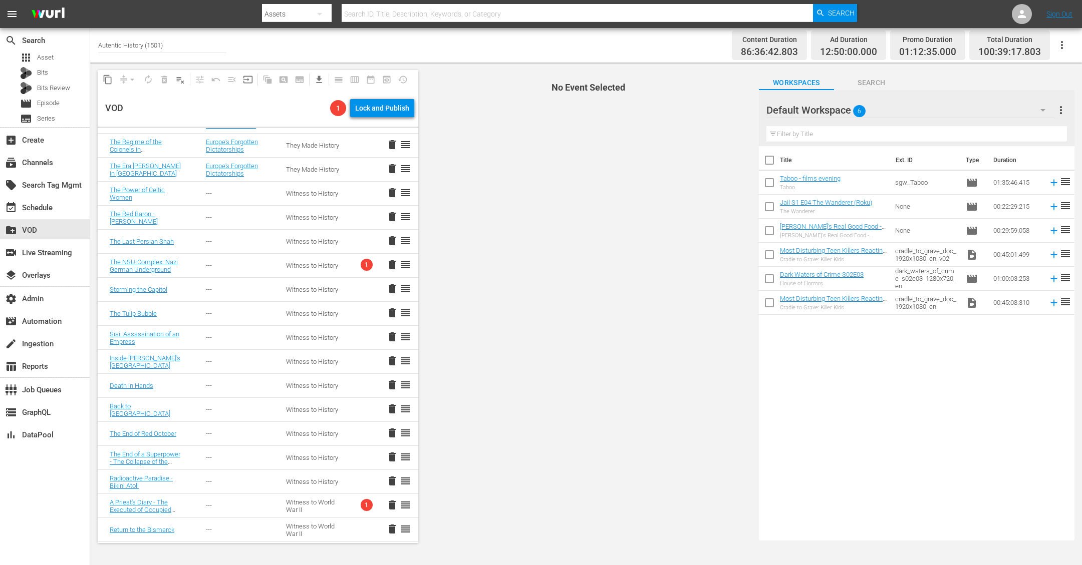
scroll to position [660, 0]
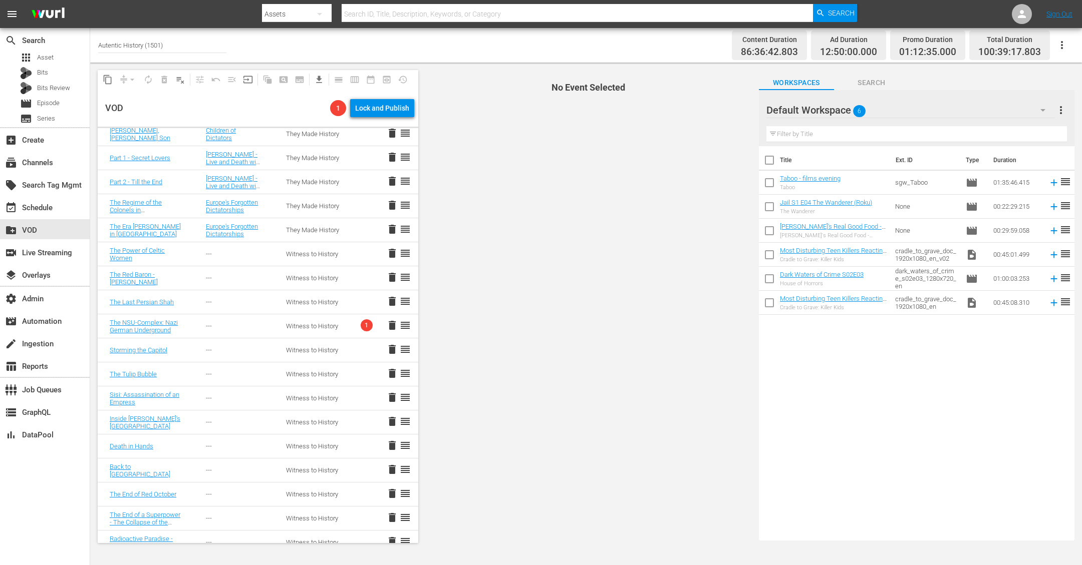
click at [230, 319] on td "---" at bounding box center [234, 327] width 80 height 24
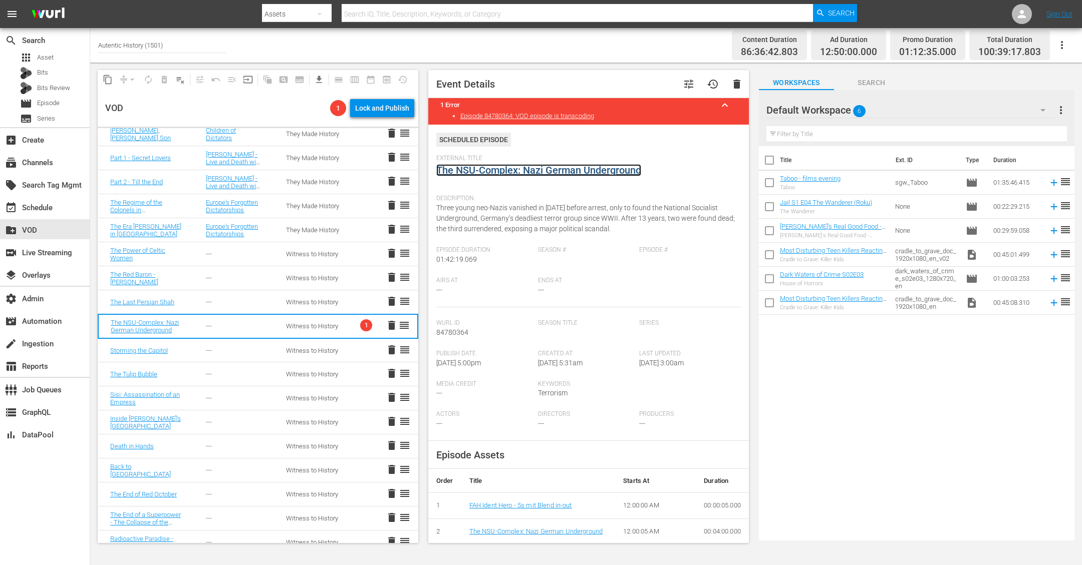
click at [520, 167] on link "The NSU-Complex: Nazi German Underground" at bounding box center [538, 170] width 205 height 12
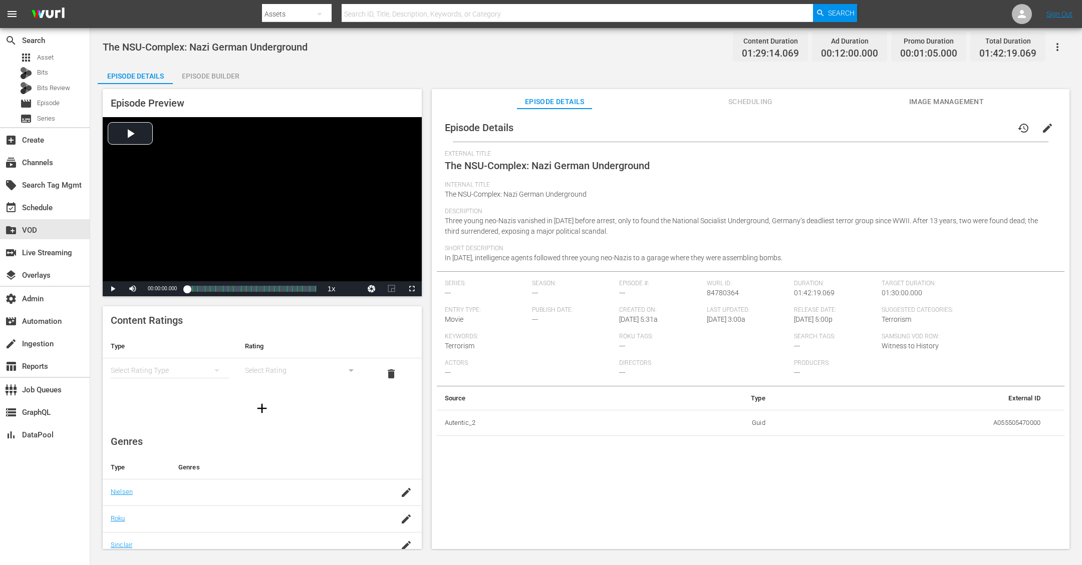
click at [1056, 51] on icon "button" at bounding box center [1057, 47] width 12 height 12
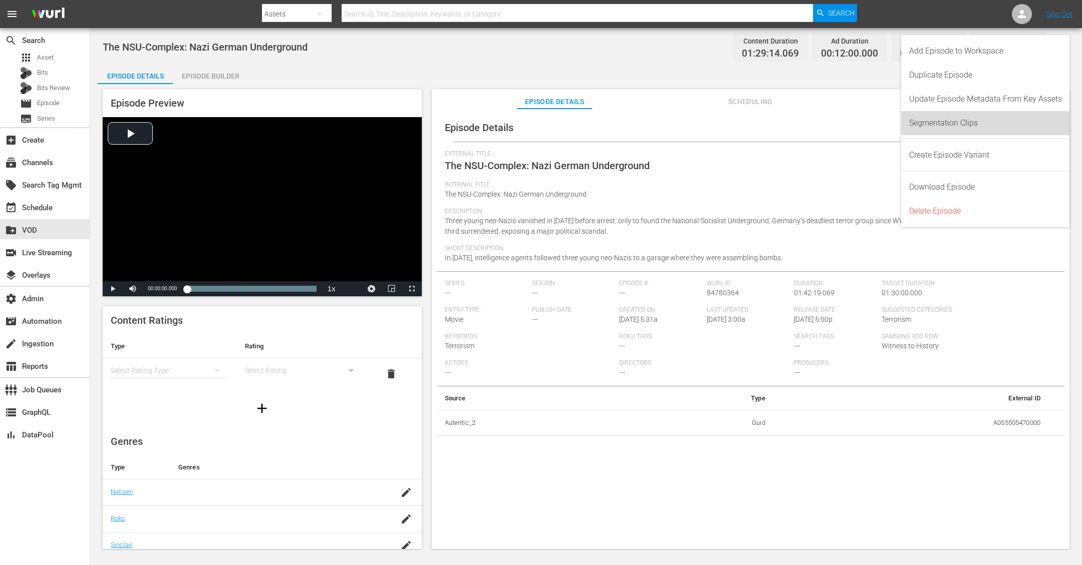
click at [959, 118] on div "Segmentation Clips" at bounding box center [985, 123] width 153 height 24
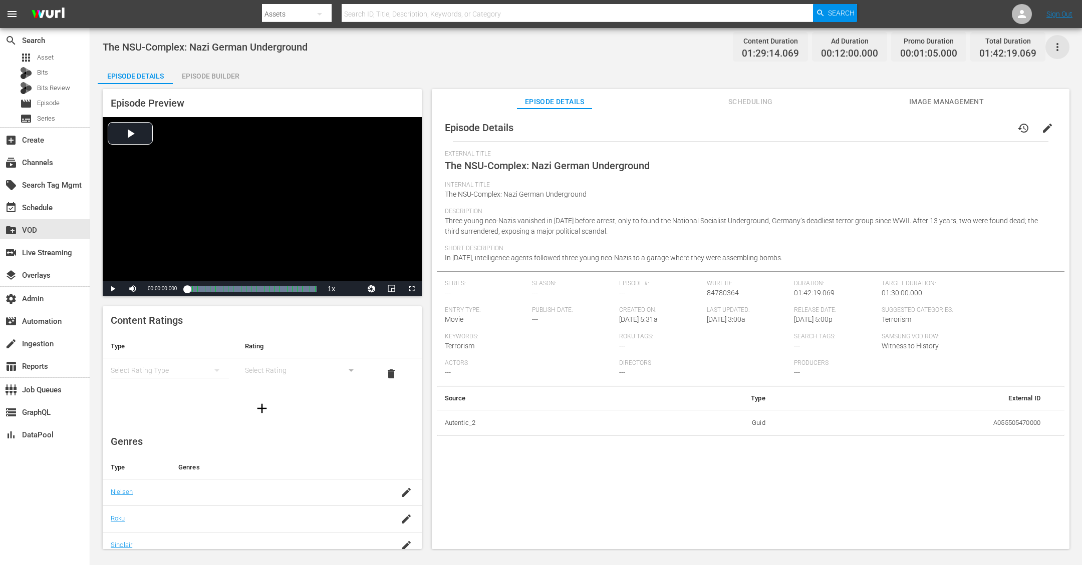
click at [1057, 49] on icon "button" at bounding box center [1057, 47] width 12 height 12
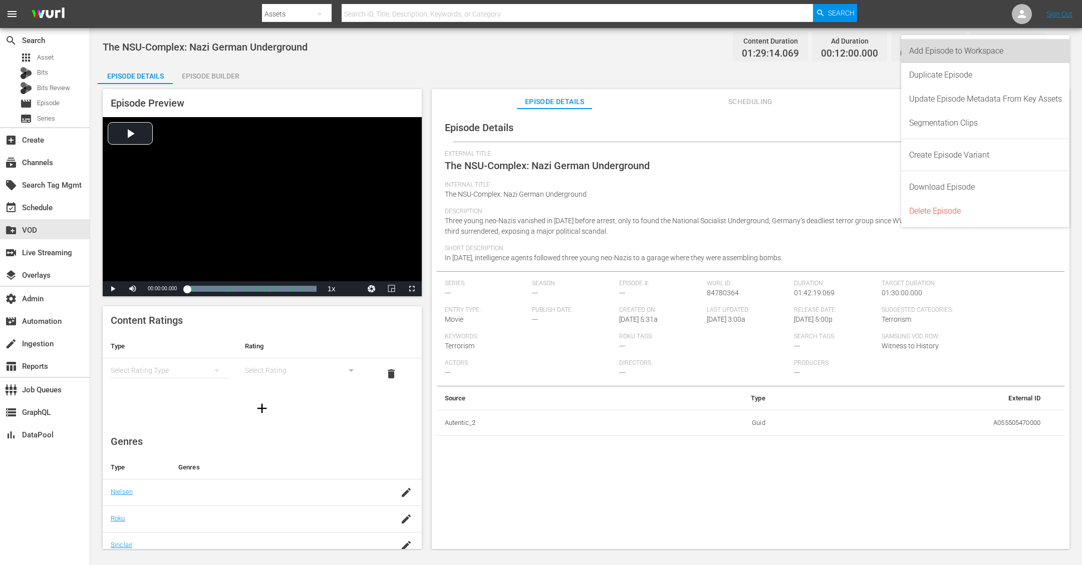
click at [960, 49] on div "Add Episode to Workspace" at bounding box center [985, 51] width 153 height 24
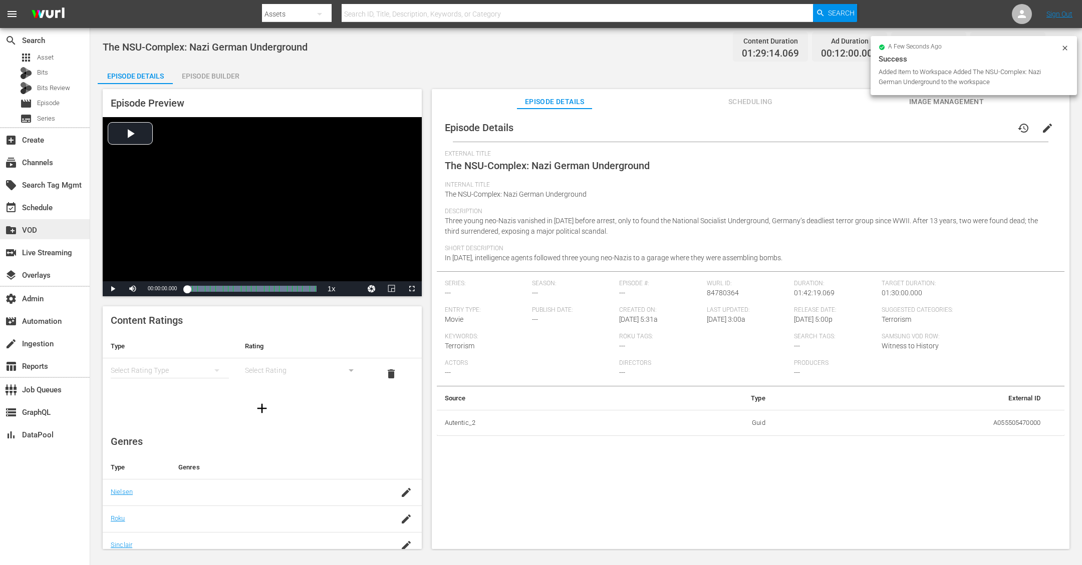
click at [27, 224] on div "create_new_folder VOD" at bounding box center [28, 228] width 56 height 9
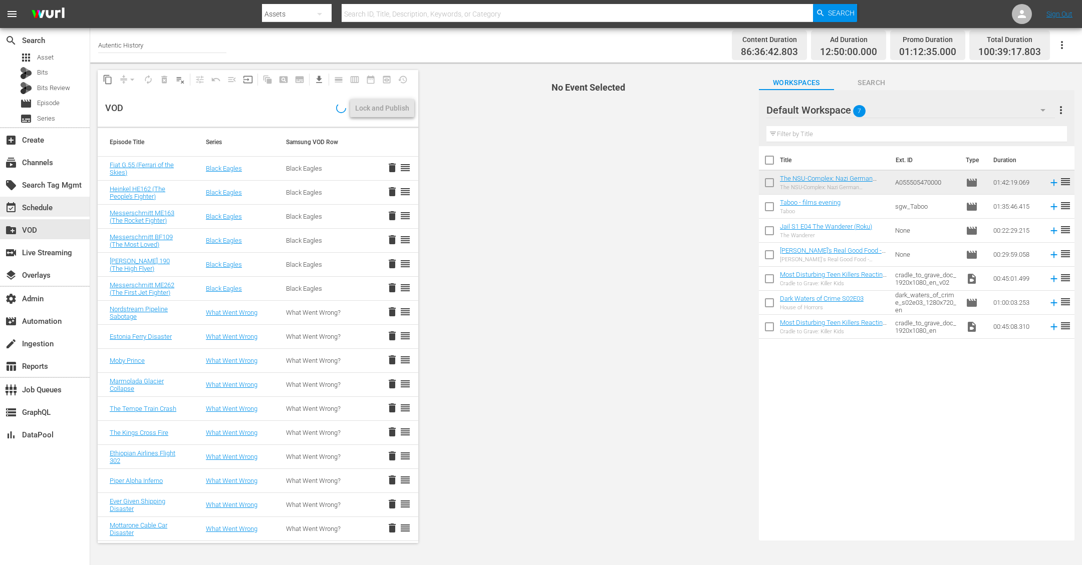
click at [30, 207] on div "event_available Schedule" at bounding box center [28, 206] width 56 height 9
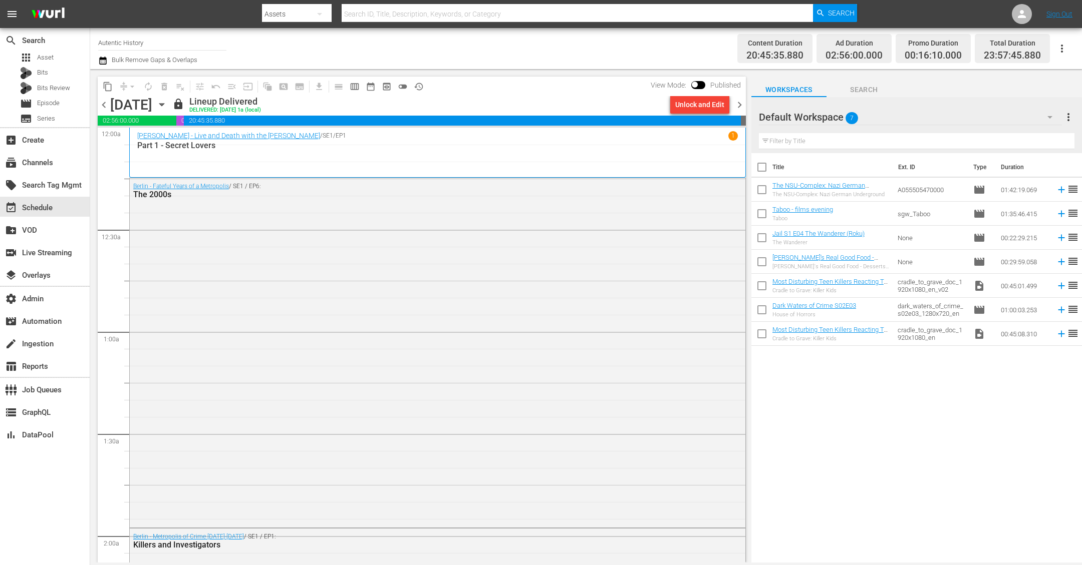
click at [167, 104] on icon "button" at bounding box center [161, 104] width 11 height 11
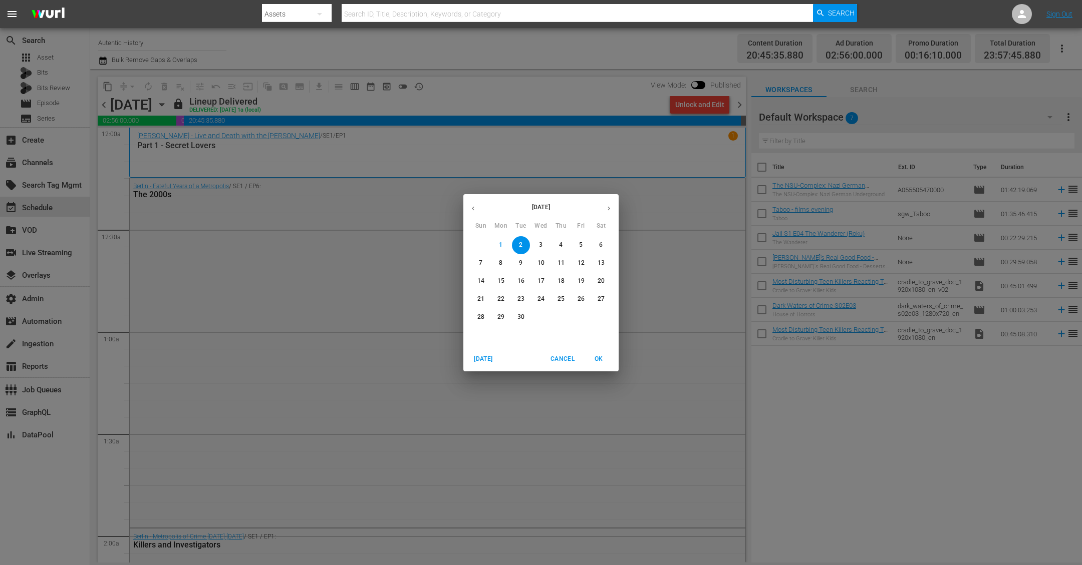
click at [608, 205] on icon "button" at bounding box center [609, 209] width 8 height 8
click at [609, 205] on icon "button" at bounding box center [609, 209] width 8 height 8
click at [560, 302] on p "25" at bounding box center [560, 299] width 7 height 9
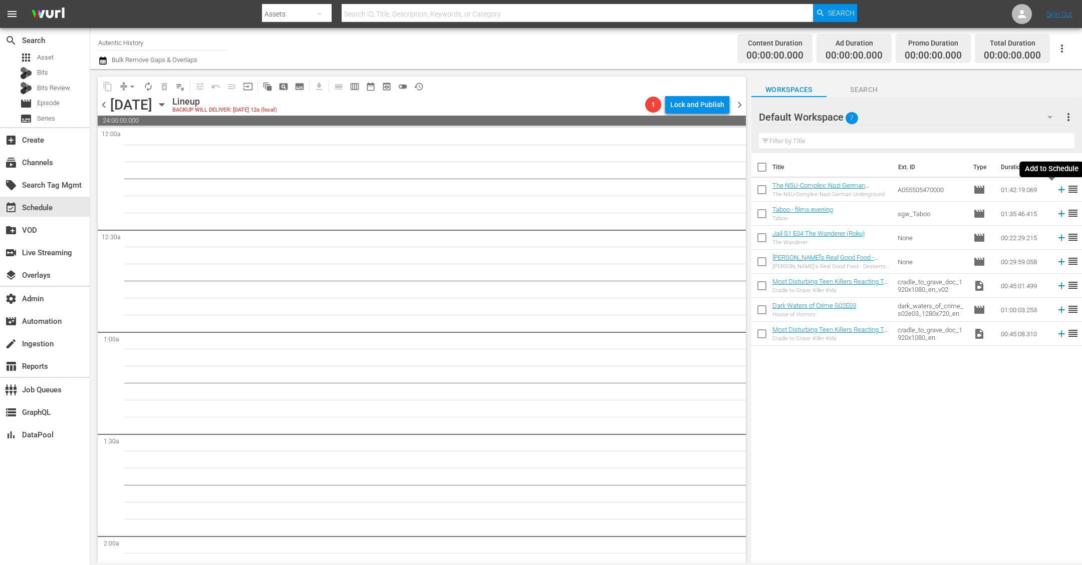
click at [1056, 191] on icon at bounding box center [1061, 189] width 11 height 11
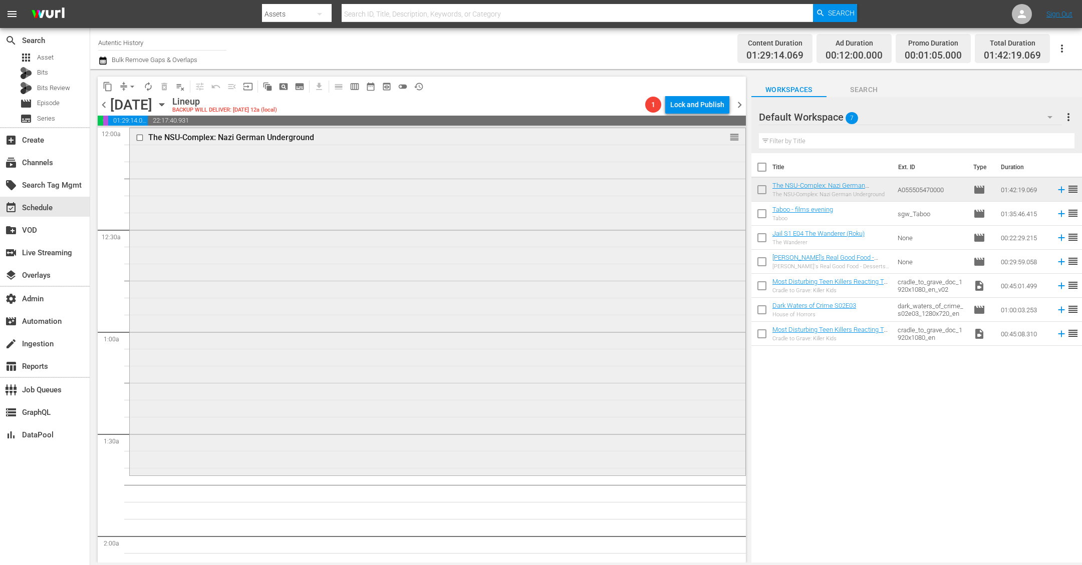
click at [524, 280] on div "The NSU-Complex: Nazi German Underground reorder" at bounding box center [438, 301] width 616 height 346
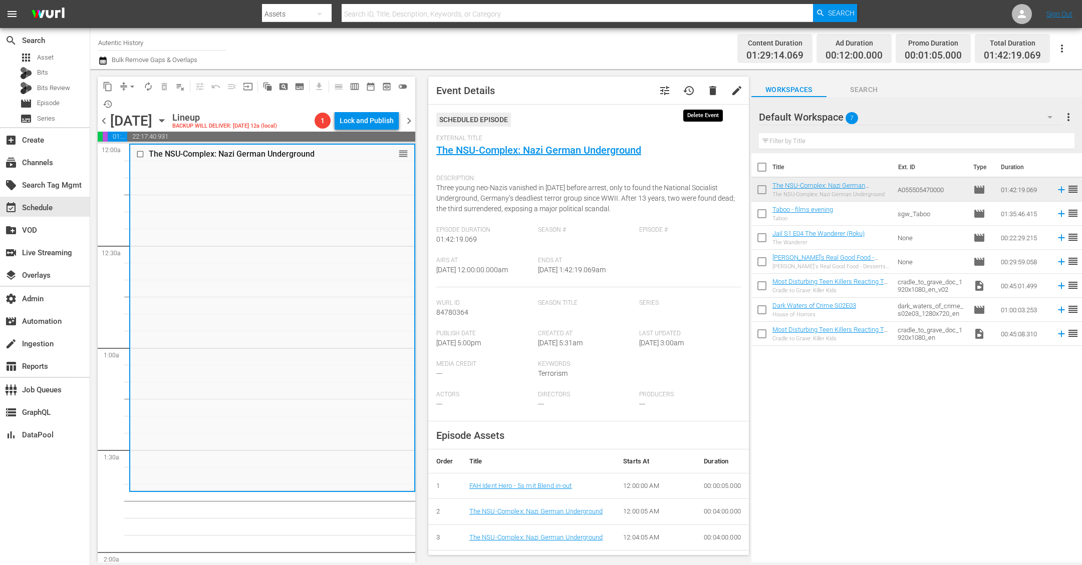
click at [707, 91] on span "delete" at bounding box center [713, 91] width 12 height 12
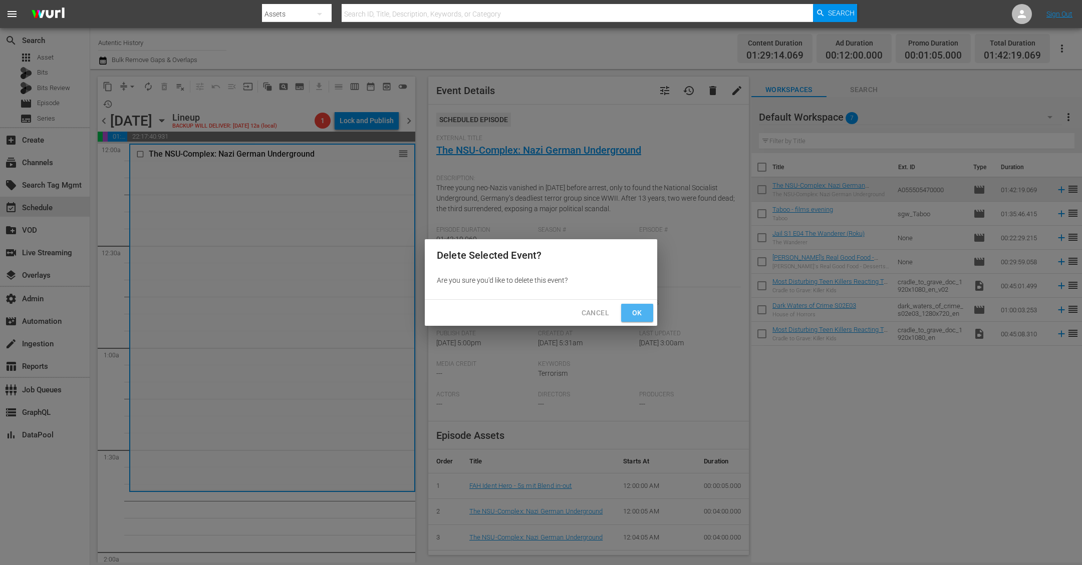
click at [639, 307] on span "Ok" at bounding box center [637, 313] width 16 height 13
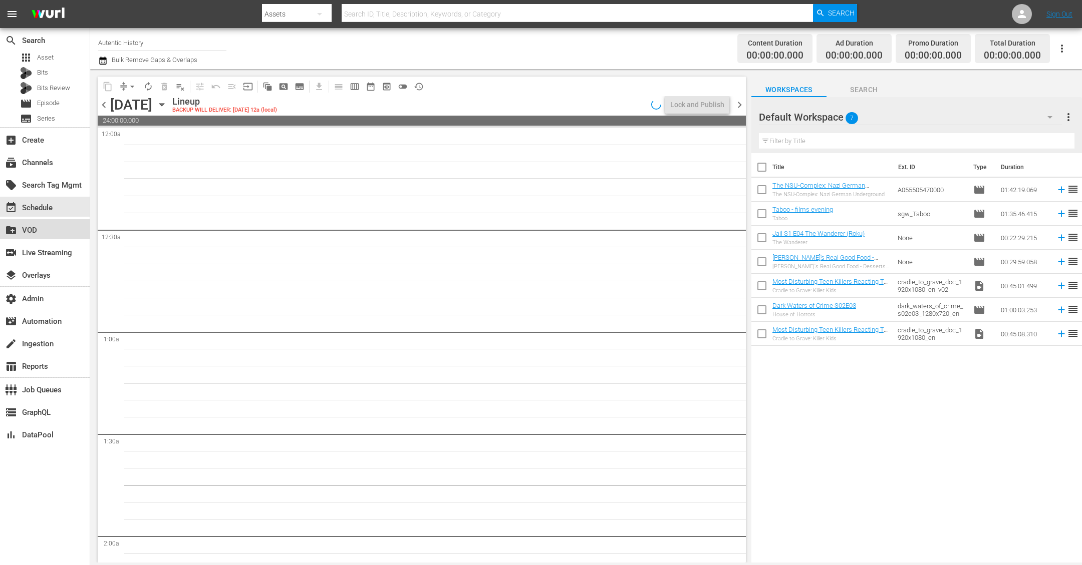
click at [63, 228] on div "create_new_folder VOD" at bounding box center [45, 229] width 90 height 20
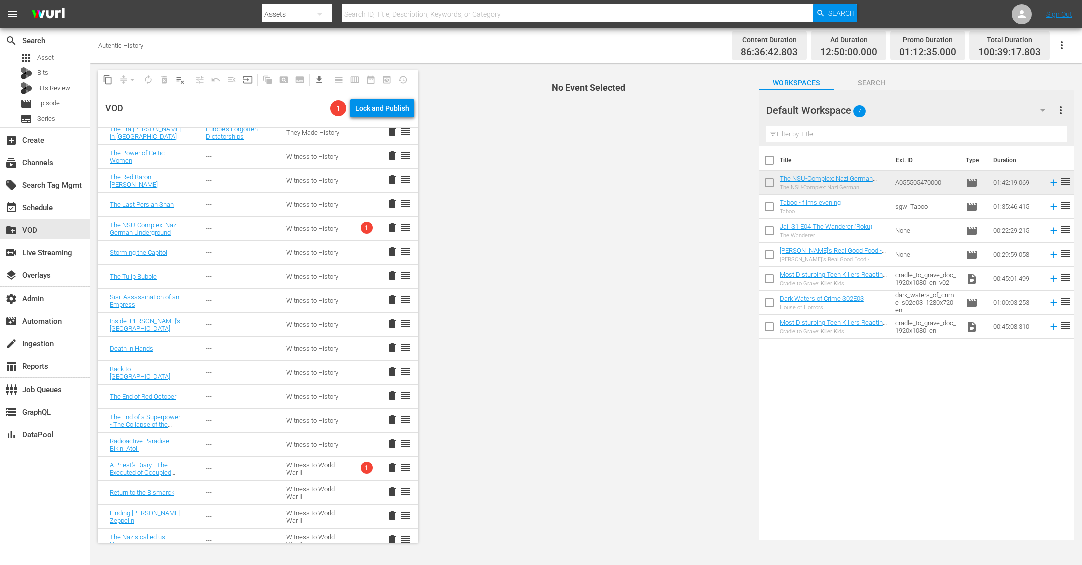
scroll to position [757, 0]
click at [386, 224] on span "delete" at bounding box center [392, 228] width 12 height 12
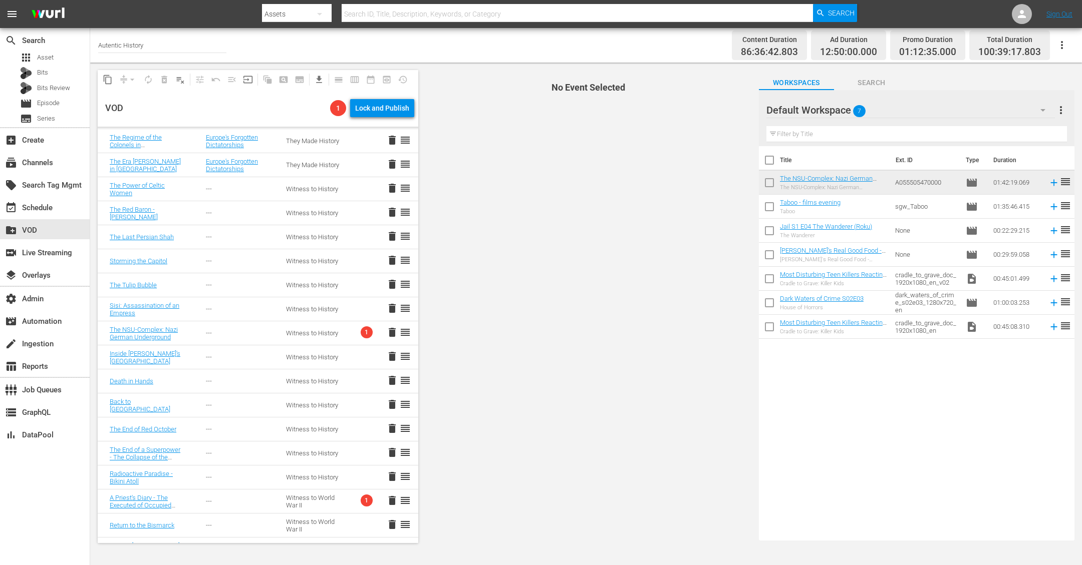
scroll to position [713, 0]
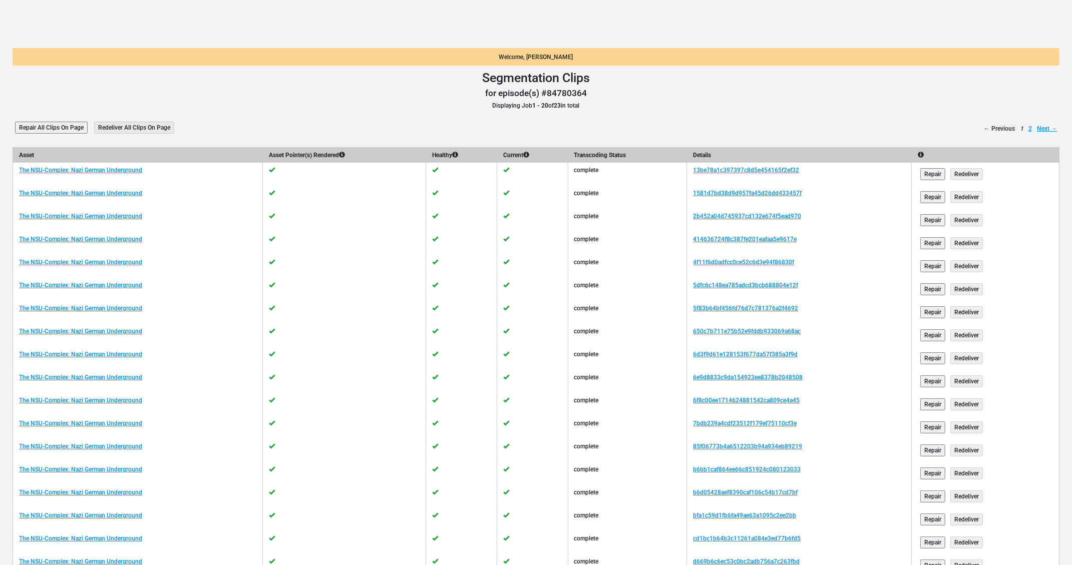
click at [68, 124] on input "Repair All Clips On Page" at bounding box center [51, 128] width 73 height 12
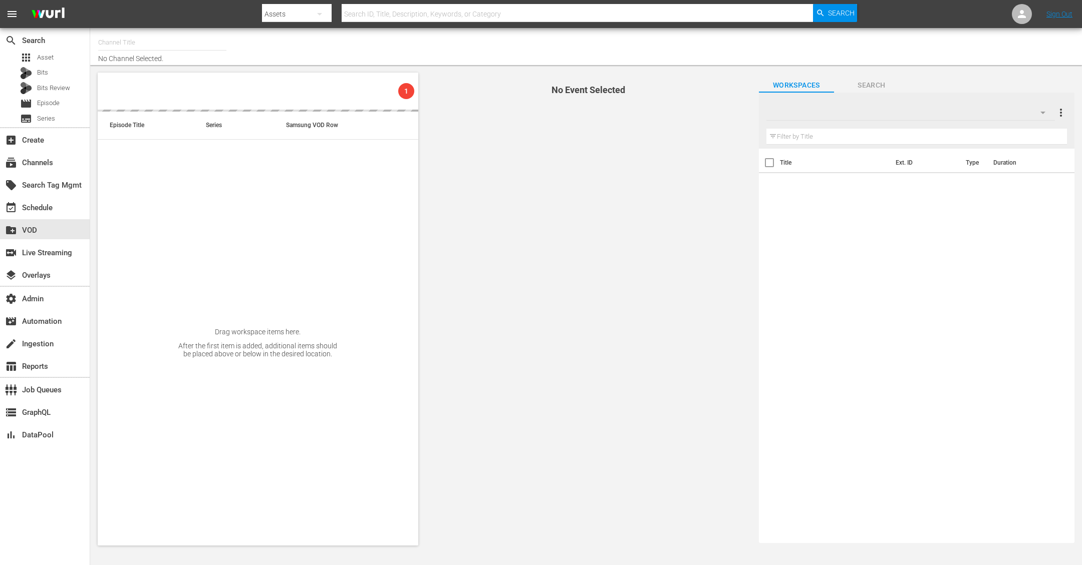
type input "Autentic History (1501)"
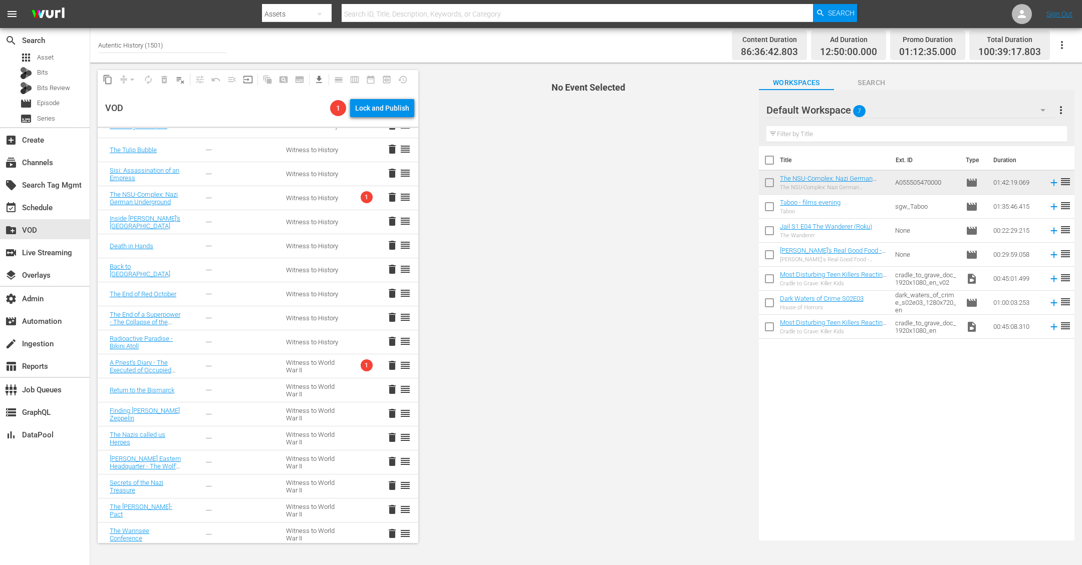
scroll to position [862, 0]
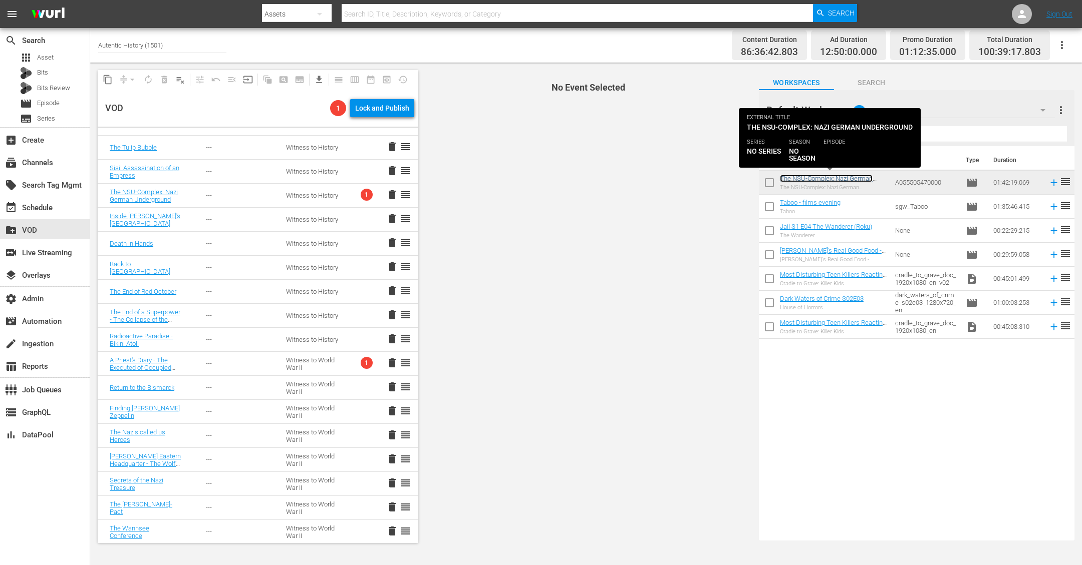
click at [806, 176] on link "The NSU-Complex: Nazi German Underground" at bounding box center [826, 182] width 93 height 15
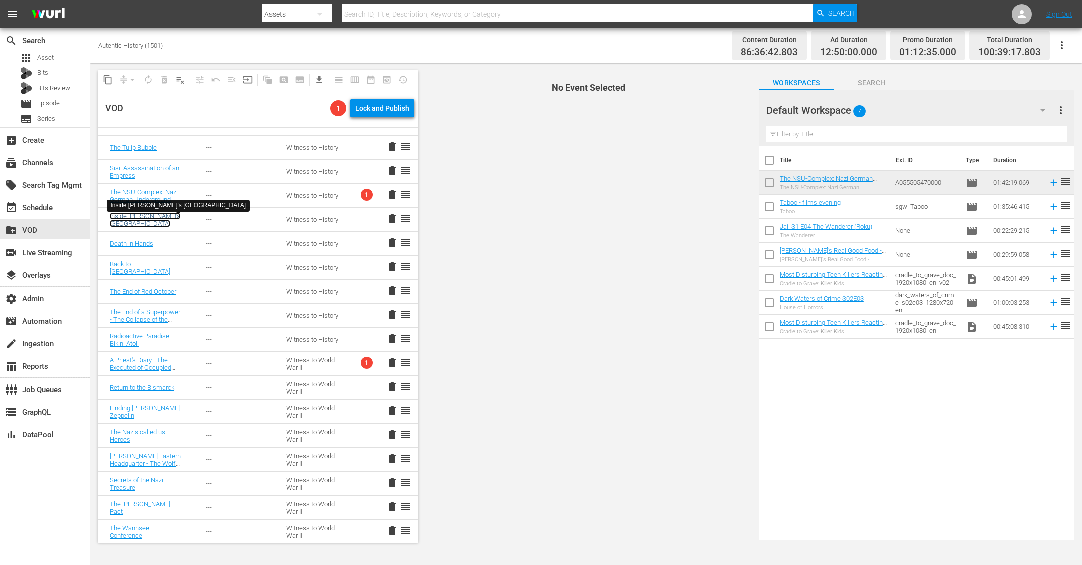
click at [135, 216] on link "Inside [PERSON_NAME]'s [GEOGRAPHIC_DATA]" at bounding box center [145, 219] width 71 height 15
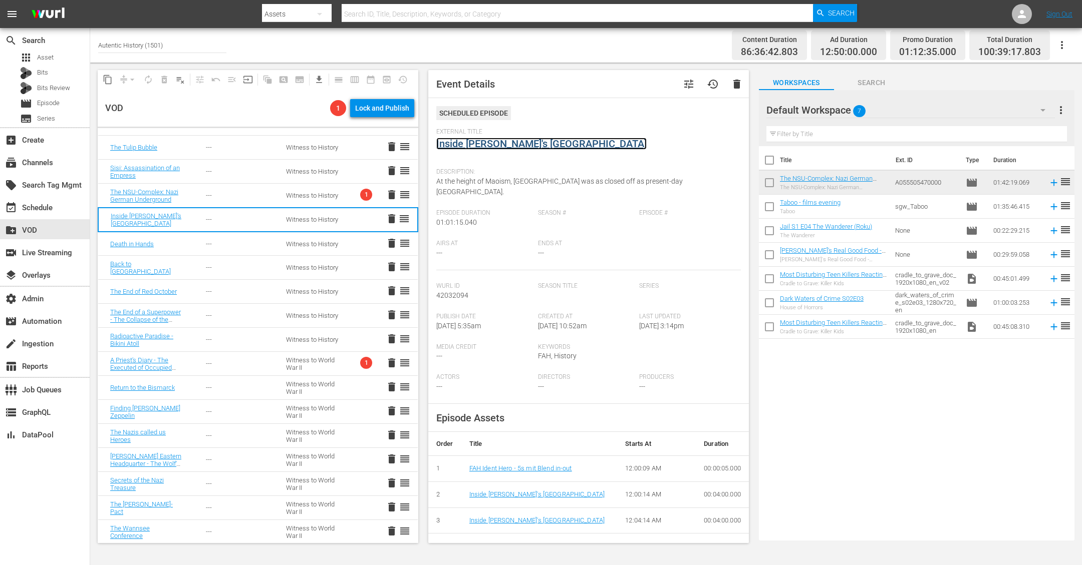
click at [477, 143] on link "Inside [PERSON_NAME]'s [GEOGRAPHIC_DATA]" at bounding box center [541, 144] width 210 height 12
click at [322, 192] on div "Witness to History" at bounding box center [314, 196] width 56 height 8
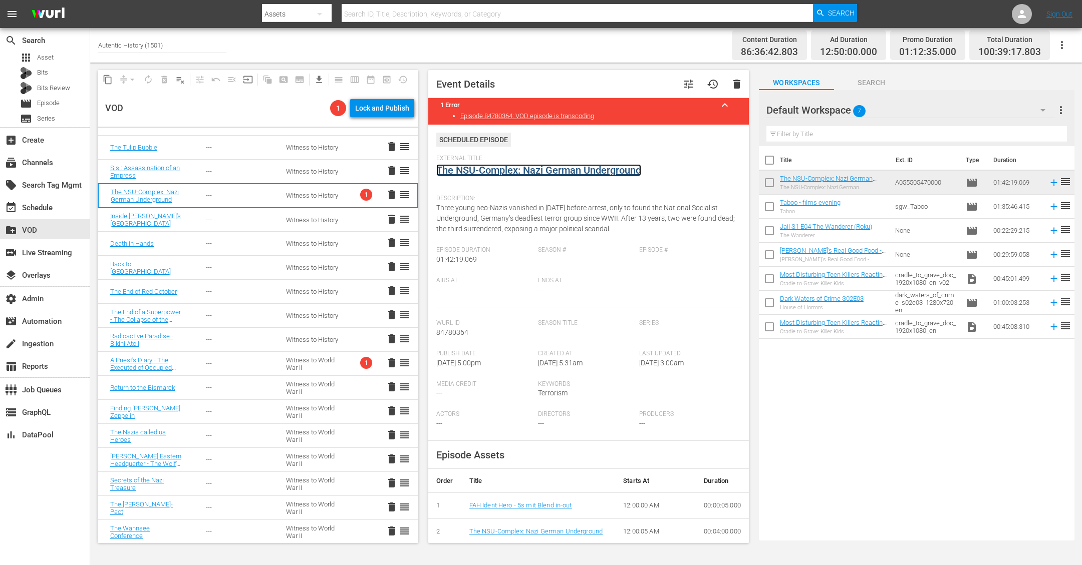
click at [567, 171] on link "The NSU-Complex: Nazi German Underground" at bounding box center [538, 170] width 205 height 12
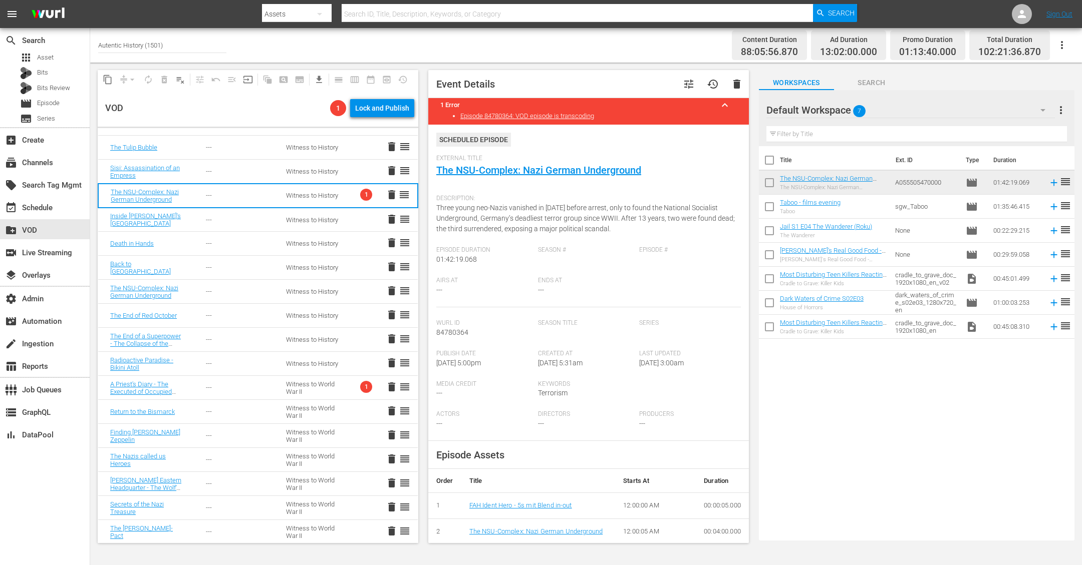
drag, startPoint x: 888, startPoint y: 177, endPoint x: 1041, endPoint y: 8, distance: 228.0
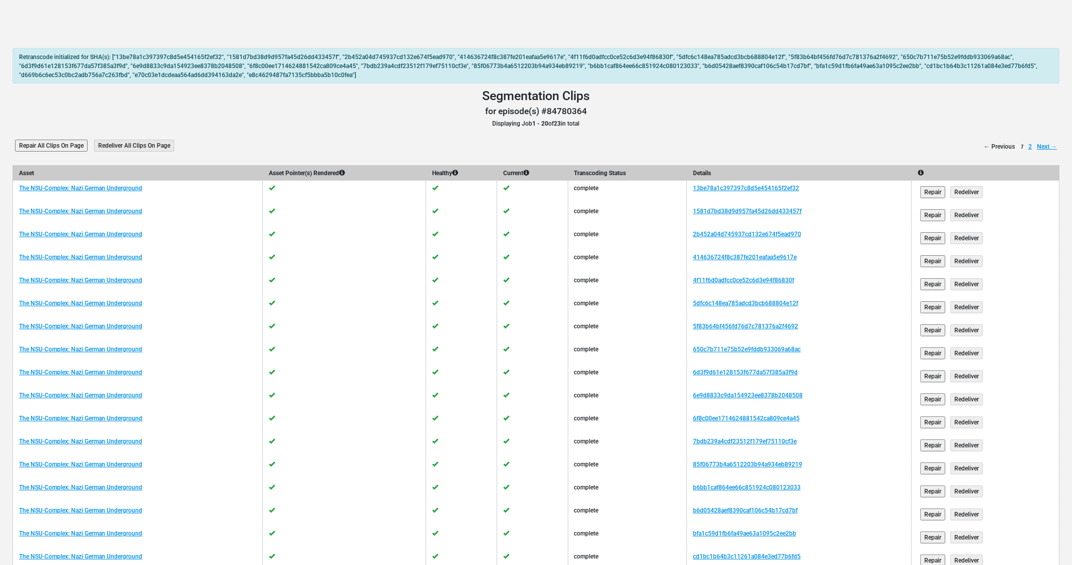
click at [380, 105] on header "Segmentation Clips for episode(s) #84780364 Displaying Job 1 - 20 of 23 in total" at bounding box center [536, 109] width 1047 height 40
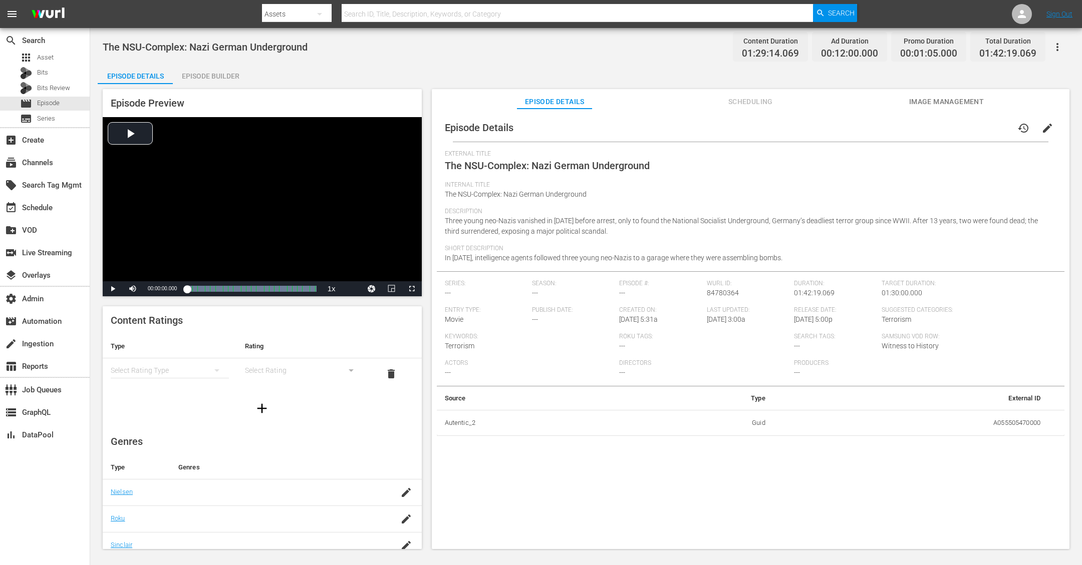
click at [751, 98] on span "Scheduling" at bounding box center [750, 102] width 75 height 13
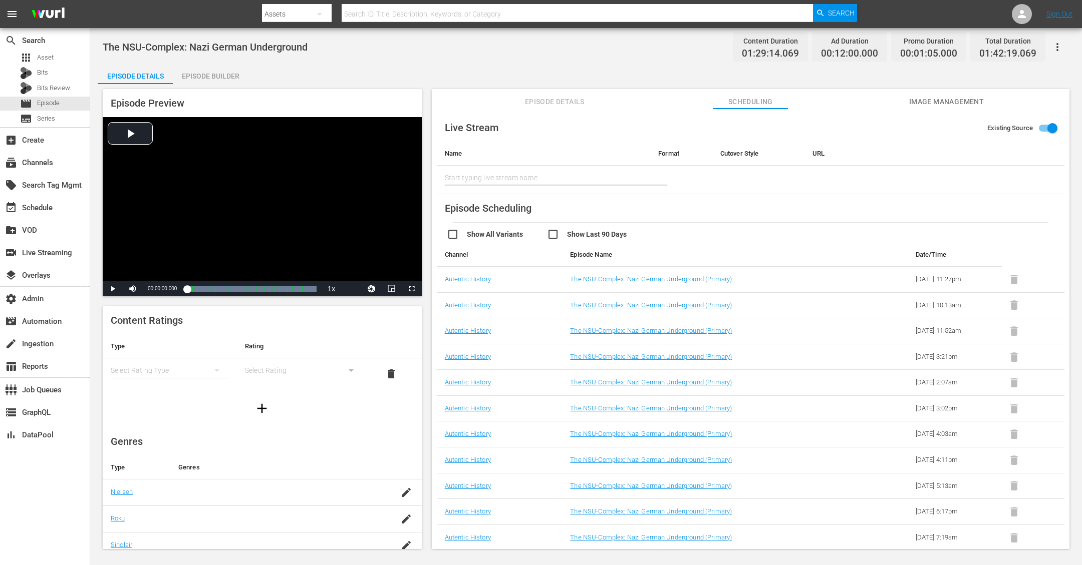
click at [210, 74] on div "Episode Builder" at bounding box center [210, 76] width 75 height 24
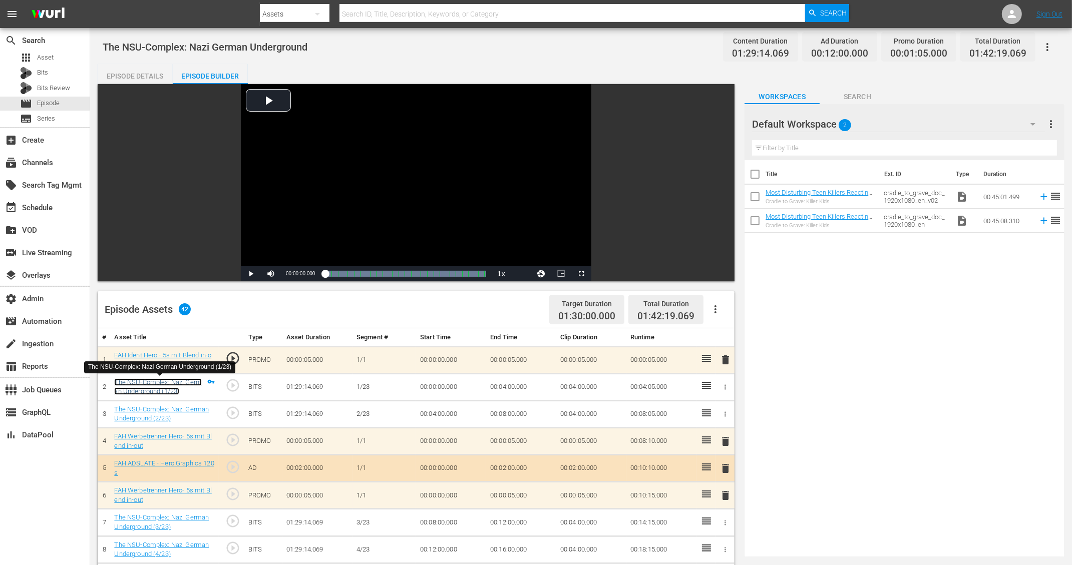
click at [161, 381] on link "The NSU-Complex: Nazi German Underground (1/23)" at bounding box center [158, 387] width 88 height 17
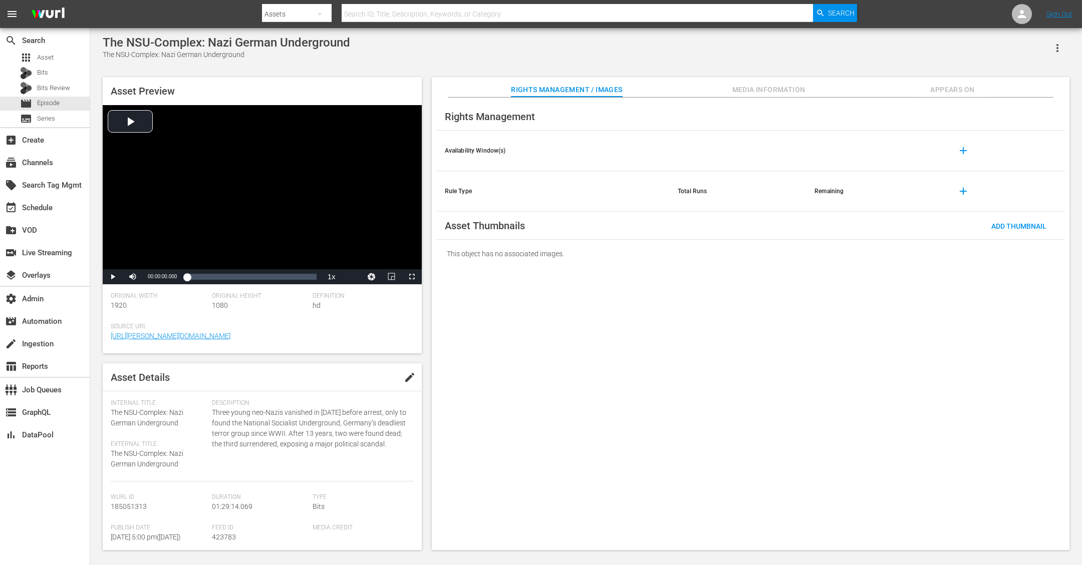
click at [791, 88] on span "Media Information" at bounding box center [768, 90] width 75 height 13
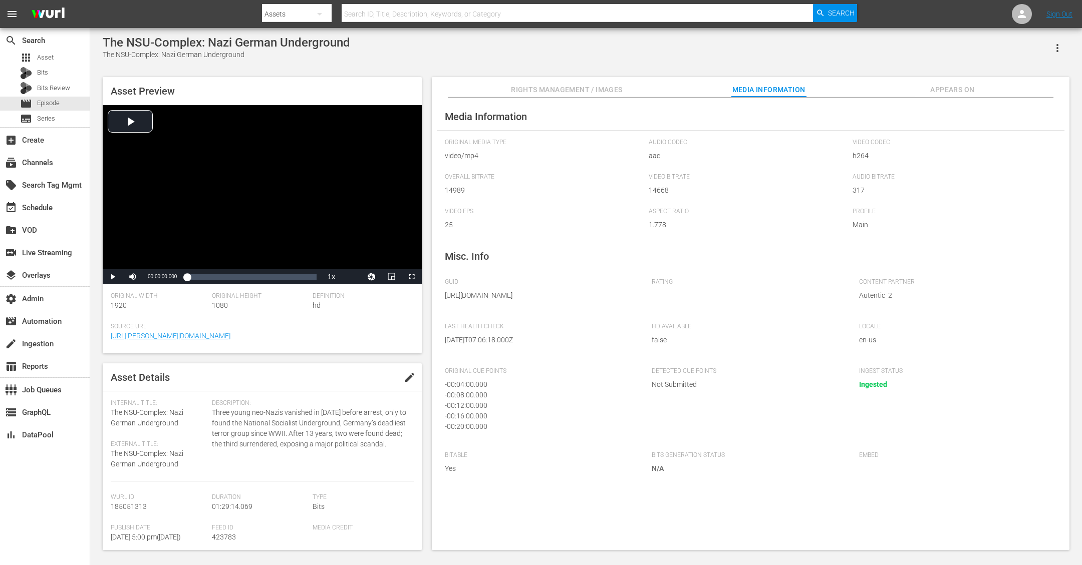
click at [1056, 47] on icon "button" at bounding box center [1057, 48] width 12 height 12
click at [1030, 78] on div "Segmentation Clips" at bounding box center [1013, 76] width 96 height 24
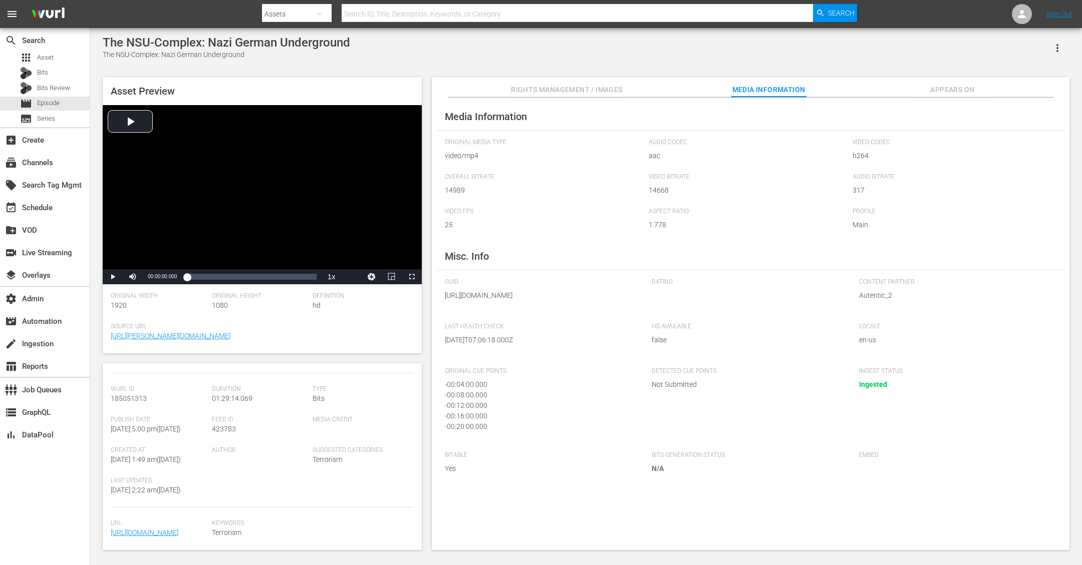
scroll to position [171, 0]
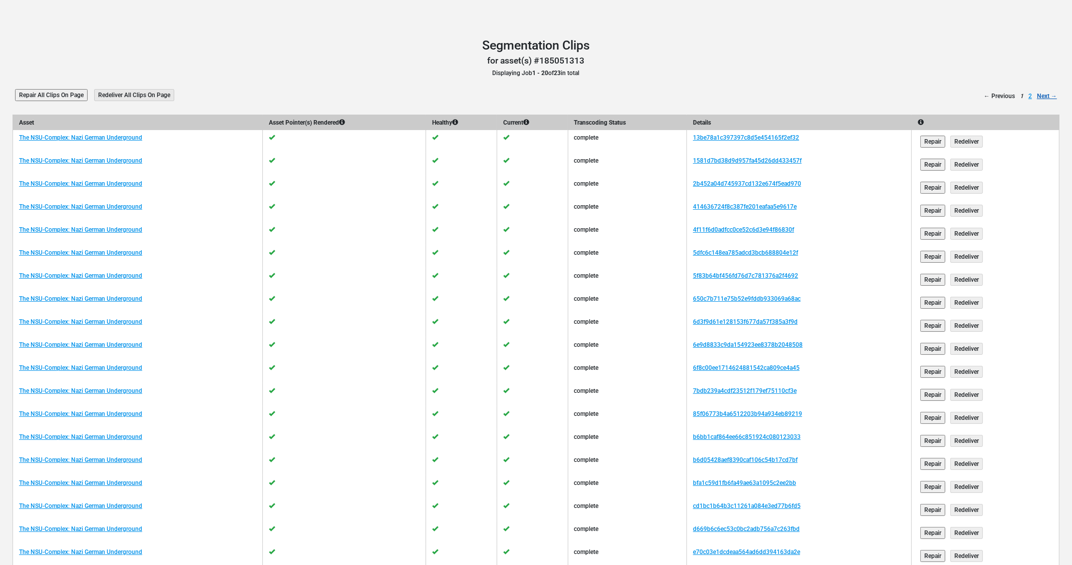
click at [1044, 93] on link "Next →" at bounding box center [1047, 96] width 20 height 9
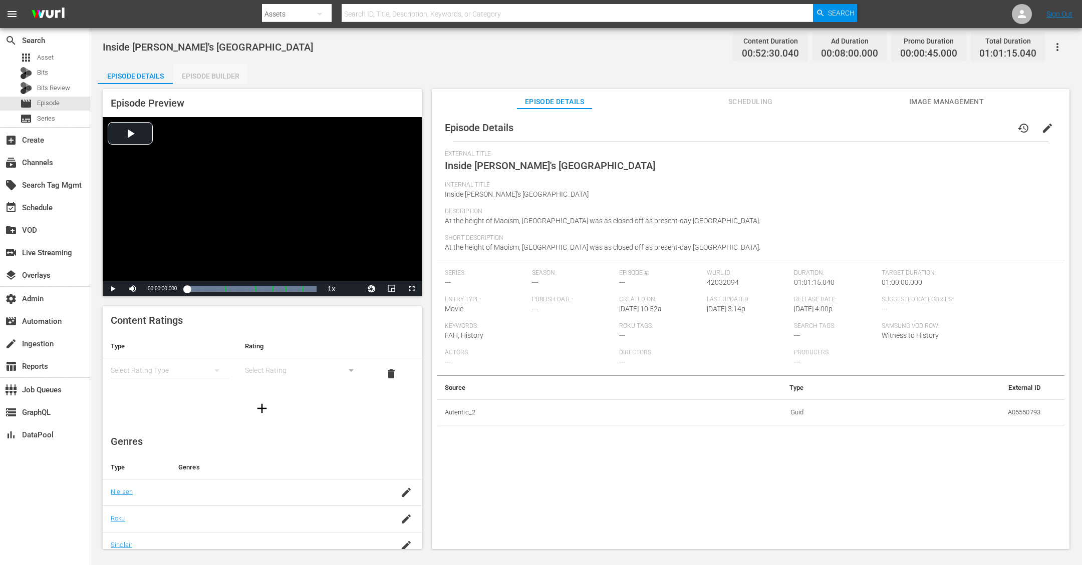
click at [234, 74] on div "Episode Builder" at bounding box center [210, 76] width 75 height 24
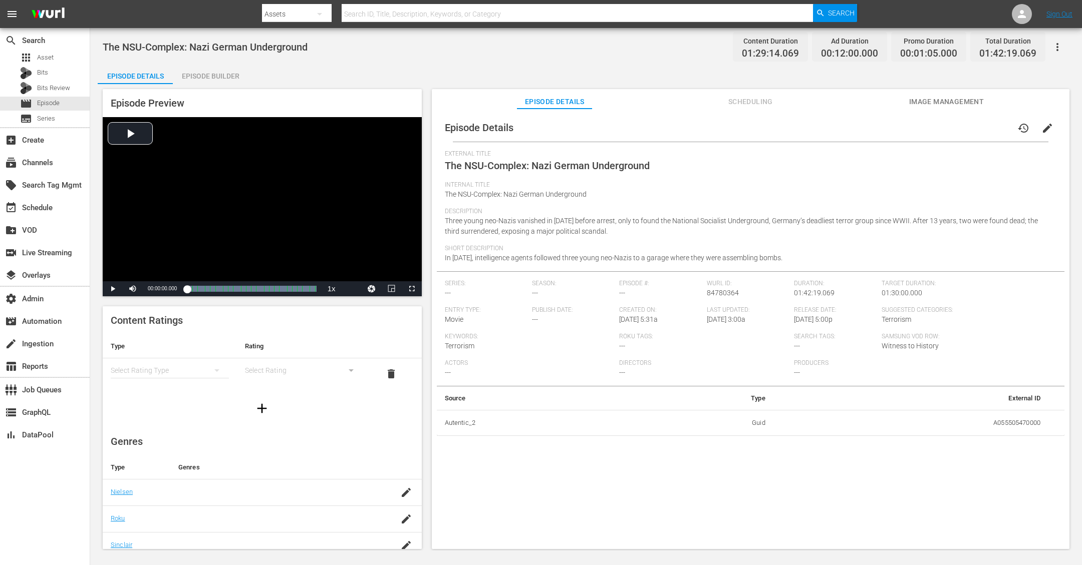
click at [205, 78] on div "Episode Builder" at bounding box center [210, 76] width 75 height 24
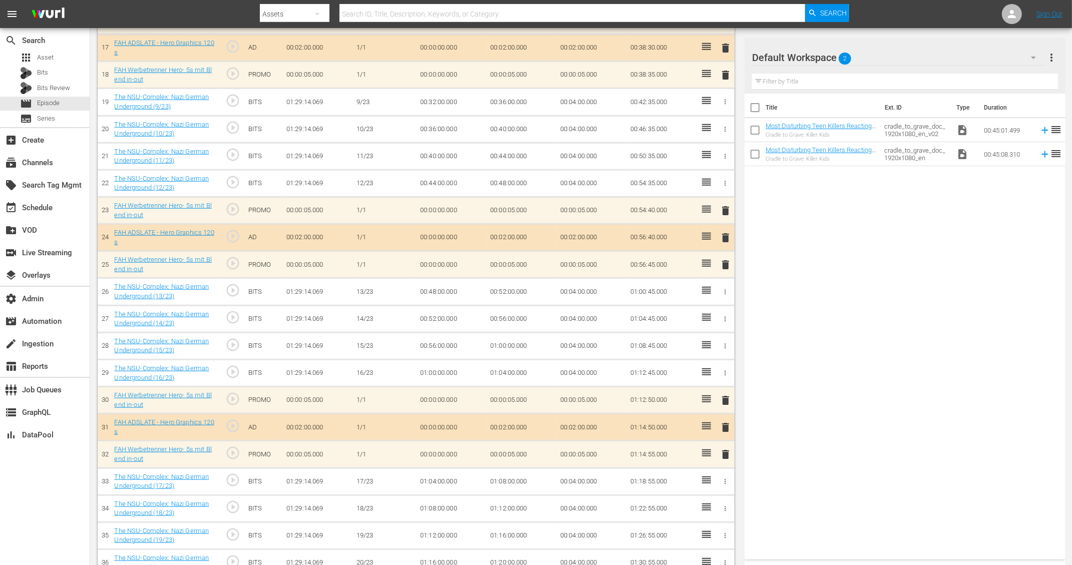
scroll to position [920, 0]
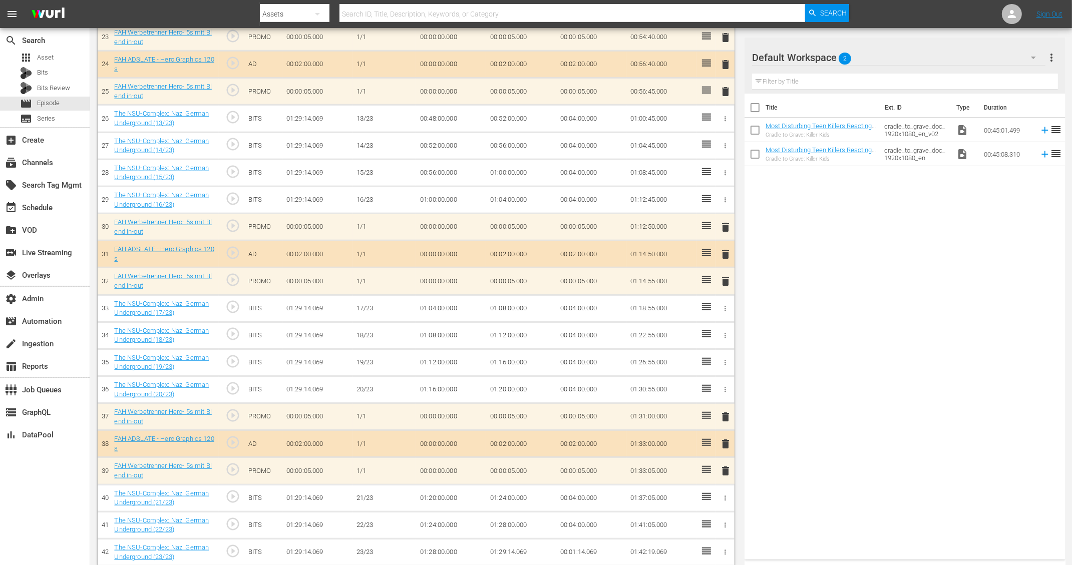
click at [515, 452] on td "01:29:14.069" at bounding box center [521, 552] width 70 height 27
click at [512, 452] on td "01:29:14.069" at bounding box center [521, 552] width 70 height 27
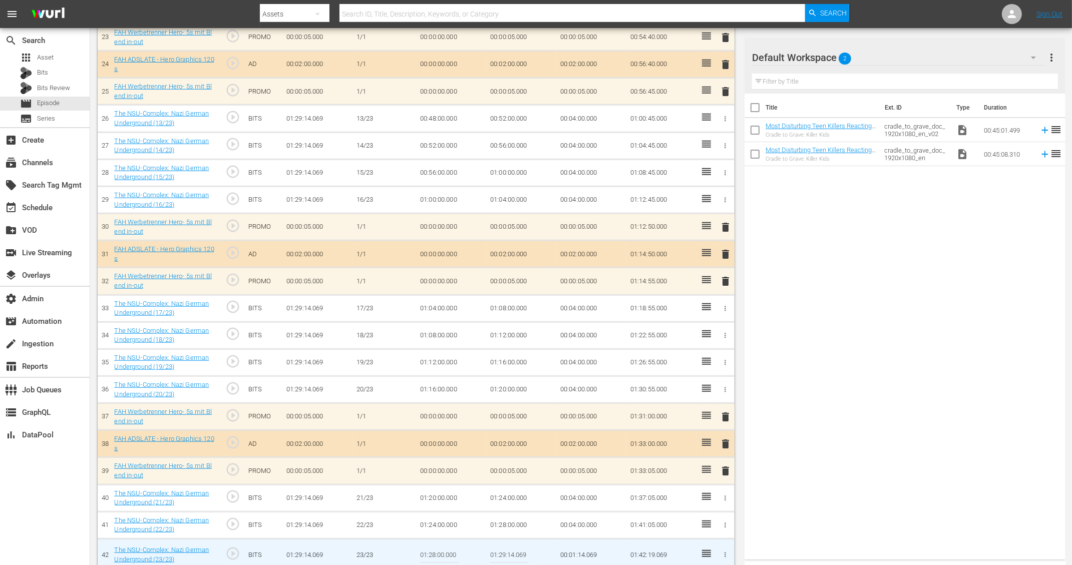
scroll to position [926, 0]
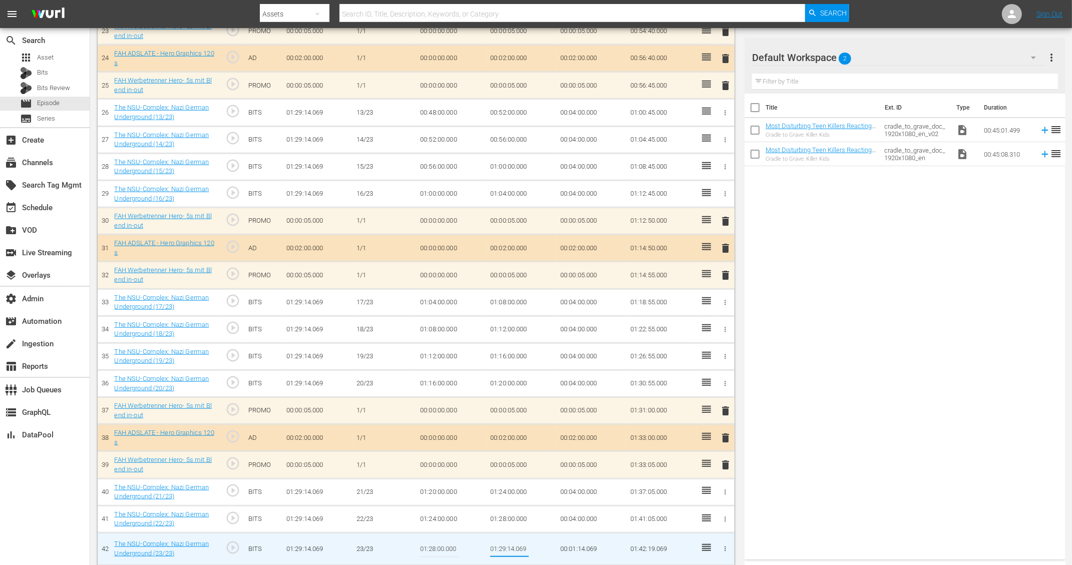
click at [502, 452] on input "01:29:14.069" at bounding box center [509, 549] width 39 height 24
click at [526, 452] on input "01:29:14.069" at bounding box center [509, 549] width 39 height 24
type input "01:29:14.068"
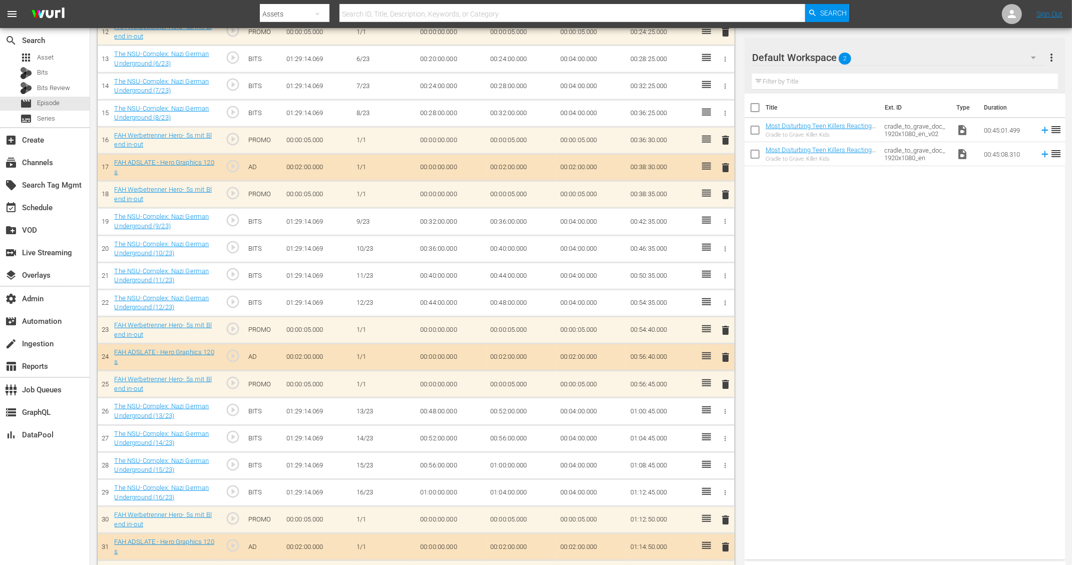
scroll to position [372, 0]
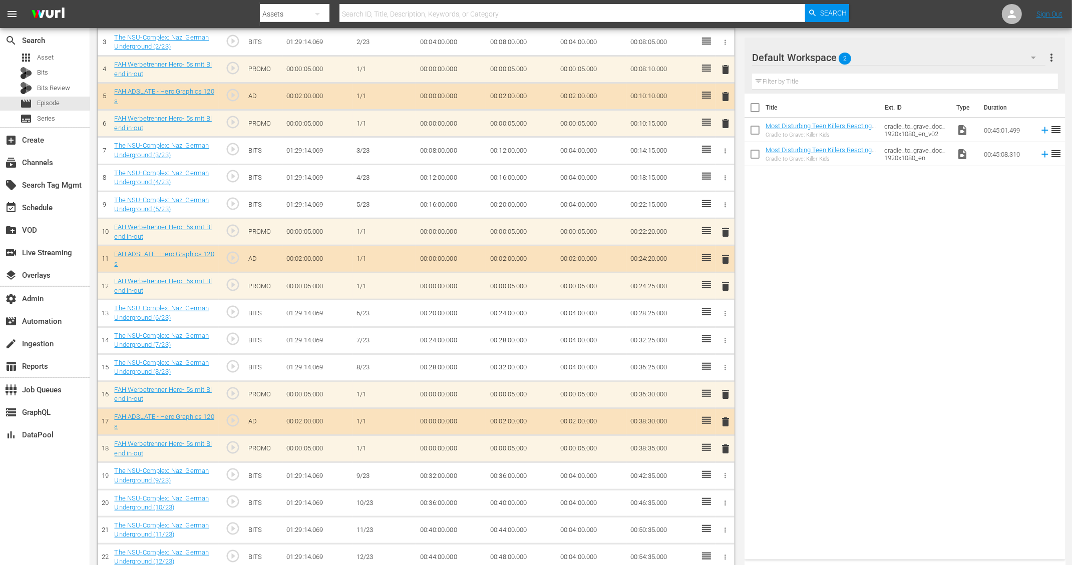
click at [865, 66] on button "more_vert" at bounding box center [1052, 58] width 12 height 24
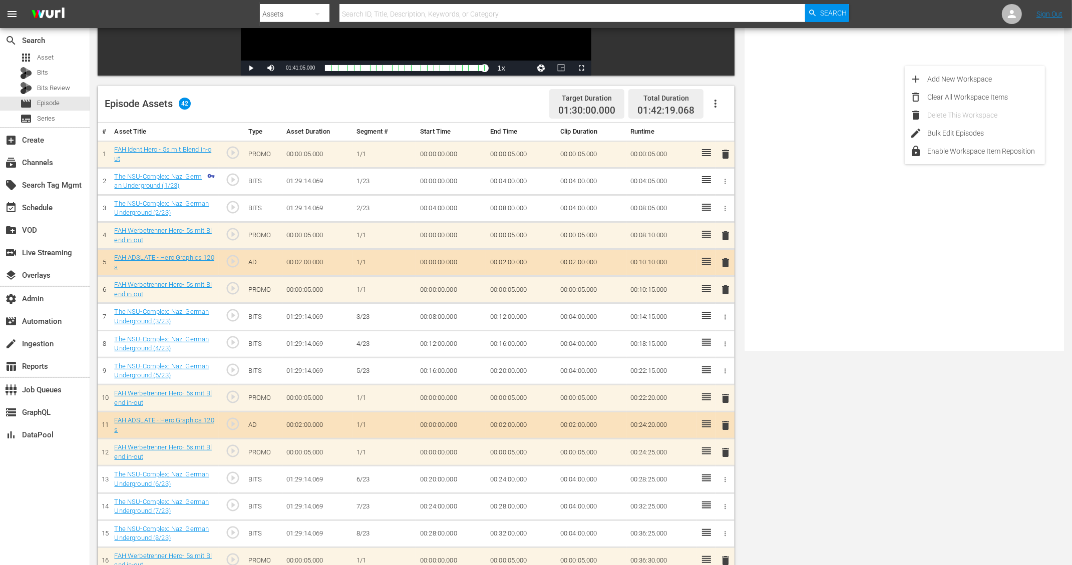
scroll to position [0, 0]
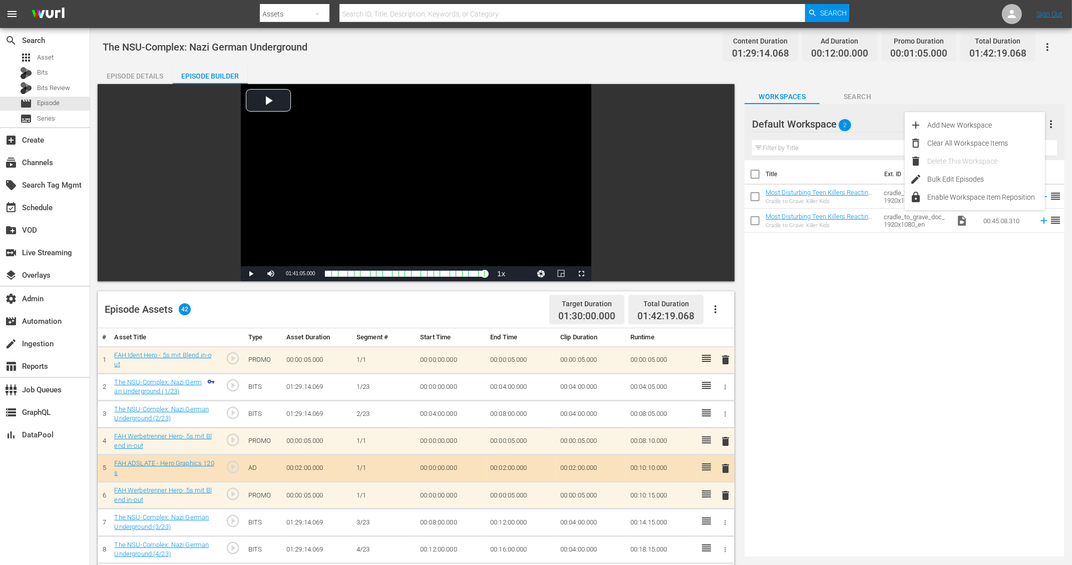
click at [839, 383] on div "Title Ext. ID Type Duration Most Disturbing Teen Killers Reacting To Insane Sen…" at bounding box center [905, 356] width 320 height 393
click at [865, 51] on icon "button" at bounding box center [1048, 47] width 12 height 12
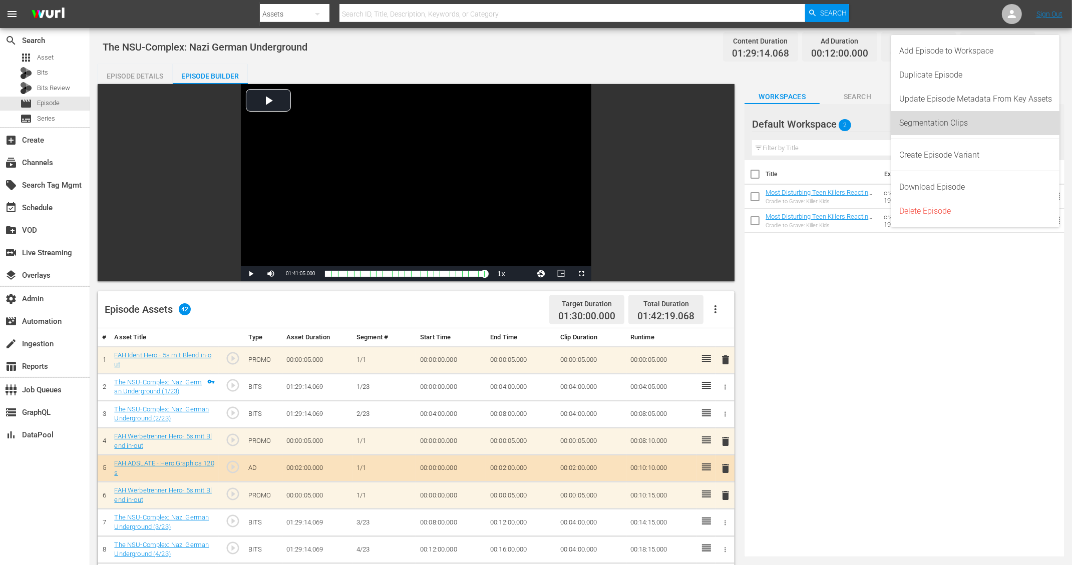
click at [865, 121] on div "Segmentation Clips" at bounding box center [976, 123] width 153 height 24
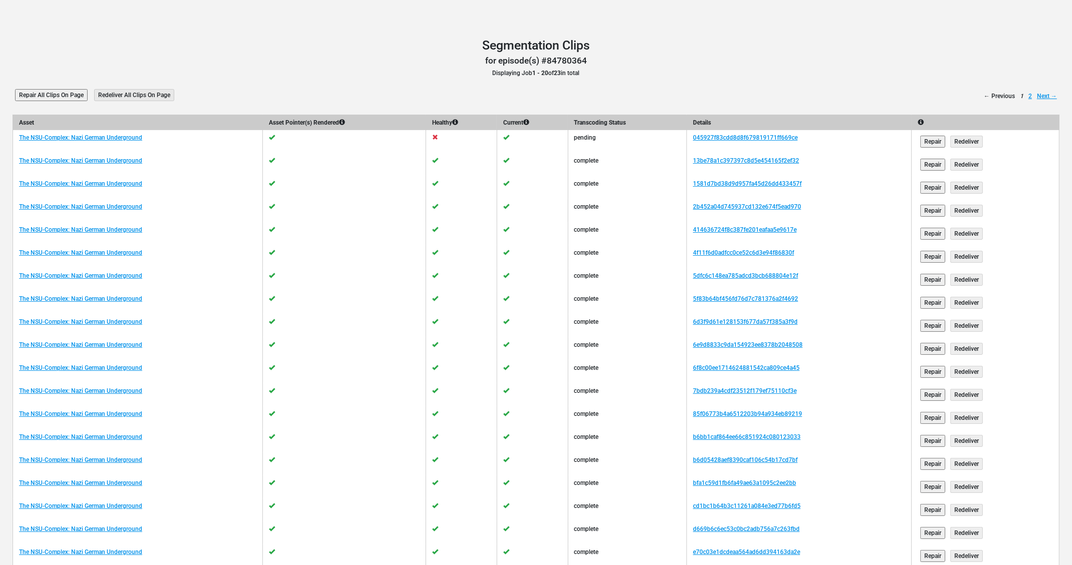
click at [348, 432] on td at bounding box center [344, 441] width 163 height 23
